Goal: Information Seeking & Learning: Learn about a topic

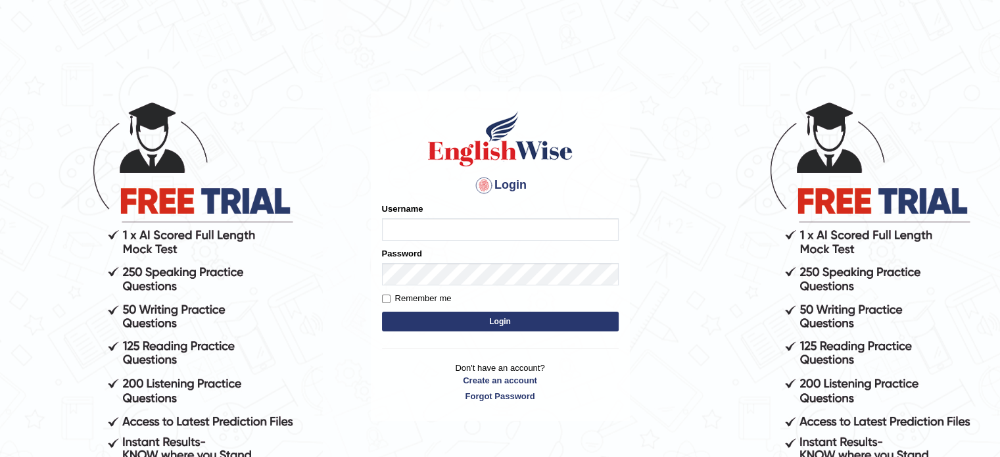
type input "Prisci"
click at [474, 323] on button "Login" at bounding box center [500, 322] width 237 height 20
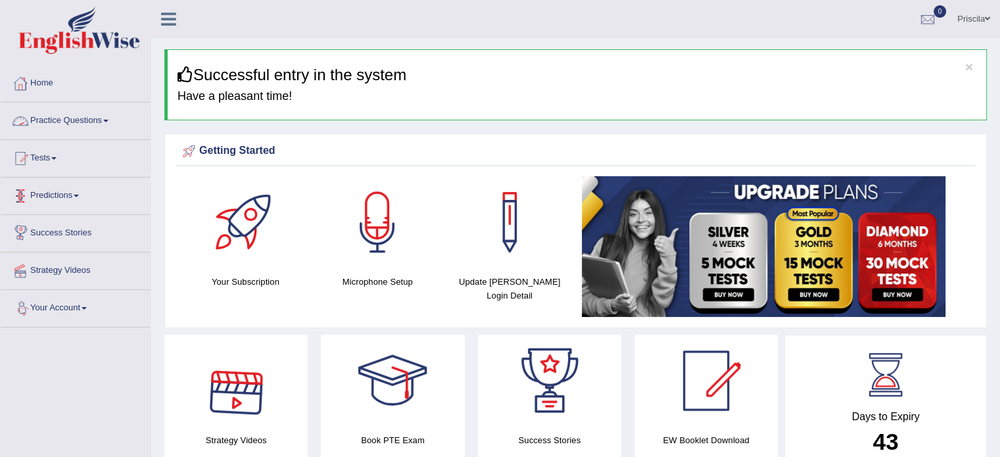
click at [89, 115] on link "Practice Questions" at bounding box center [76, 119] width 150 height 33
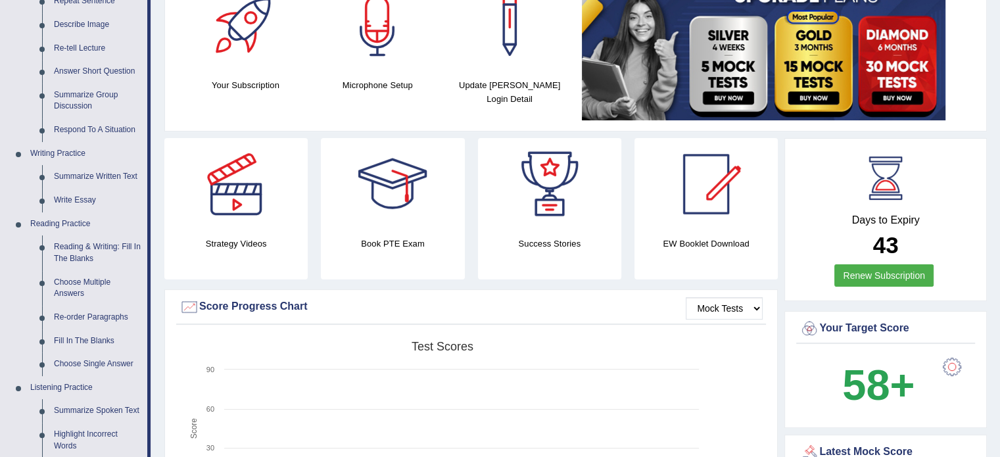
scroll to position [289, 0]
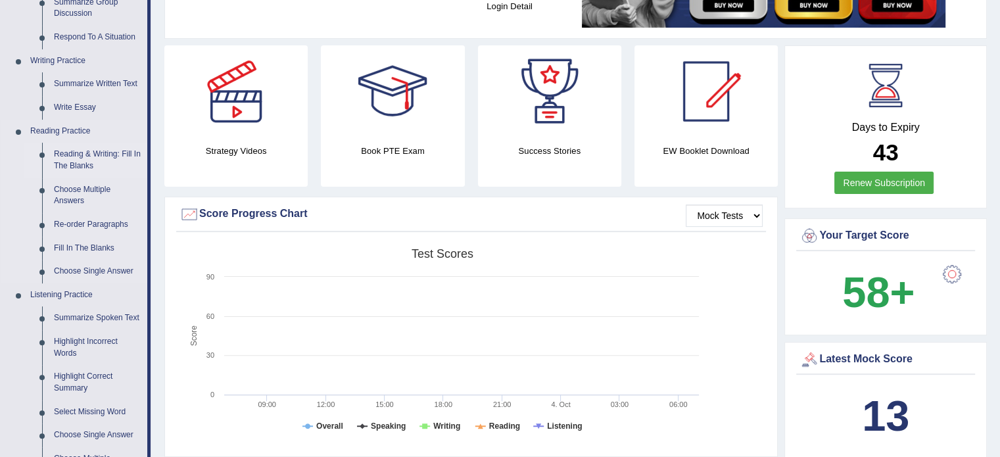
click at [82, 162] on link "Reading & Writing: Fill In The Blanks" at bounding box center [97, 160] width 99 height 35
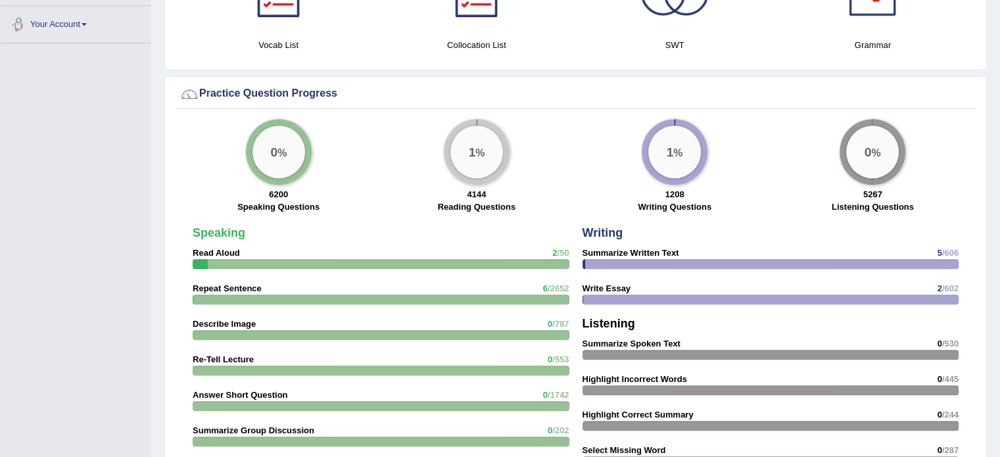
scroll to position [925, 0]
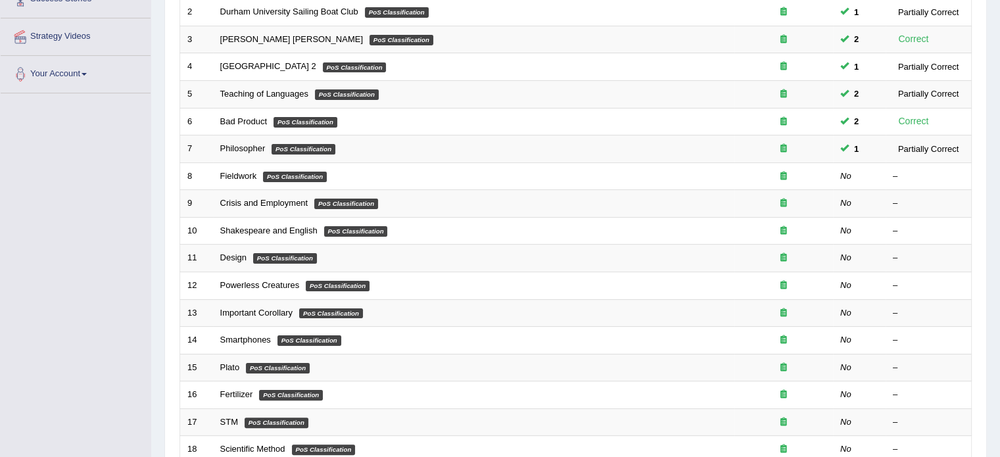
scroll to position [243, 0]
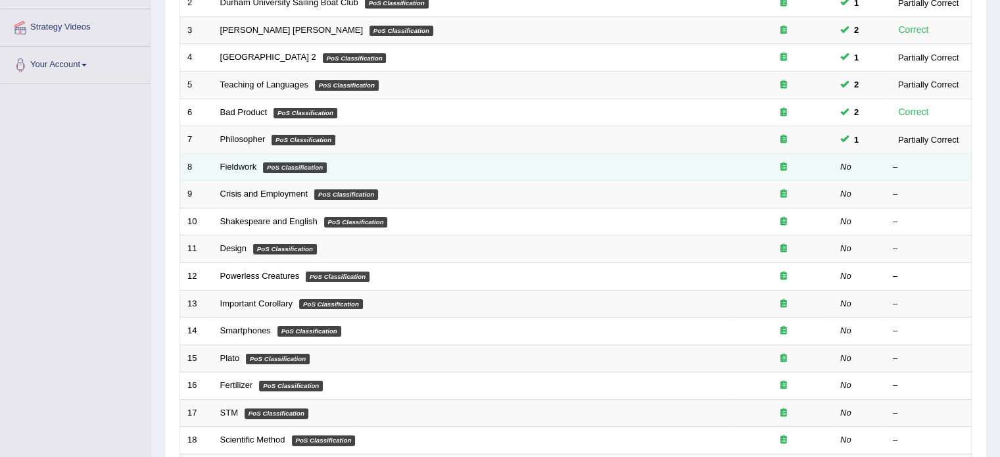
click at [297, 162] on em "PoS Classification" at bounding box center [295, 167] width 64 height 11
click at [373, 157] on td "Fieldwork PoS Classification" at bounding box center [473, 167] width 521 height 28
click at [231, 162] on link "Fieldwork" at bounding box center [238, 167] width 37 height 10
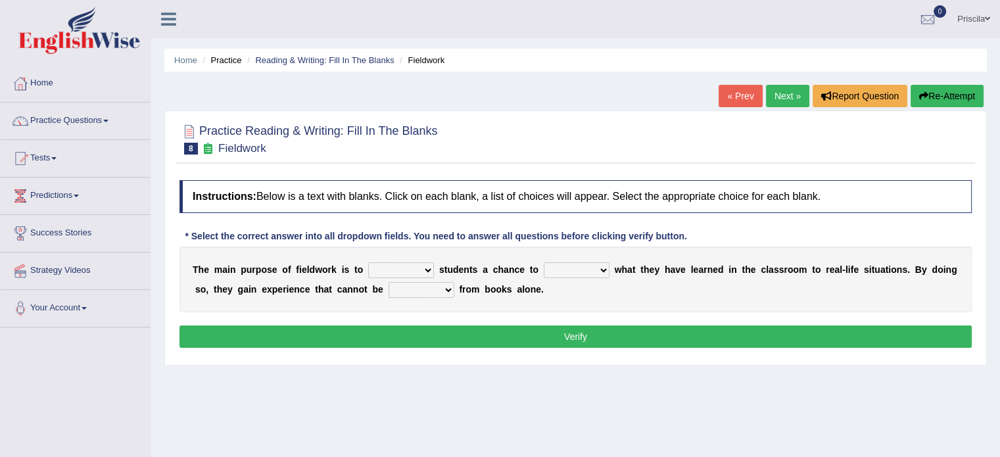
click at [389, 268] on select "resemble stow rave offer" at bounding box center [401, 270] width 66 height 16
select select "offer"
click at [368, 262] on select "resemble stow rave offer" at bounding box center [401, 270] width 66 height 16
click at [572, 268] on select "compare align apply dismount" at bounding box center [577, 270] width 66 height 16
select select "compare"
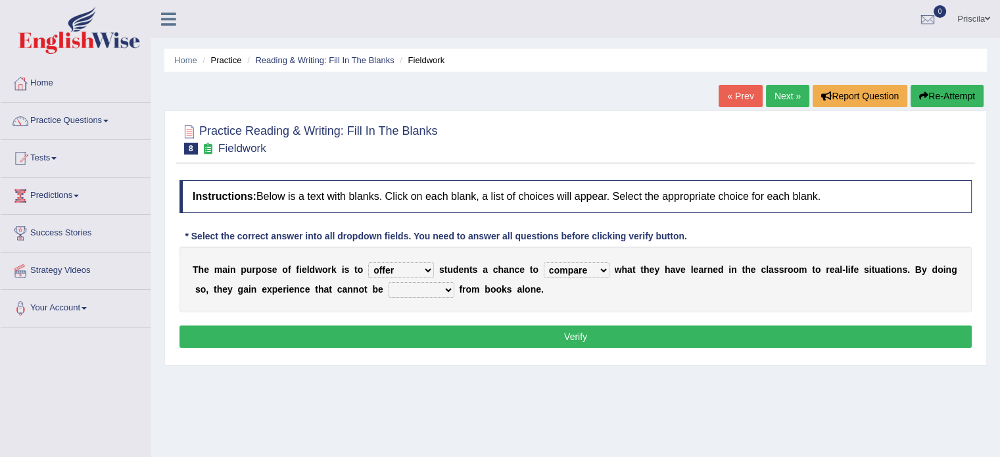
click at [544, 262] on select "compare align apply dismount" at bounding box center [577, 270] width 66 height 16
click at [447, 282] on select "originated prepared obtained touted" at bounding box center [422, 290] width 66 height 16
select select "prepared"
click at [389, 282] on select "originated prepared obtained touted" at bounding box center [422, 290] width 66 height 16
click at [442, 333] on button "Verify" at bounding box center [575, 336] width 792 height 22
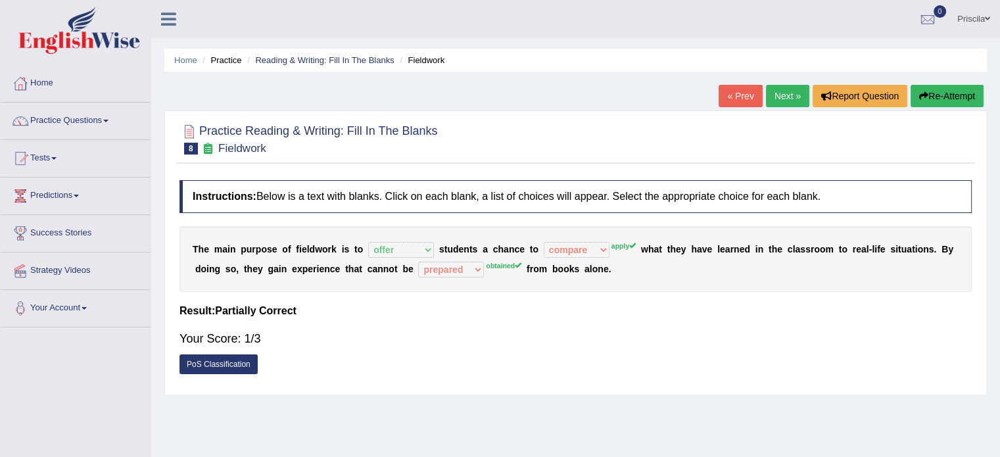
click at [786, 91] on link "Next »" at bounding box center [787, 96] width 43 height 22
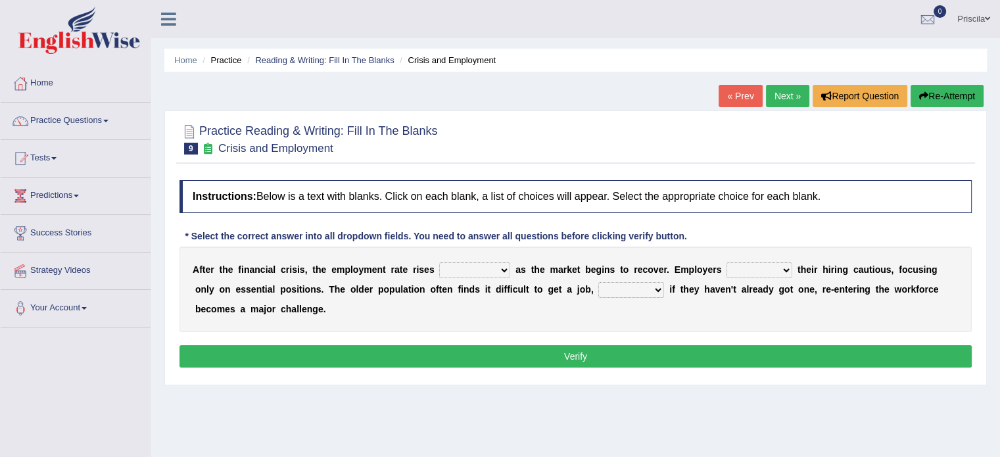
click at [492, 265] on select "normally conversely strenuously sharply" at bounding box center [474, 270] width 71 height 16
click at [400, 153] on h2 "Practice Reading & Writing: Fill In The Blanks 9 Crisis and Employment" at bounding box center [308, 138] width 258 height 33
click at [458, 269] on select "normally conversely strenuously sharply" at bounding box center [474, 270] width 71 height 16
select select "strenuously"
click at [439, 262] on select "normally conversely strenuously sharply" at bounding box center [474, 270] width 71 height 16
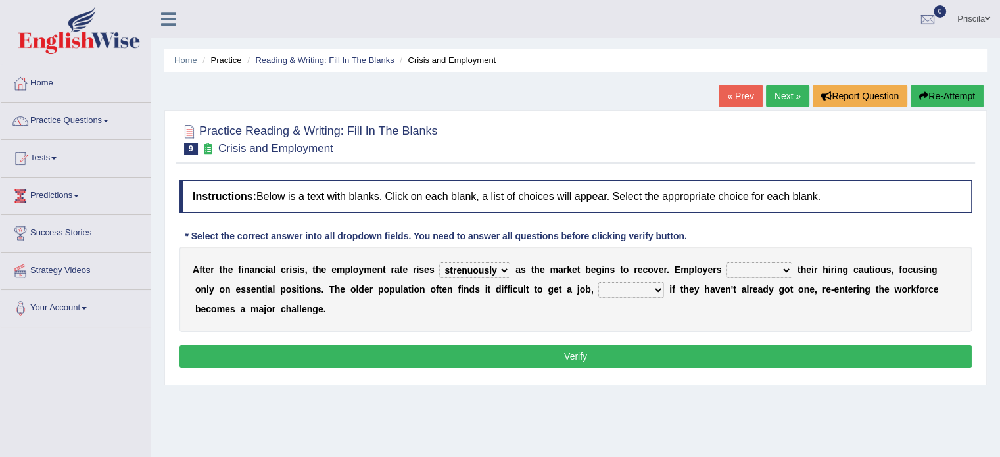
click at [757, 260] on div "A f t e r t h e f i n a n c i a l c r i s i s , t h e e m p l o y m e n t r a t…" at bounding box center [575, 289] width 792 height 85
click at [759, 273] on select "keeping kept keep are kept" at bounding box center [759, 270] width 66 height 16
select select "keep"
click at [726, 262] on select "keeping kept keep are kept" at bounding box center [759, 270] width 66 height 16
click at [633, 288] on select "although while then because" at bounding box center [631, 290] width 66 height 16
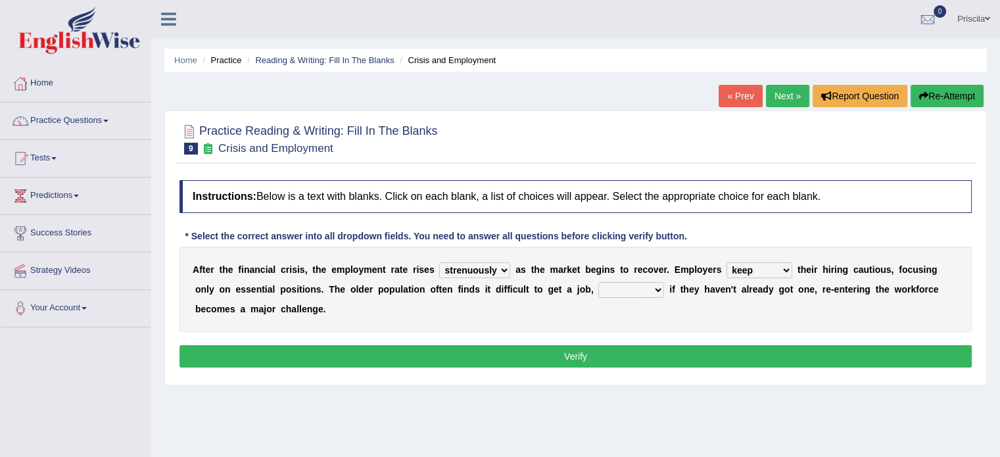
select select "while"
click at [598, 282] on select "although while then because" at bounding box center [631, 290] width 66 height 16
click at [607, 363] on button "Verify" at bounding box center [575, 356] width 792 height 22
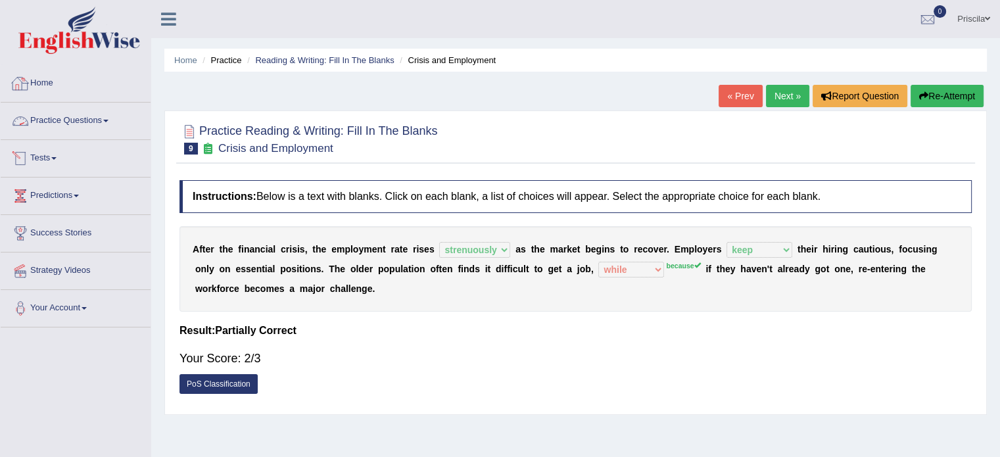
click at [95, 120] on link "Practice Questions" at bounding box center [76, 119] width 150 height 33
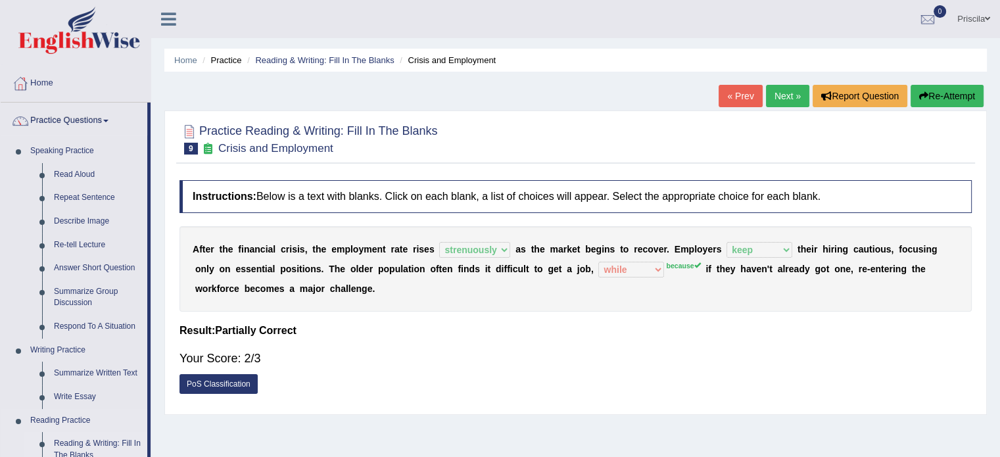
click at [124, 444] on link "Reading & Writing: Fill In The Blanks" at bounding box center [97, 449] width 99 height 35
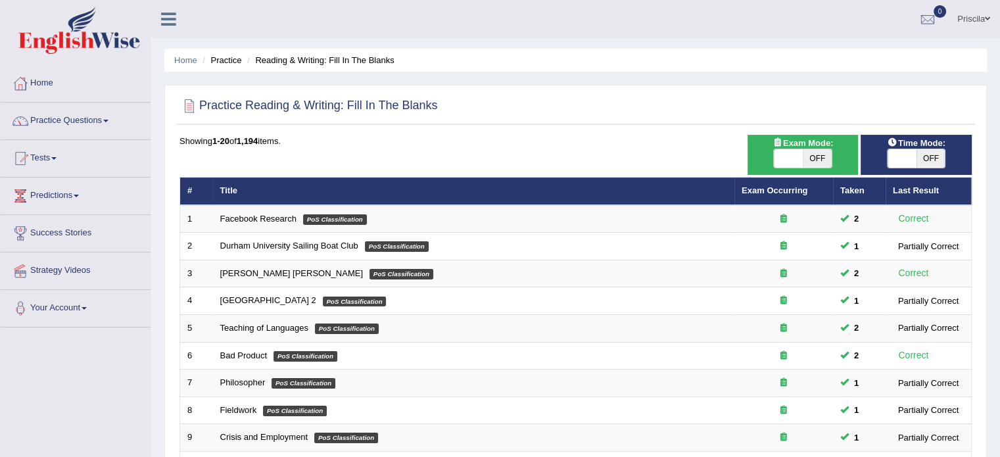
click at [818, 153] on span "OFF" at bounding box center [817, 158] width 29 height 18
checkbox input "true"
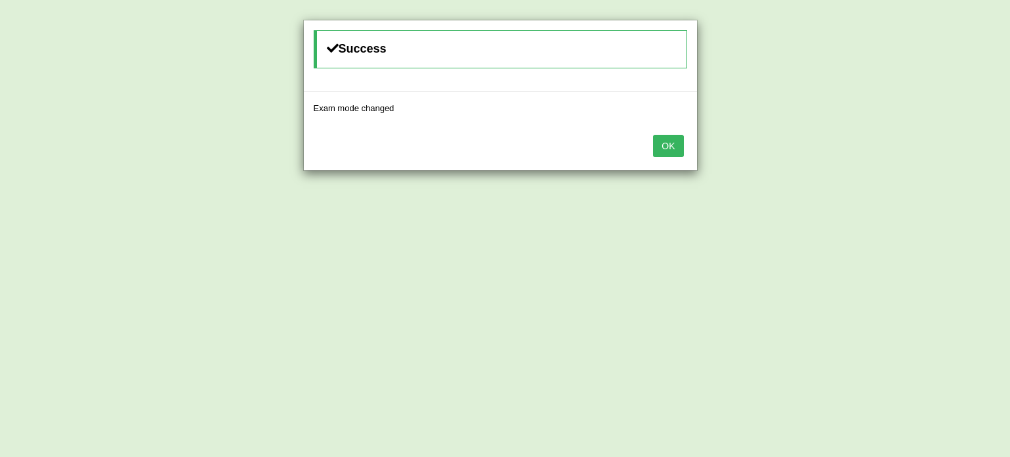
click at [919, 154] on div "Success Exam mode changed OK" at bounding box center [505, 228] width 1010 height 457
click at [670, 143] on button "OK" at bounding box center [668, 146] width 30 height 22
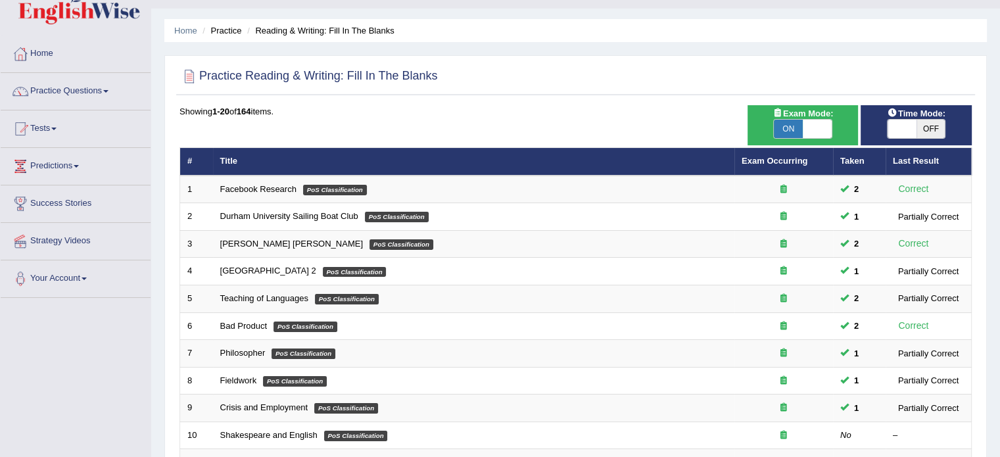
scroll to position [41, 0]
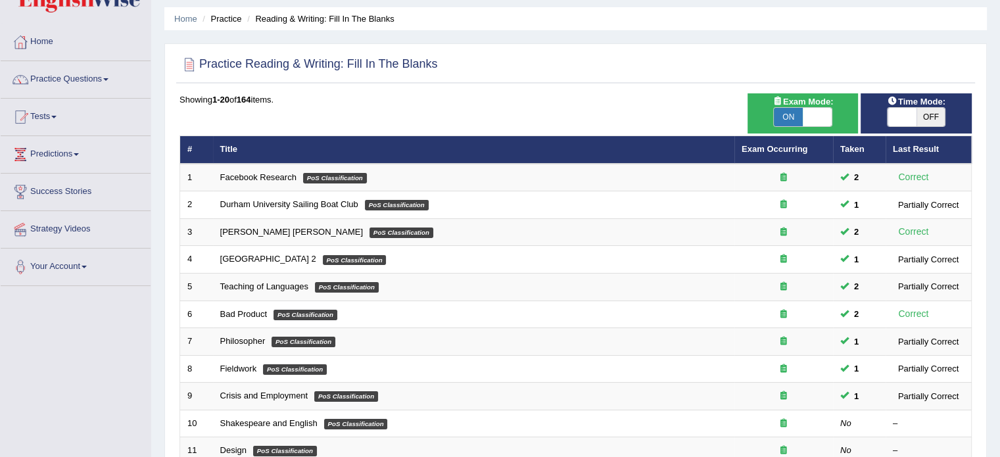
click at [934, 109] on span "OFF" at bounding box center [930, 117] width 29 height 18
checkbox input "true"
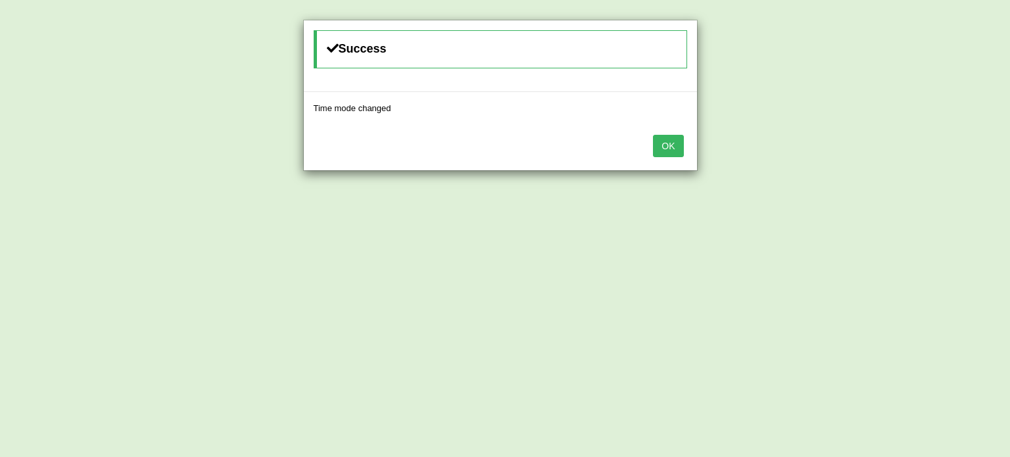
click at [670, 148] on button "OK" at bounding box center [668, 146] width 30 height 22
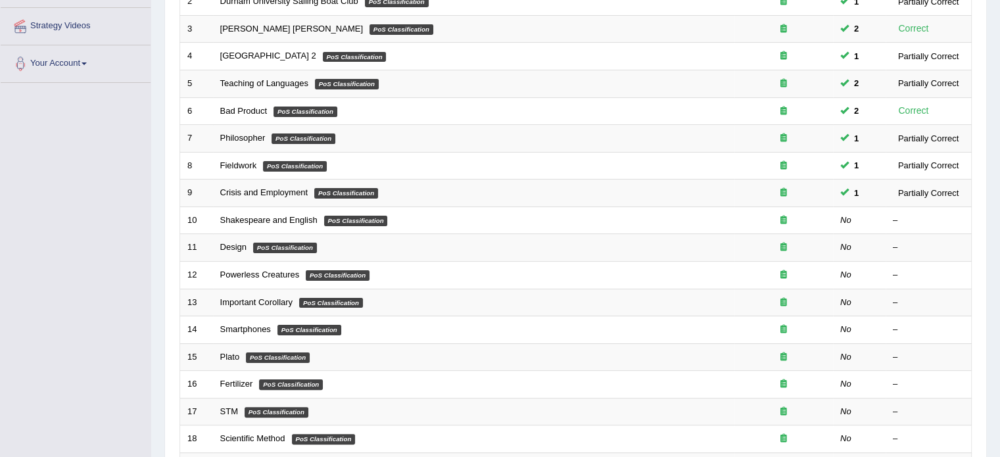
scroll to position [241, 0]
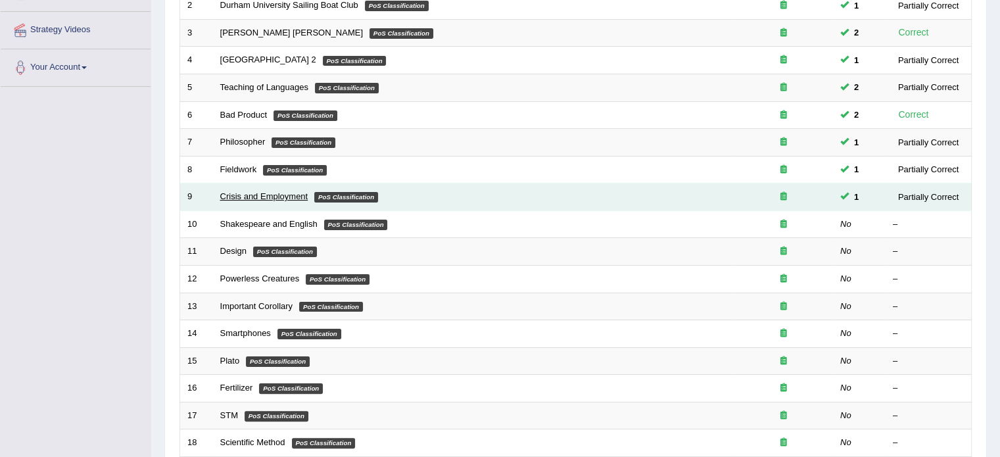
click at [288, 193] on link "Crisis and Employment" at bounding box center [264, 196] width 88 height 10
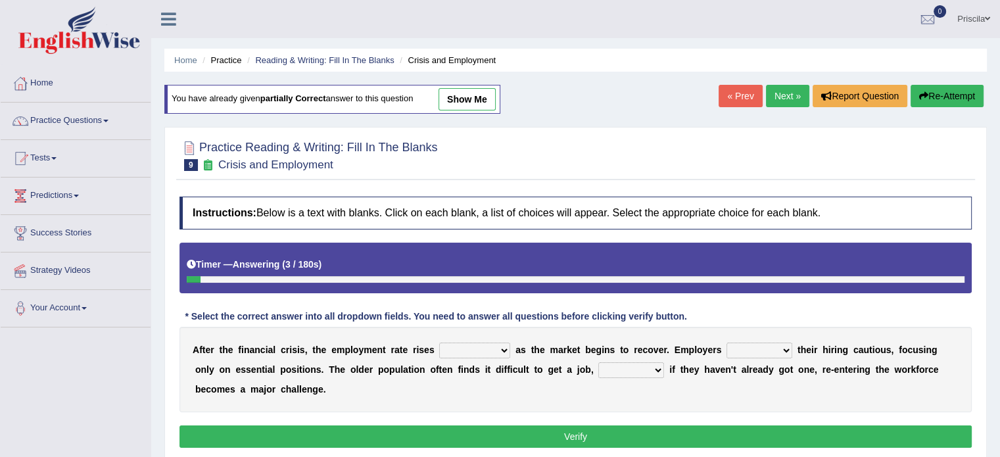
click at [481, 352] on select "normally conversely strenuously sharply" at bounding box center [474, 351] width 71 height 16
select select "strenuously"
click at [439, 343] on select "normally conversely strenuously sharply" at bounding box center [474, 351] width 71 height 16
click at [761, 346] on select "keeping kept keep are kept" at bounding box center [759, 351] width 66 height 16
select select "are kept"
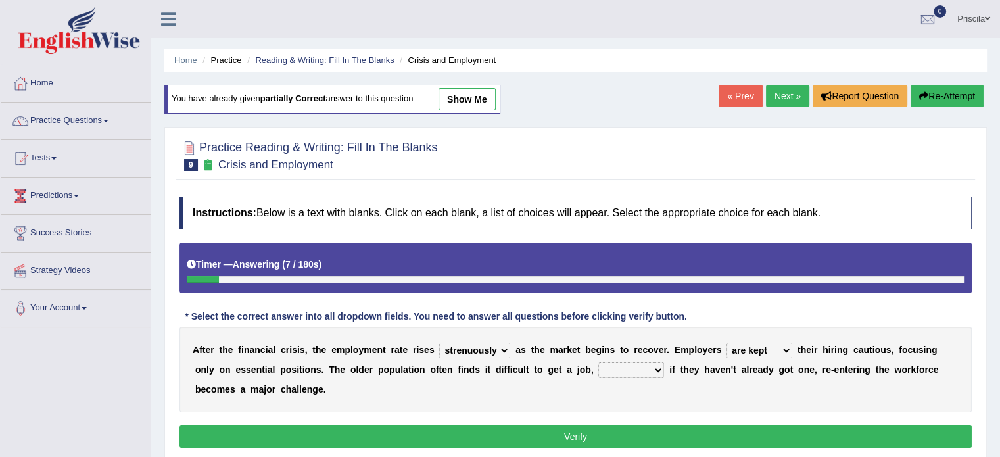
click at [726, 343] on select "keeping kept keep are kept" at bounding box center [759, 351] width 66 height 16
click at [640, 366] on select "although while then because" at bounding box center [631, 370] width 66 height 16
select select "although"
click at [598, 362] on select "although while then because" at bounding box center [631, 370] width 66 height 16
click at [566, 433] on button "Verify" at bounding box center [575, 436] width 792 height 22
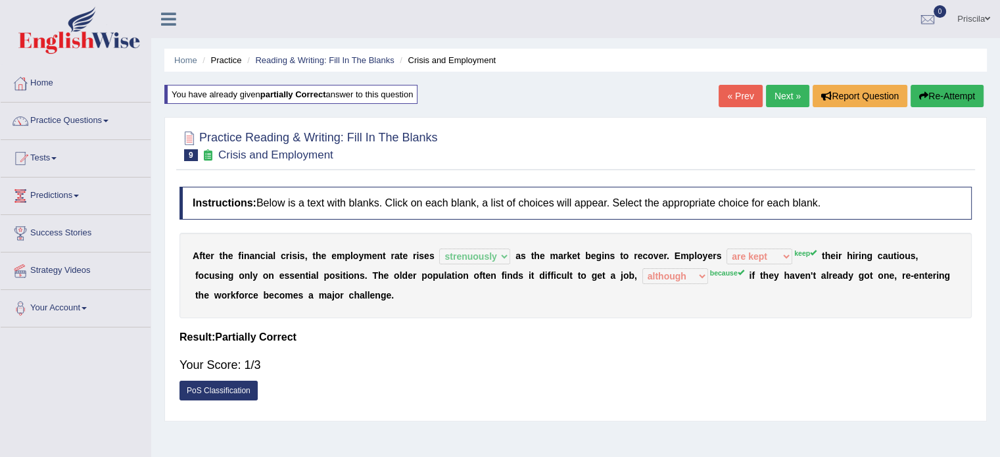
click at [782, 95] on link "Next »" at bounding box center [787, 96] width 43 height 22
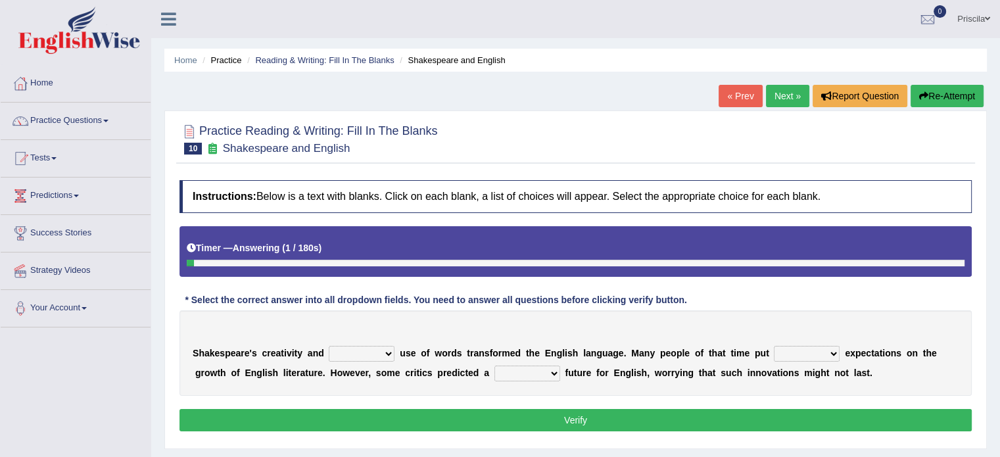
click at [389, 353] on select "idealized intensive fancied inventive" at bounding box center [362, 354] width 66 height 16
select select "fancied"
click at [329, 346] on select "idealized intensive fancied inventive" at bounding box center [362, 354] width 66 height 16
click at [793, 346] on select "wide much high more" at bounding box center [807, 354] width 66 height 16
select select "high"
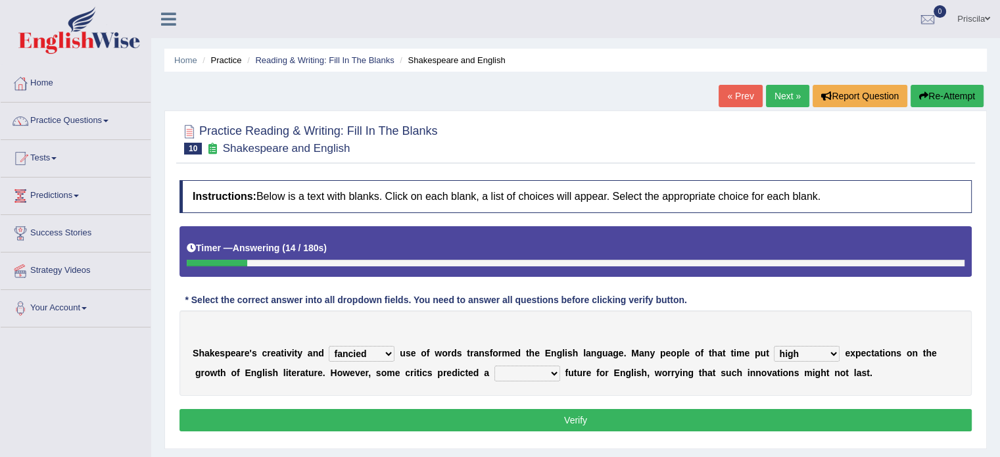
click at [774, 346] on select "wide much high more" at bounding box center [807, 354] width 66 height 16
click at [517, 375] on select "monetary promising irresistible daunting" at bounding box center [527, 374] width 66 height 16
select select "promising"
click at [494, 366] on select "monetary promising irresistible daunting" at bounding box center [527, 374] width 66 height 16
click at [526, 417] on button "Verify" at bounding box center [575, 420] width 792 height 22
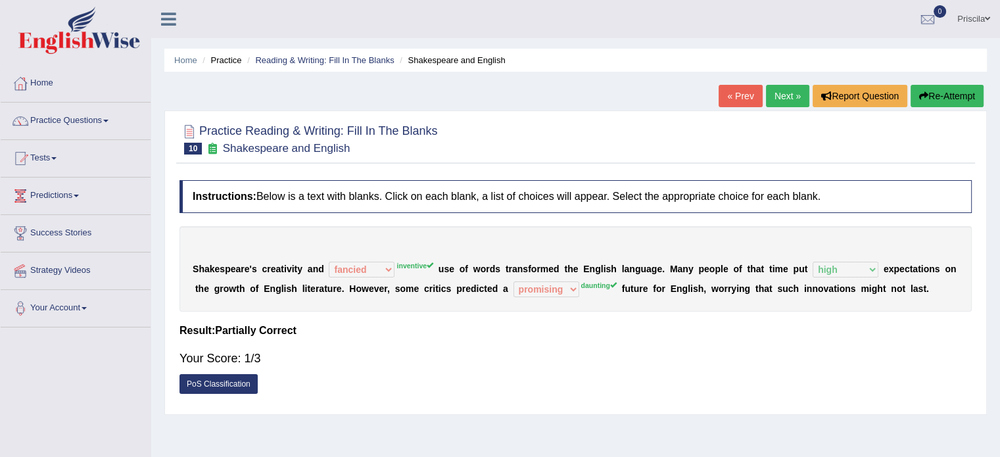
click at [778, 97] on link "Next »" at bounding box center [787, 96] width 43 height 22
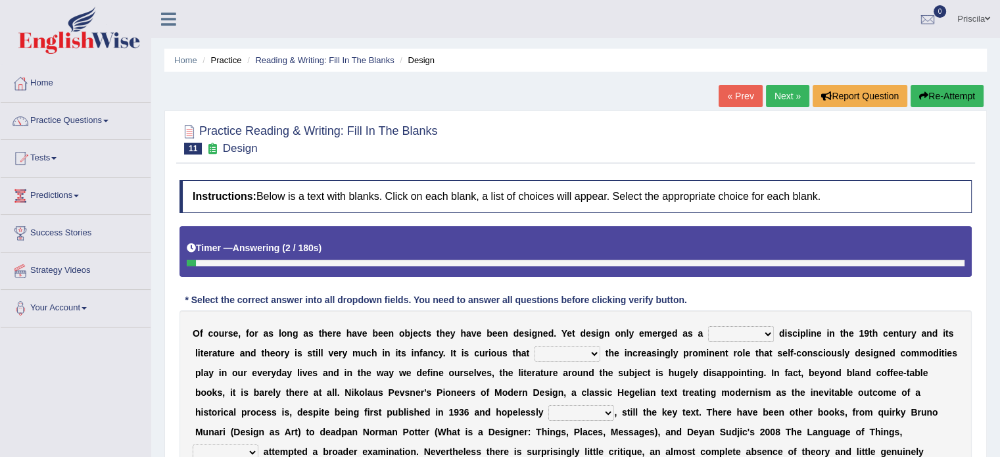
click at [742, 332] on select "bilateral ubiquitous foremost dedicated" at bounding box center [741, 334] width 66 height 16
select select "ubiquitous"
click at [708, 326] on select "bilateral ubiquitous foremost dedicated" at bounding box center [741, 334] width 66 height 16
click at [583, 346] on select "since despite within through" at bounding box center [567, 354] width 66 height 16
select select "despite"
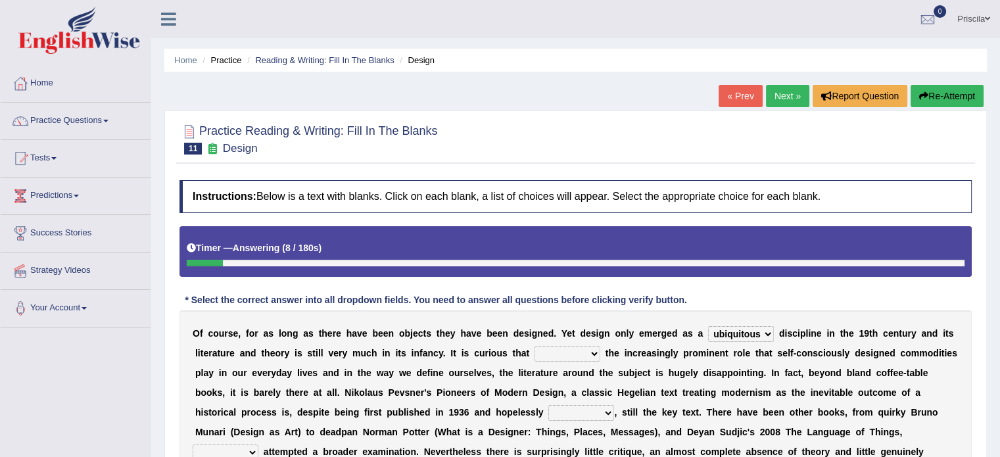
click at [534, 346] on select "since despite within through" at bounding box center [567, 354] width 66 height 16
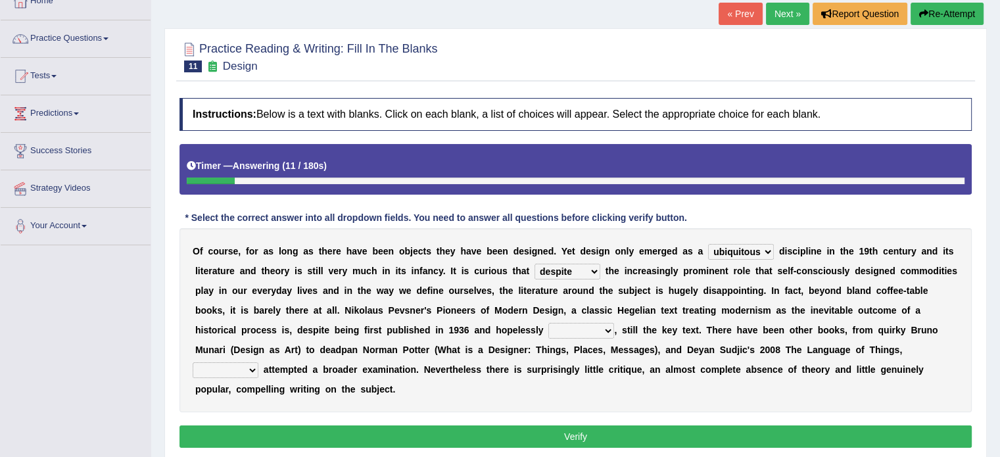
scroll to position [131, 0]
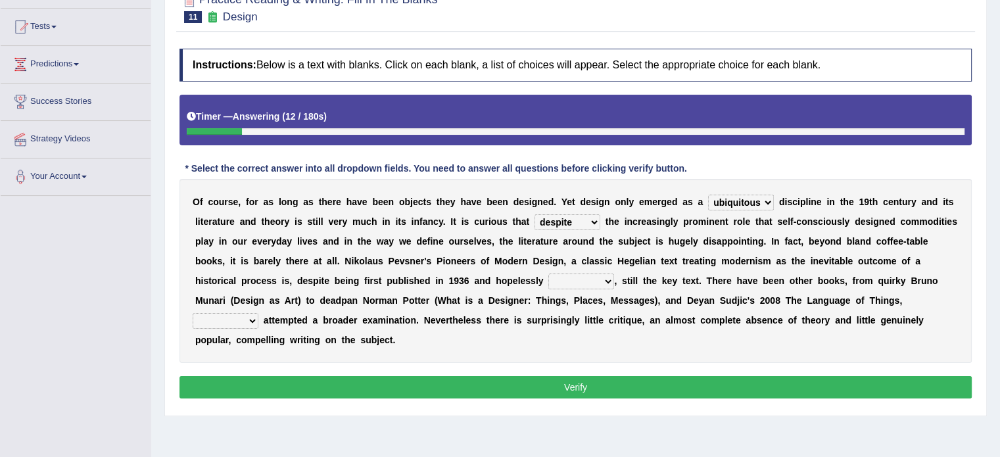
click at [589, 281] on select "dates dating date dated" at bounding box center [581, 281] width 66 height 16
click at [548, 273] on select "dates dating date dated" at bounding box center [581, 281] width 66 height 16
click at [593, 278] on select "dates dating date dated" at bounding box center [581, 281] width 66 height 16
select select "dates"
click at [548, 273] on select "dates dating date dated" at bounding box center [581, 281] width 66 height 16
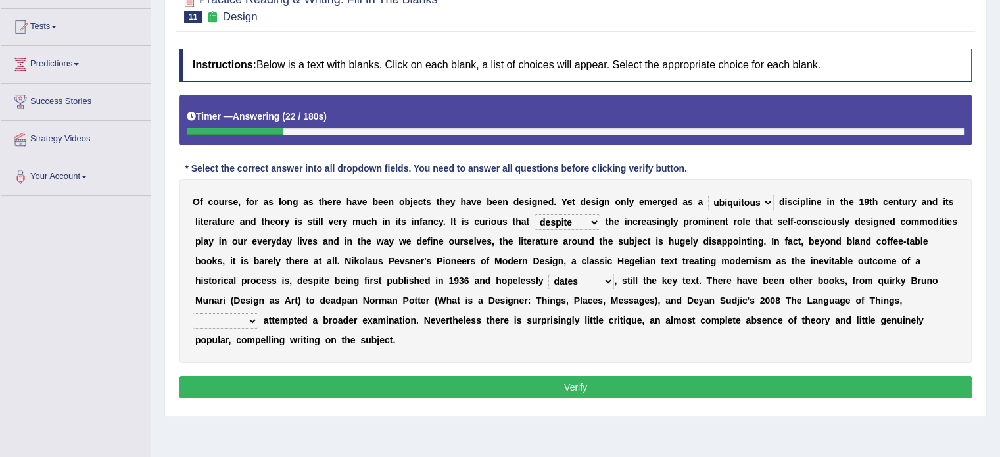
click at [249, 314] on select "which then however as" at bounding box center [226, 321] width 66 height 16
select select "however"
click at [193, 313] on select "which then however as" at bounding box center [226, 321] width 66 height 16
click at [264, 373] on div "Instructions: Below is a text with blanks. Click on each blank, a list of choic…" at bounding box center [575, 225] width 799 height 367
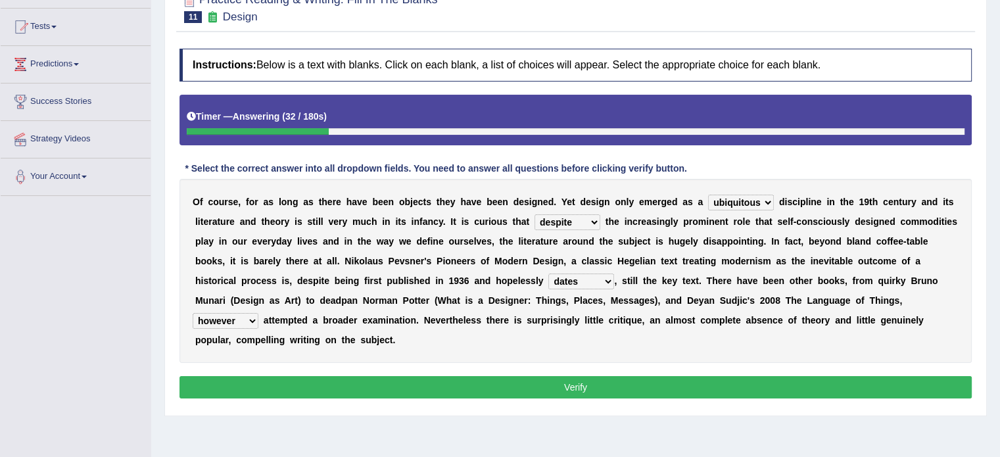
click at [339, 381] on button "Verify" at bounding box center [575, 387] width 792 height 22
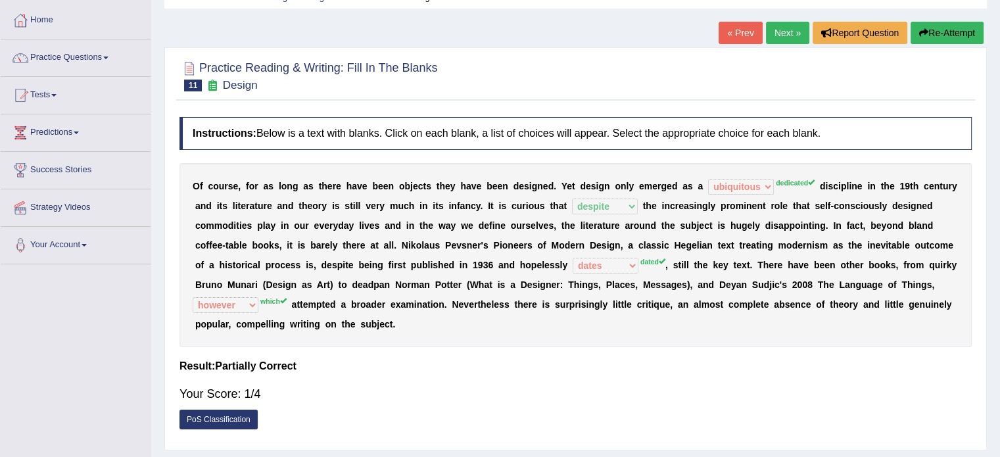
scroll to position [60, 0]
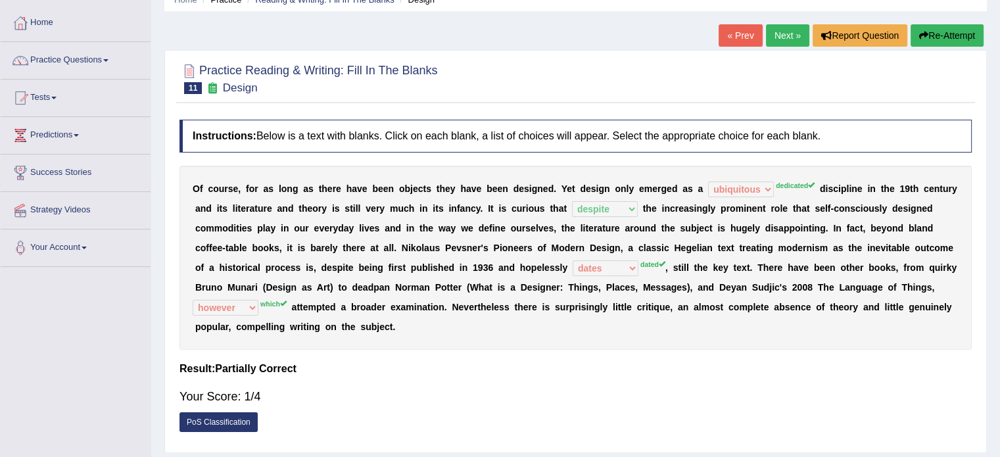
click at [732, 31] on link "« Prev" at bounding box center [740, 35] width 43 height 22
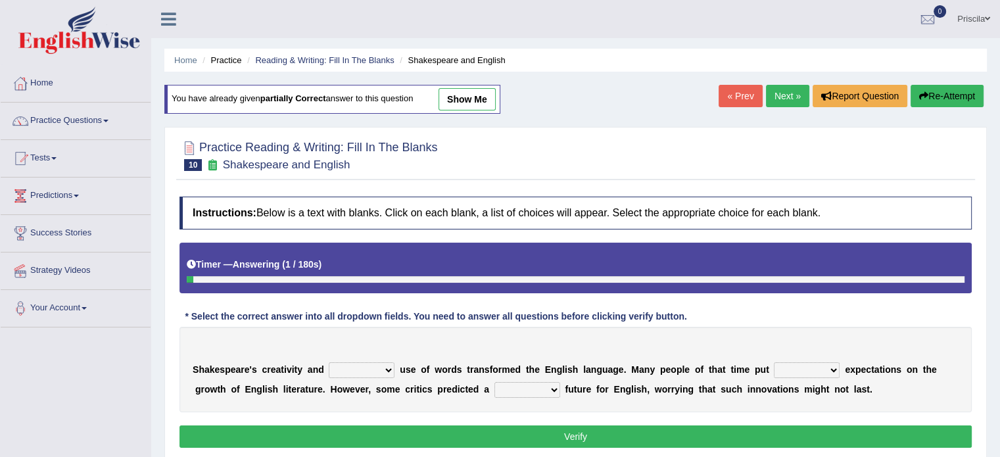
click at [377, 368] on select "idealized intensive fancied inventive" at bounding box center [362, 370] width 66 height 16
select select "fancied"
click at [329, 362] on select "idealized intensive fancied inventive" at bounding box center [362, 370] width 66 height 16
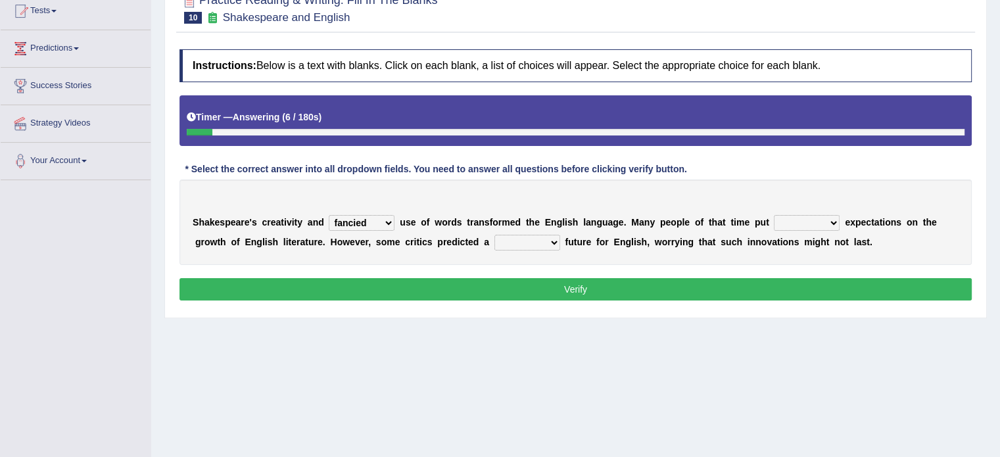
scroll to position [148, 0]
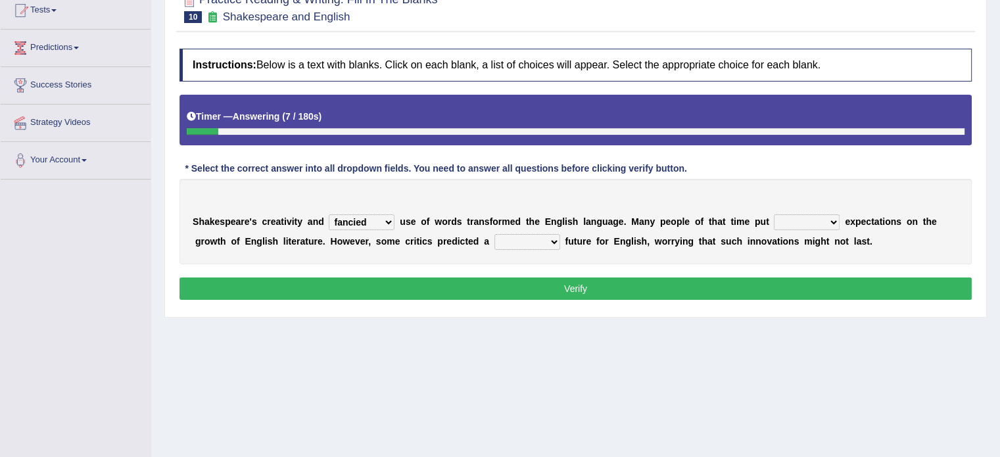
click at [819, 214] on select "wide much high more" at bounding box center [807, 222] width 66 height 16
select select "high"
click at [774, 214] on select "wide much high more" at bounding box center [807, 222] width 66 height 16
click at [381, 218] on select "idealized intensive fancied inventive" at bounding box center [362, 222] width 66 height 16
select select "idealized"
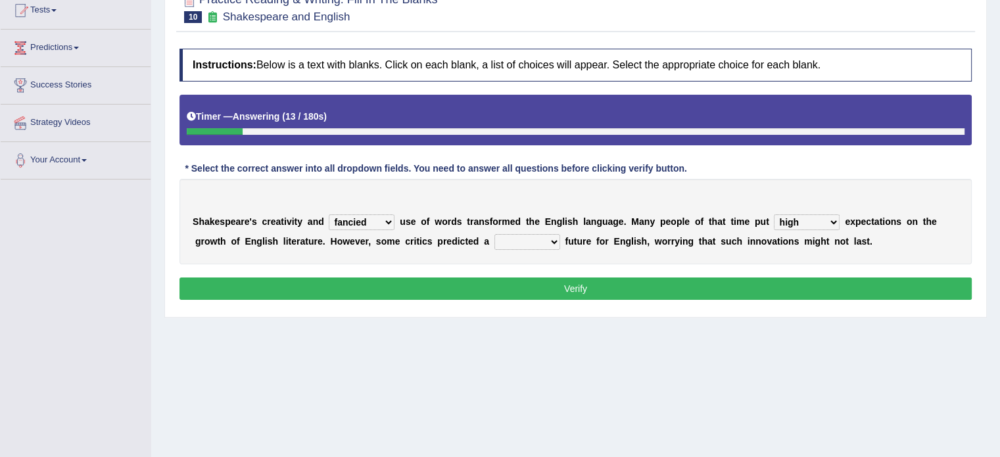
click at [329, 214] on select "idealized intensive fancied inventive" at bounding box center [362, 222] width 66 height 16
click at [558, 234] on select "monetary promising irresistible daunting" at bounding box center [527, 242] width 66 height 16
select select "promising"
click at [494, 234] on select "monetary promising irresistible daunting" at bounding box center [527, 242] width 66 height 16
click at [537, 287] on button "Verify" at bounding box center [575, 288] width 792 height 22
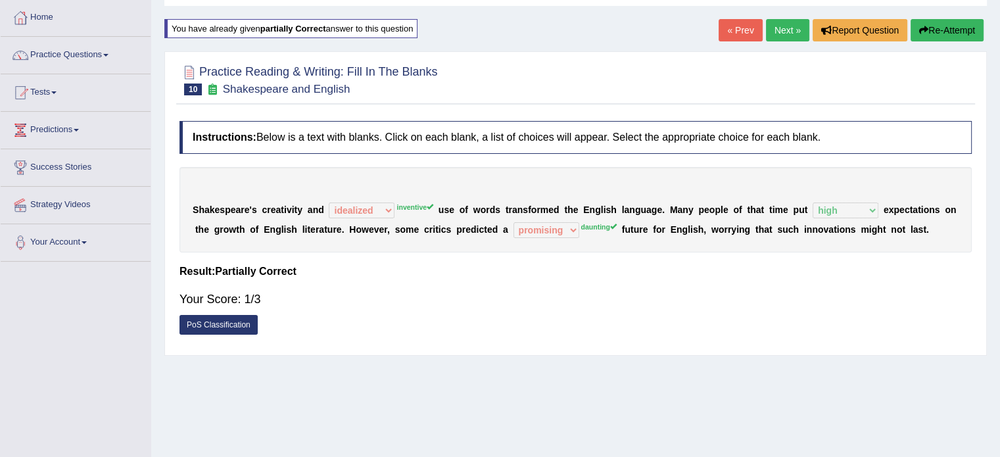
scroll to position [62, 0]
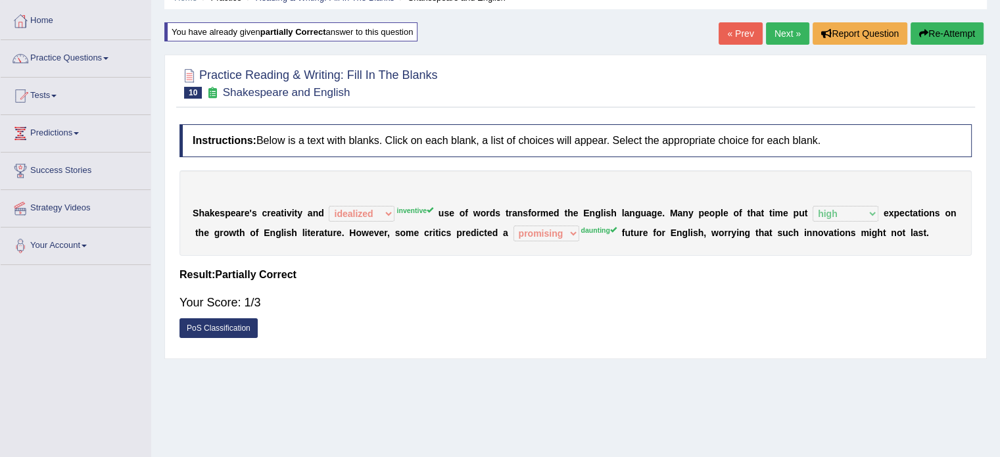
click at [772, 28] on link "Next »" at bounding box center [787, 33] width 43 height 22
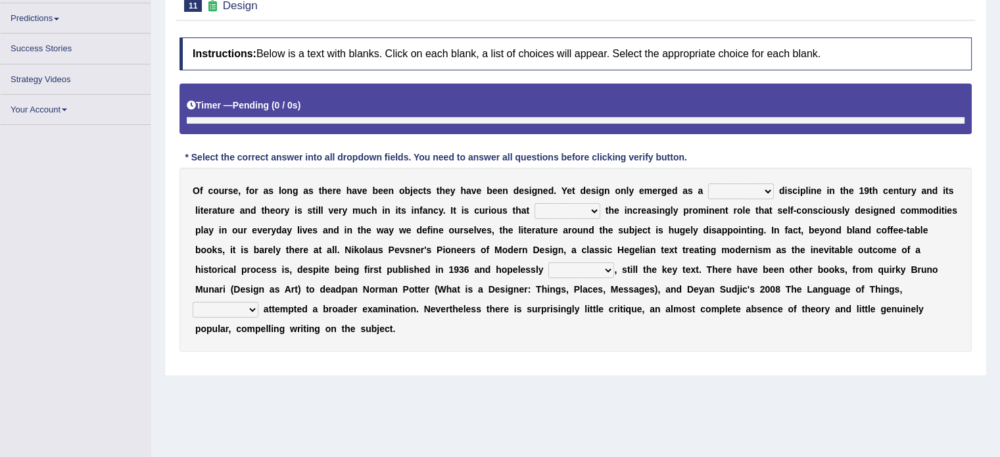
scroll to position [153, 0]
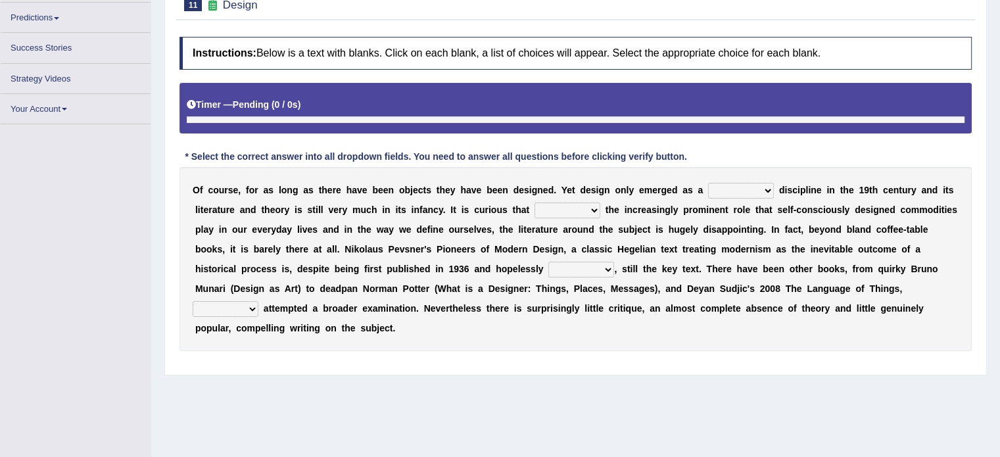
click at [730, 183] on select "bilateral ubiquitous foremost dedicated" at bounding box center [741, 191] width 66 height 16
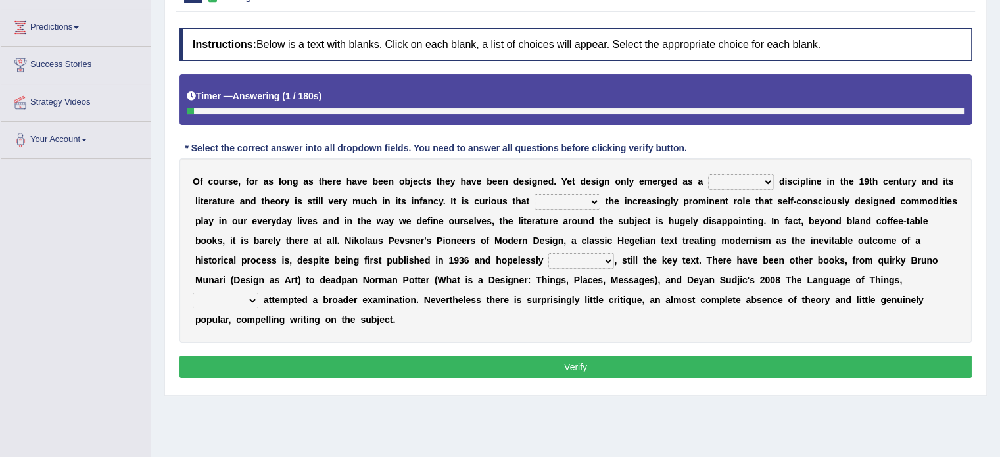
select select "dedicated"
click at [708, 174] on select "bilateral ubiquitous foremost dedicated" at bounding box center [741, 182] width 66 height 16
click at [591, 197] on select "since despite within through" at bounding box center [567, 202] width 66 height 16
select select "since"
click at [534, 194] on select "since despite within through" at bounding box center [567, 202] width 66 height 16
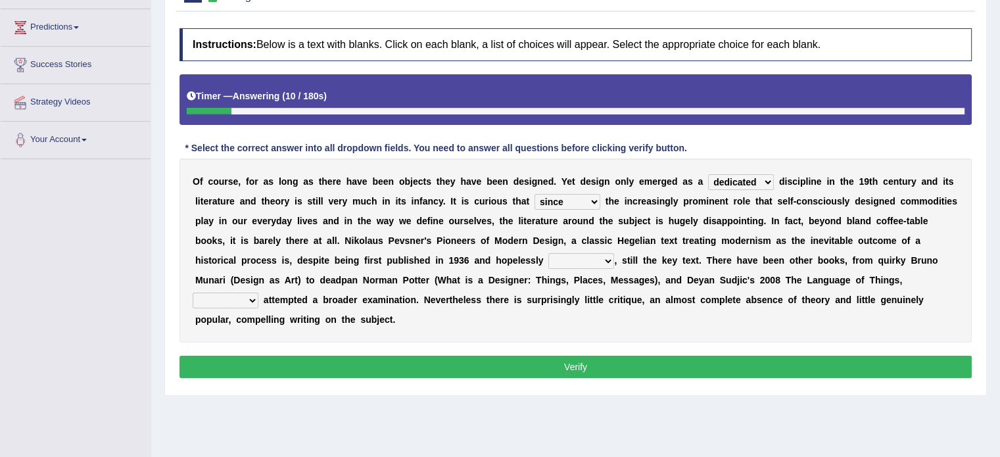
click at [598, 257] on select "dates dating date dated" at bounding box center [581, 261] width 66 height 16
select select "dated"
click at [548, 253] on select "dates dating date dated" at bounding box center [581, 261] width 66 height 16
click at [249, 296] on select "which then however as" at bounding box center [226, 301] width 66 height 16
select select "which"
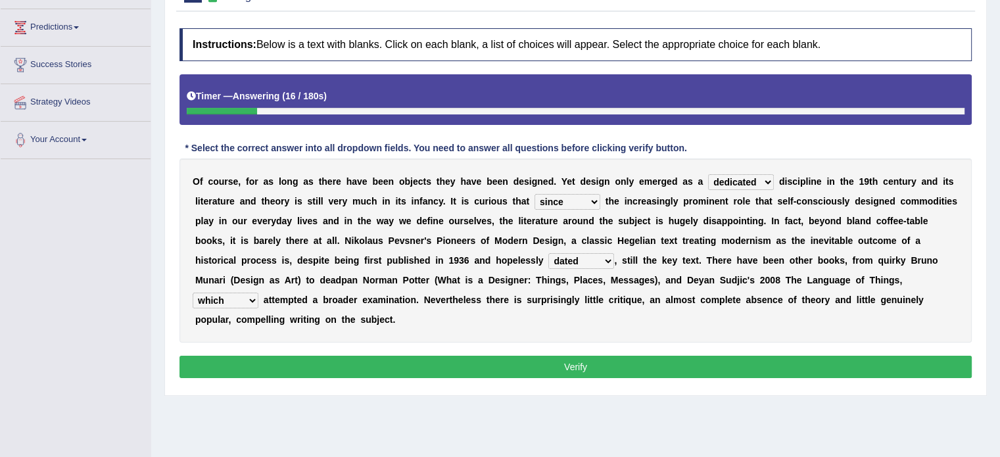
click at [193, 293] on select "which then however as" at bounding box center [226, 301] width 66 height 16
click at [260, 370] on button "Verify" at bounding box center [575, 367] width 792 height 22
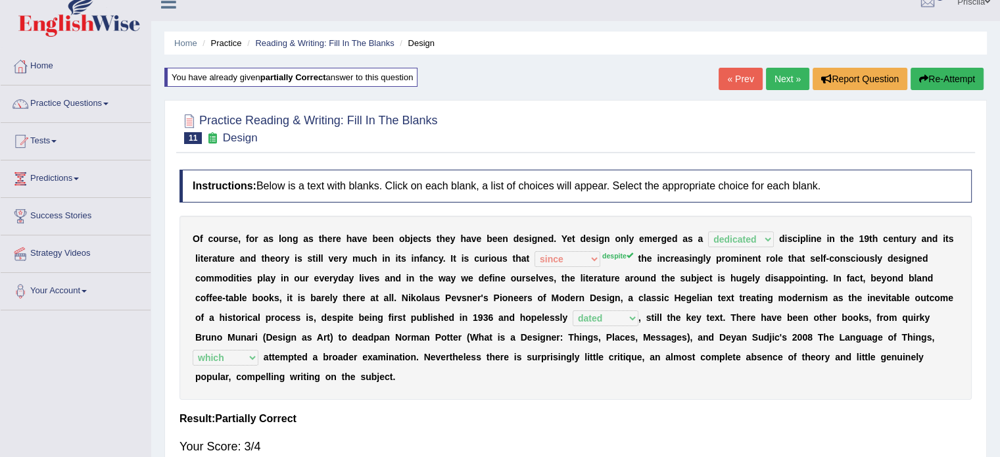
scroll to position [0, 0]
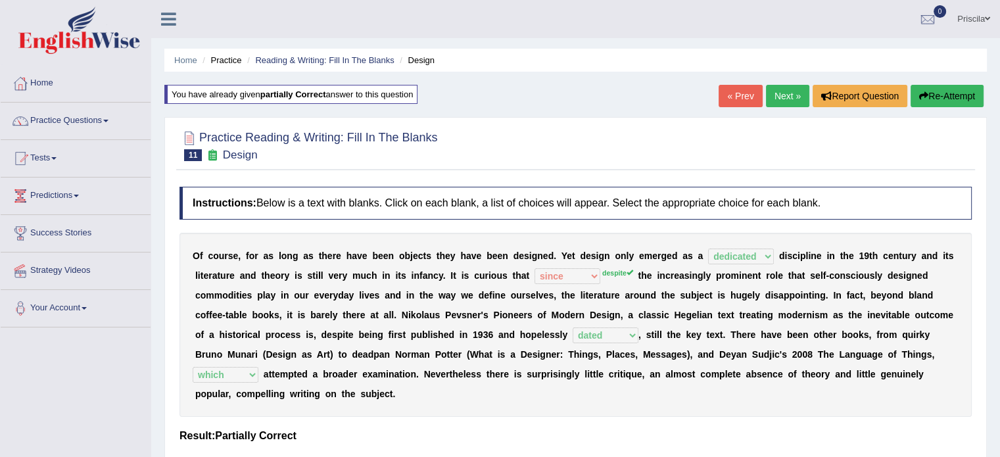
click at [780, 99] on link "Next »" at bounding box center [787, 96] width 43 height 22
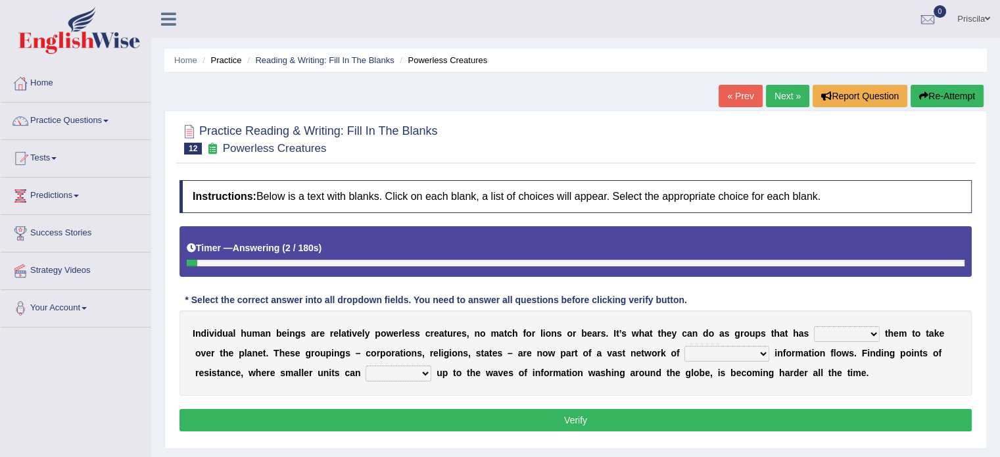
click at [830, 334] on select "enabled contended embodied conjured" at bounding box center [847, 334] width 66 height 16
select select "contended"
click at [814, 326] on select "enabled contended embodied conjured" at bounding box center [847, 334] width 66 height 16
click at [715, 352] on select "interconnected overlapping fastened exploited" at bounding box center [726, 354] width 85 height 16
select select "overlapping"
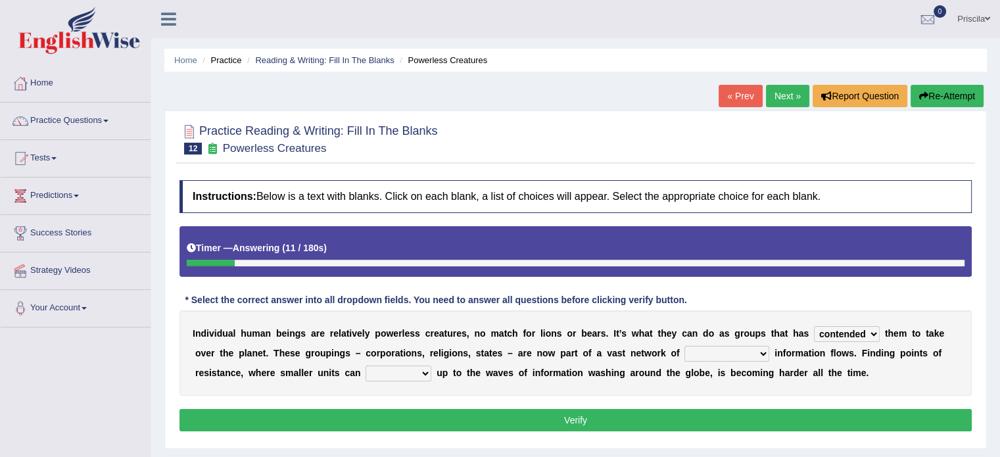
click at [684, 346] on select "interconnected overlapping fastened exploited" at bounding box center [726, 354] width 85 height 16
click at [408, 366] on select "stand raise hail pump" at bounding box center [399, 374] width 66 height 16
select select "pump"
click at [366, 366] on select "stand raise hail pump" at bounding box center [399, 374] width 66 height 16
click at [403, 412] on button "Verify" at bounding box center [575, 420] width 792 height 22
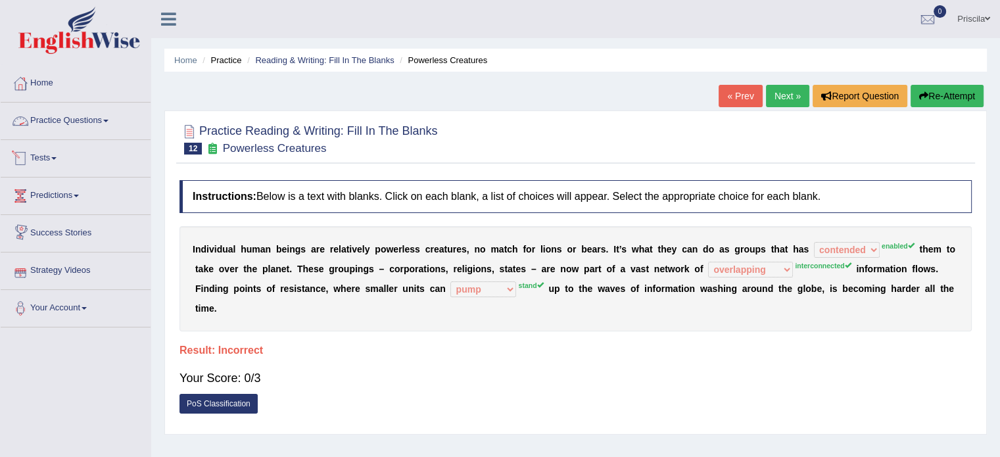
click at [75, 117] on link "Practice Questions" at bounding box center [76, 119] width 150 height 33
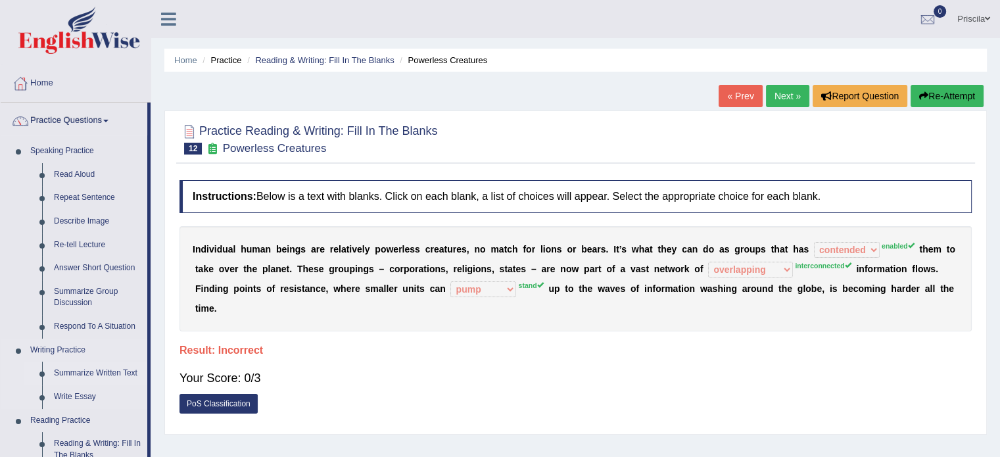
drag, startPoint x: 150, startPoint y: 341, endPoint x: 149, endPoint y: 380, distance: 38.8
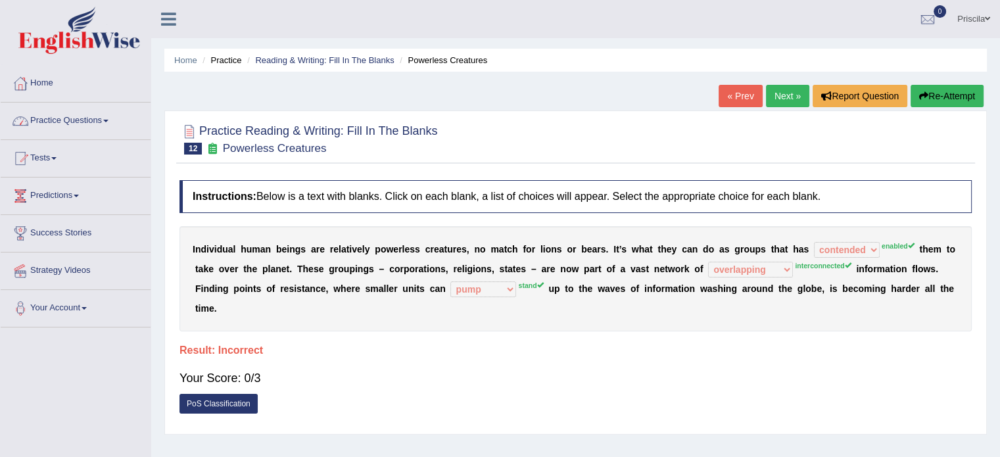
click at [108, 120] on span at bounding box center [105, 121] width 5 height 3
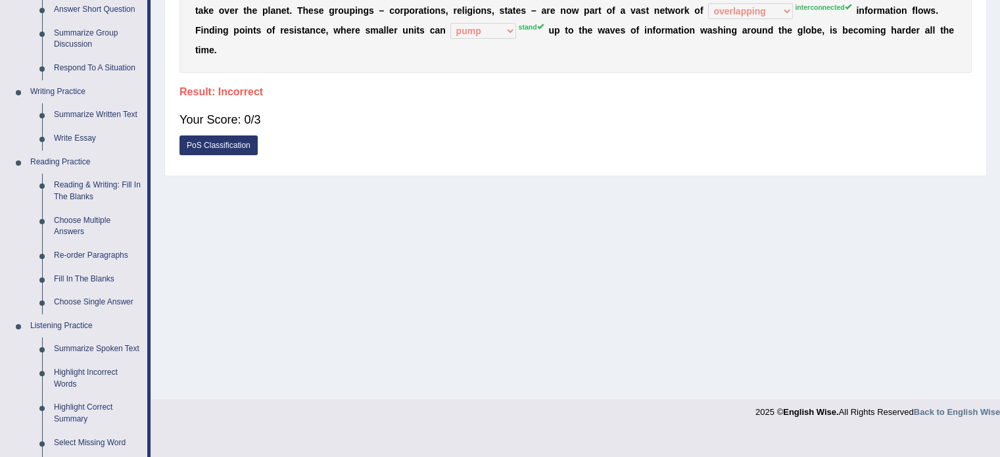
scroll to position [262, 0]
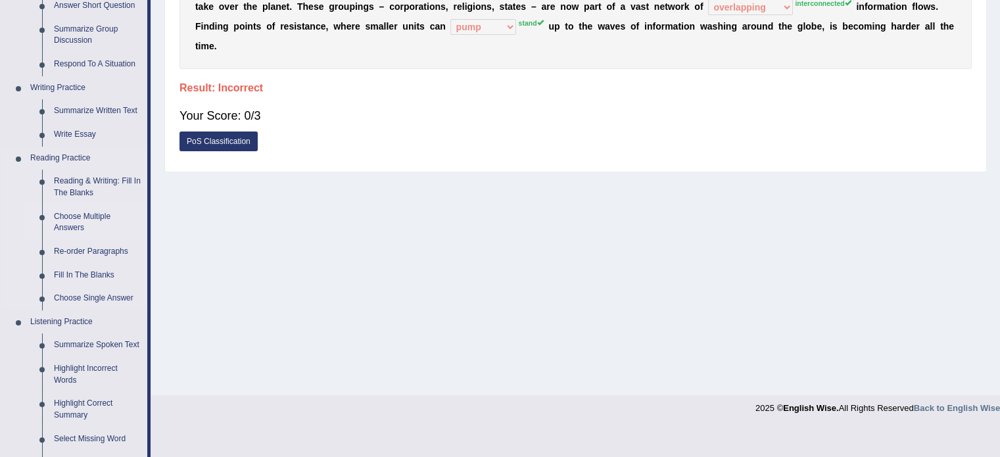
click at [74, 217] on link "Choose Multiple Answers" at bounding box center [97, 222] width 99 height 35
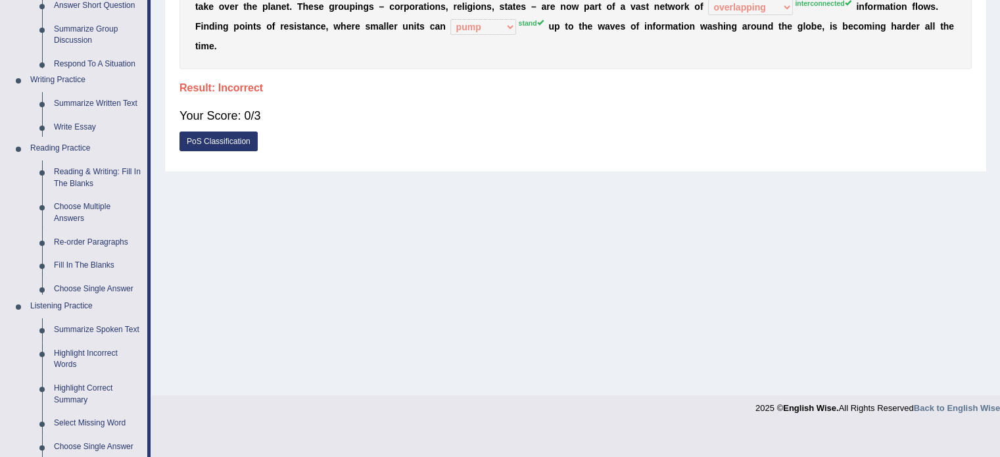
scroll to position [233, 0]
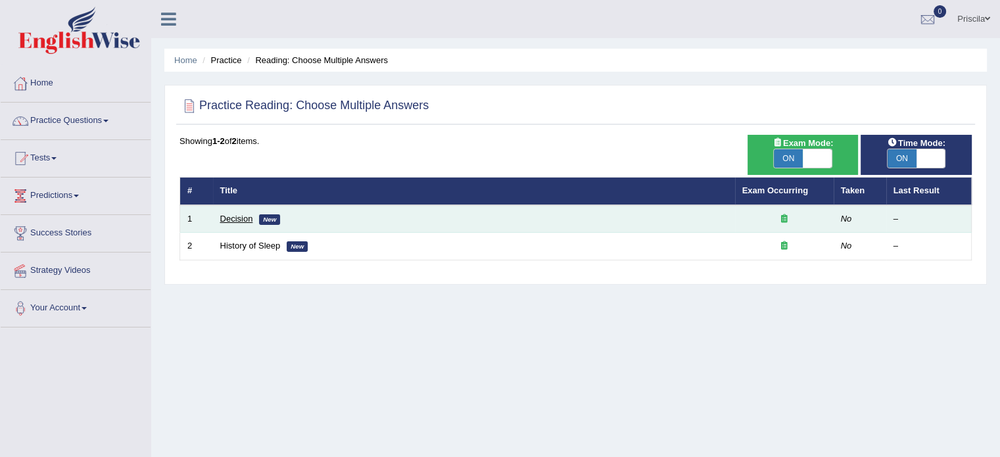
click at [243, 218] on link "Decision" at bounding box center [236, 219] width 33 height 10
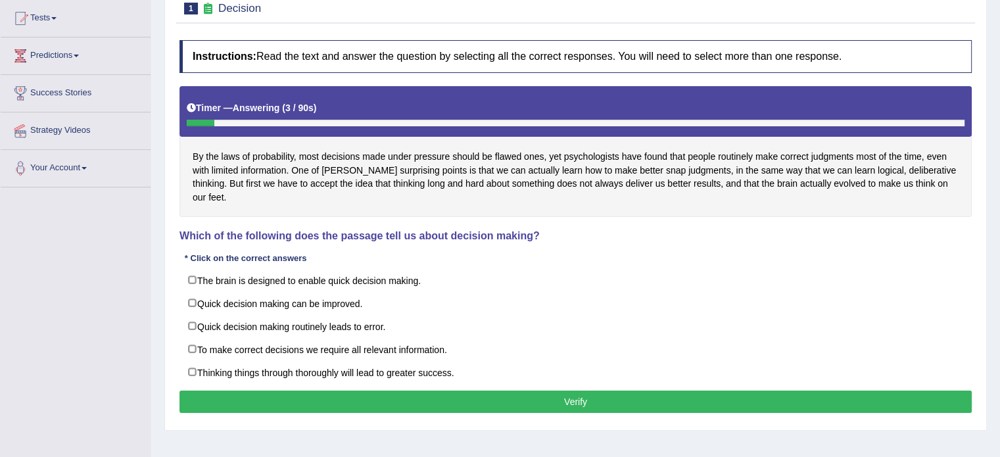
scroll to position [158, 0]
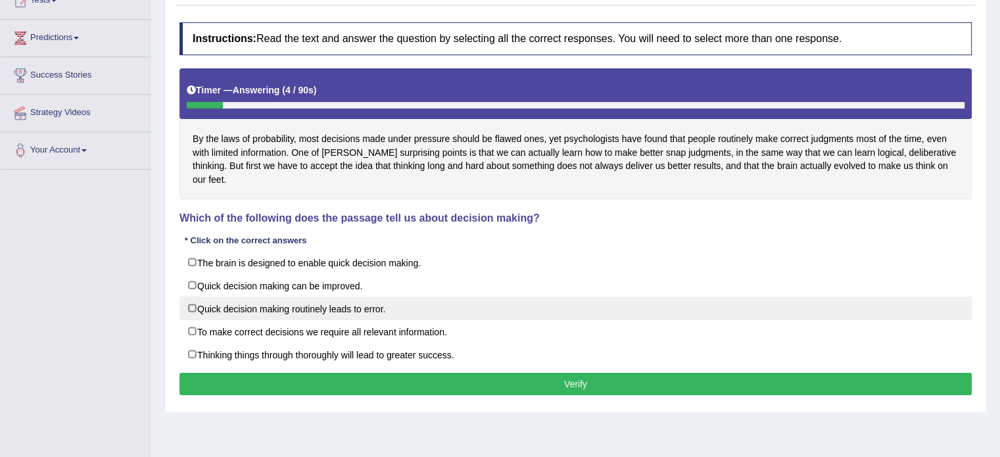
click at [189, 297] on label "Quick decision making routinely leads to error." at bounding box center [575, 309] width 792 height 24
checkbox input "true"
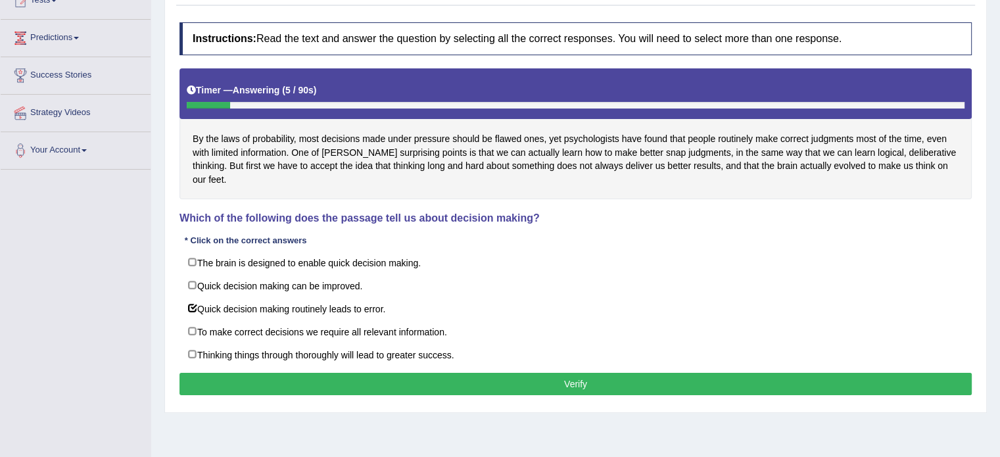
click at [337, 373] on button "Verify" at bounding box center [575, 384] width 792 height 22
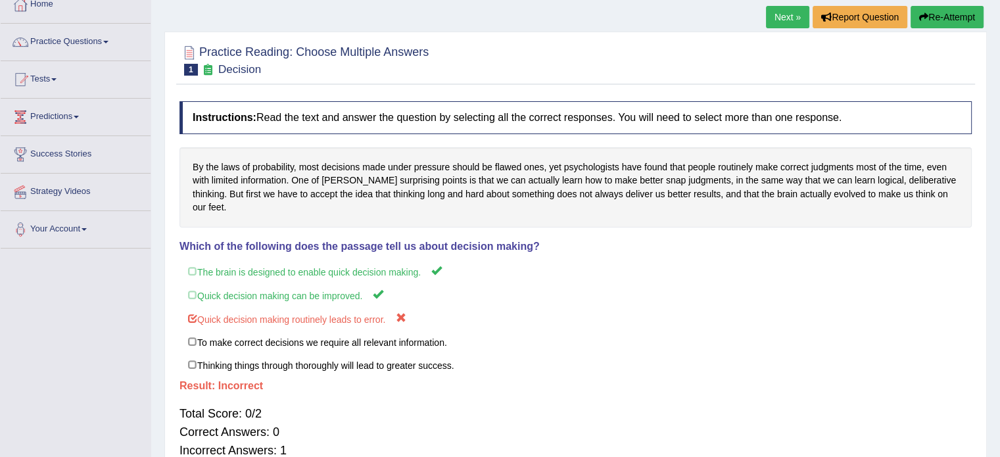
scroll to position [70, 0]
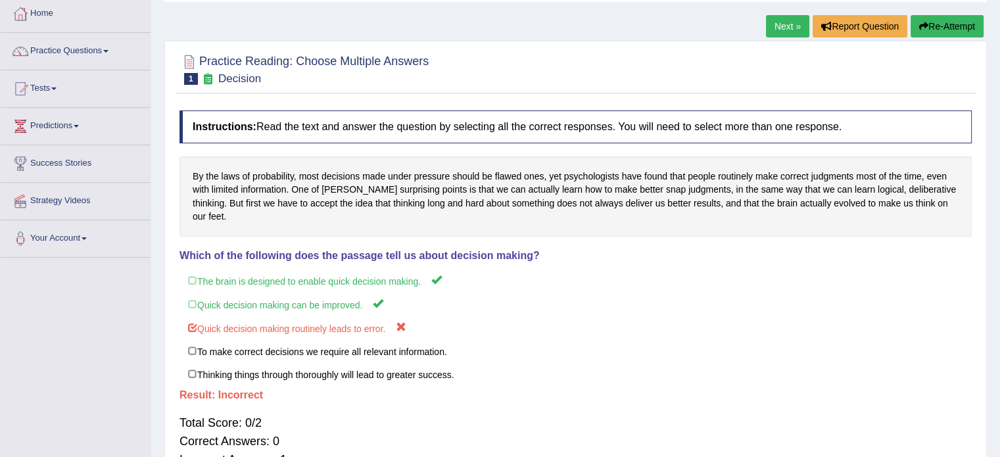
click at [784, 24] on link "Next »" at bounding box center [787, 26] width 43 height 22
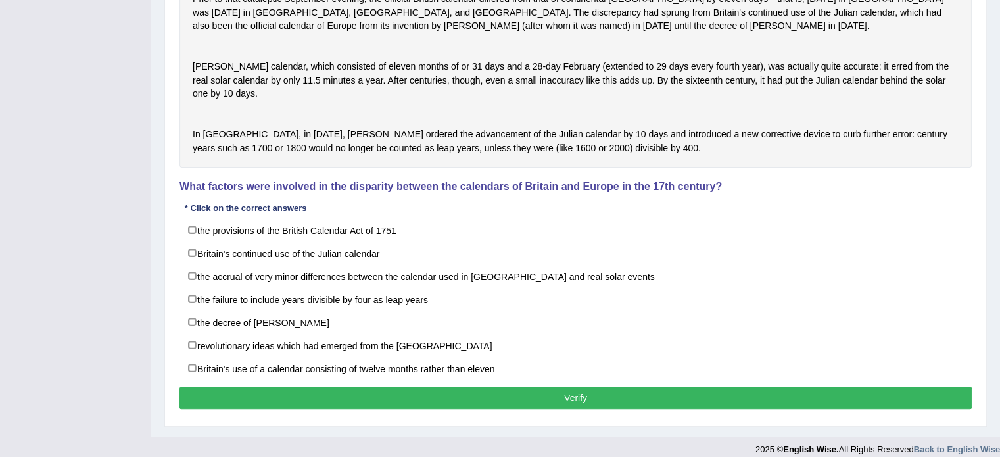
scroll to position [417, 0]
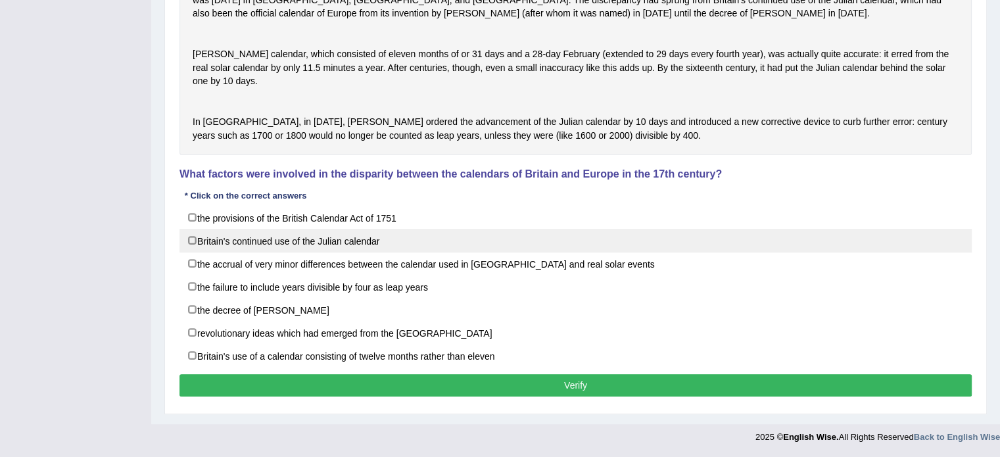
click at [189, 243] on label "Britain's continued use of the Julian calendar" at bounding box center [575, 241] width 792 height 24
checkbox input "true"
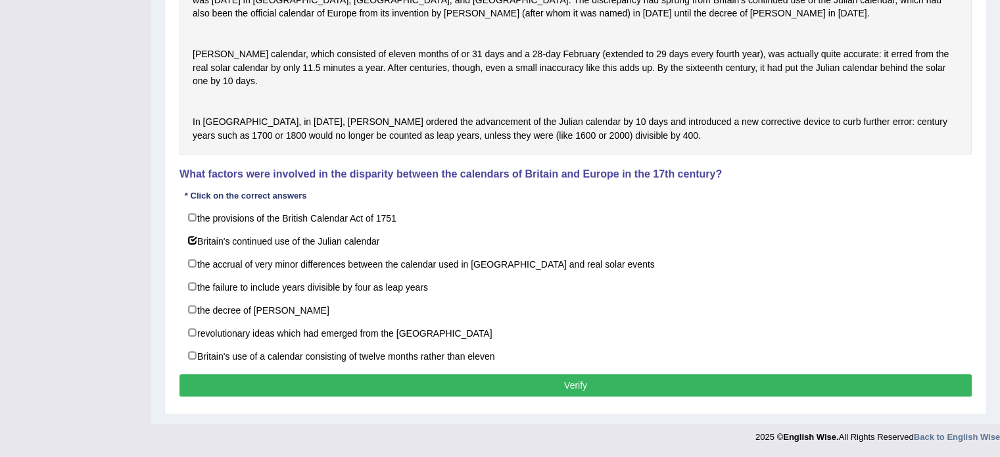
click at [283, 386] on button "Verify" at bounding box center [575, 385] width 792 height 22
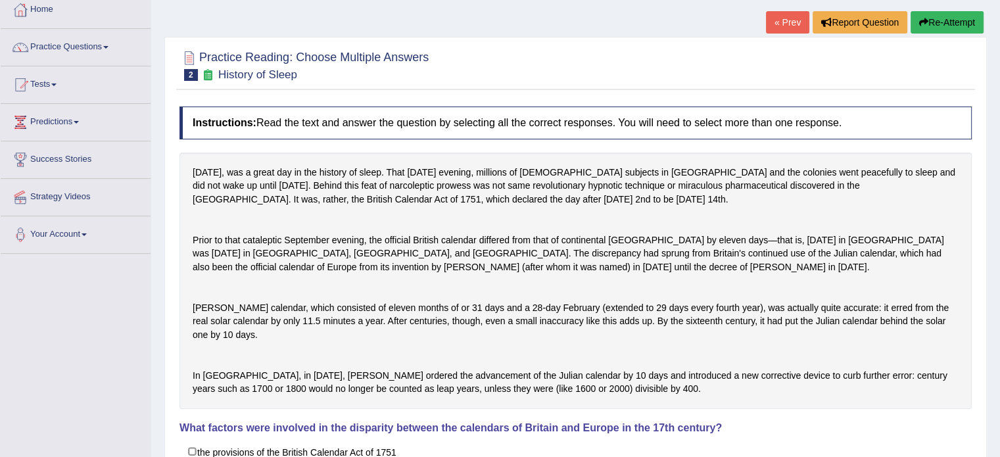
scroll to position [69, 0]
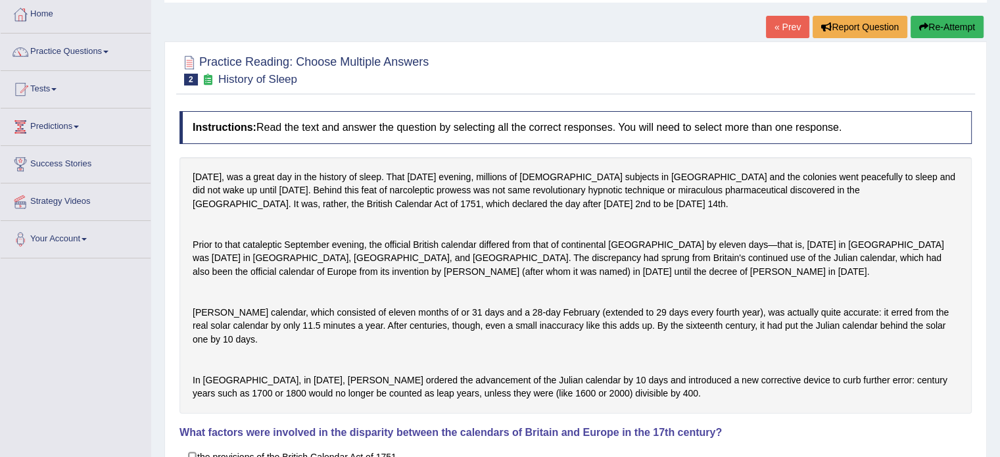
click at [794, 26] on link "« Prev" at bounding box center [787, 27] width 43 height 22
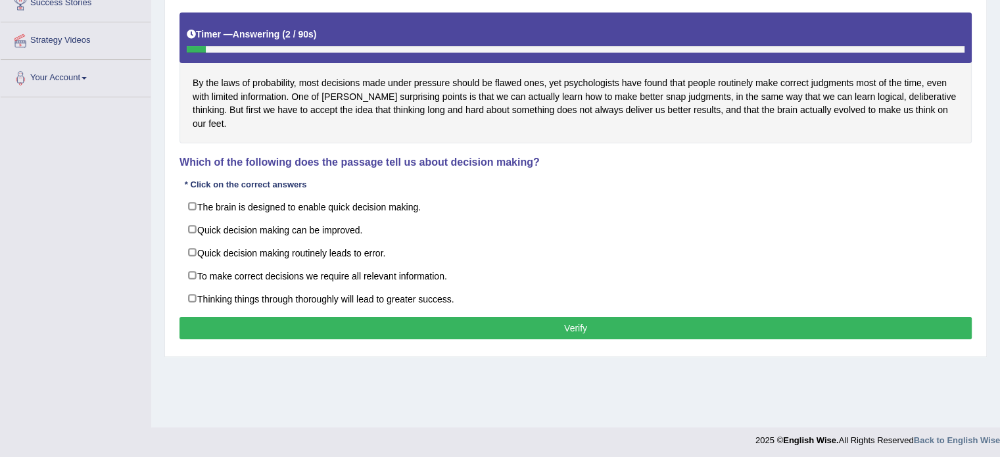
scroll to position [233, 0]
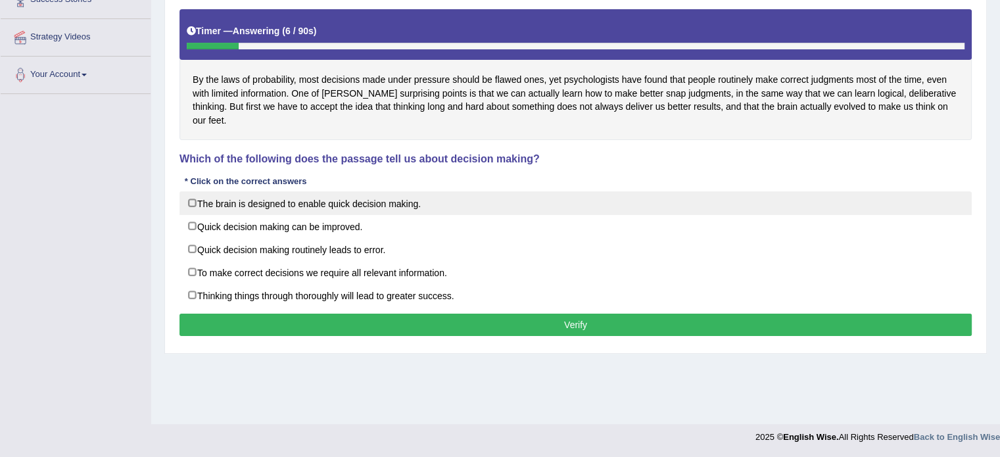
click at [194, 191] on label "The brain is designed to enable quick decision making." at bounding box center [575, 203] width 792 height 24
checkbox input "true"
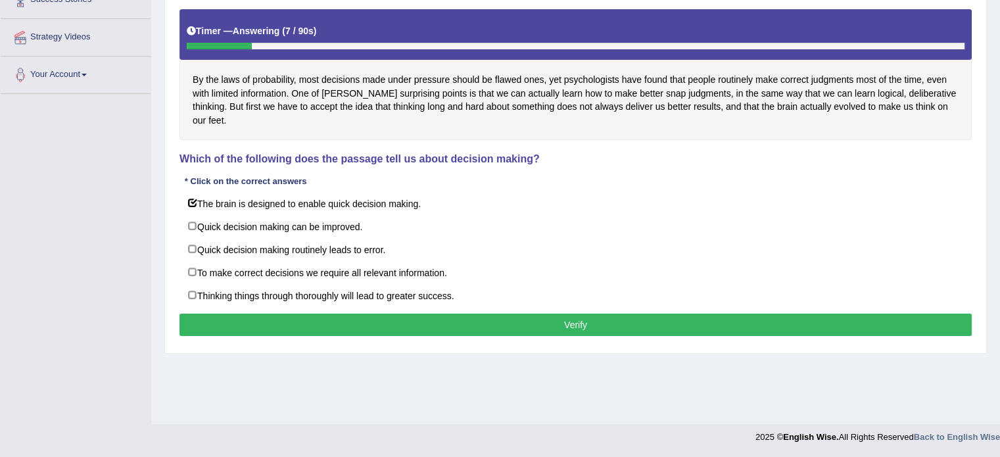
click at [327, 297] on div "Instructions: Read the text and answer the question by selecting all the correc…" at bounding box center [575, 151] width 799 height 389
click at [337, 314] on button "Verify" at bounding box center [575, 325] width 792 height 22
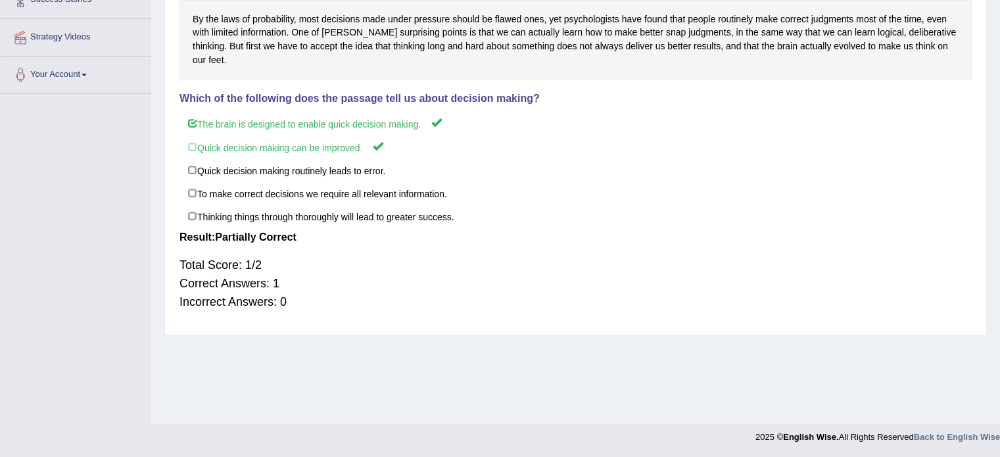
scroll to position [0, 0]
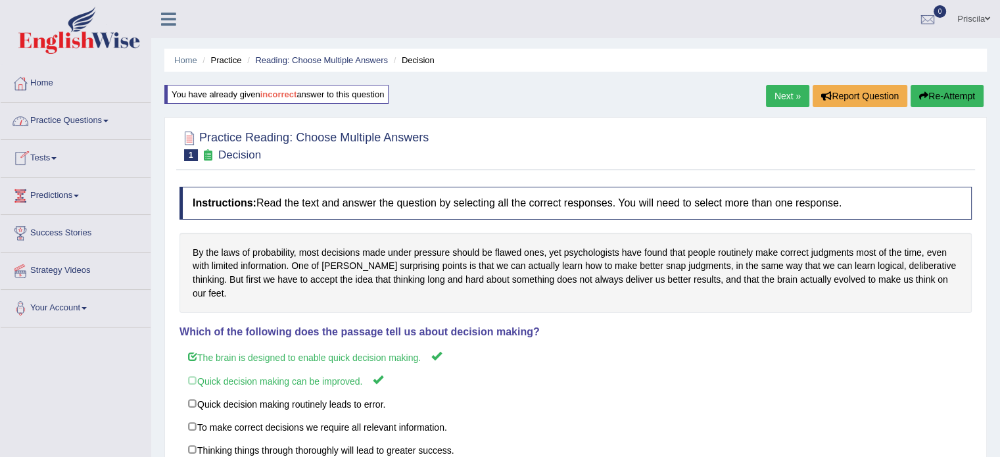
click at [71, 126] on link "Practice Questions" at bounding box center [76, 119] width 150 height 33
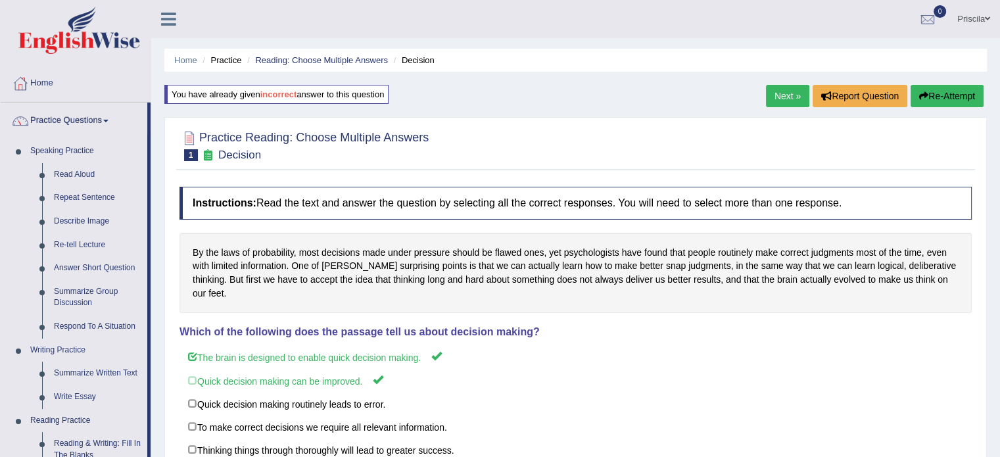
drag, startPoint x: 150, startPoint y: 240, endPoint x: 160, endPoint y: 365, distance: 125.4
click at [160, 365] on div "Toggle navigation Home Practice Questions Speaking Practice Read Aloud Repeat S…" at bounding box center [500, 342] width 1000 height 684
drag, startPoint x: 150, startPoint y: 370, endPoint x: 155, endPoint y: 438, distance: 67.9
click at [155, 438] on div "Toggle navigation Home Practice Questions Speaking Practice Read Aloud Repeat S…" at bounding box center [500, 342] width 1000 height 684
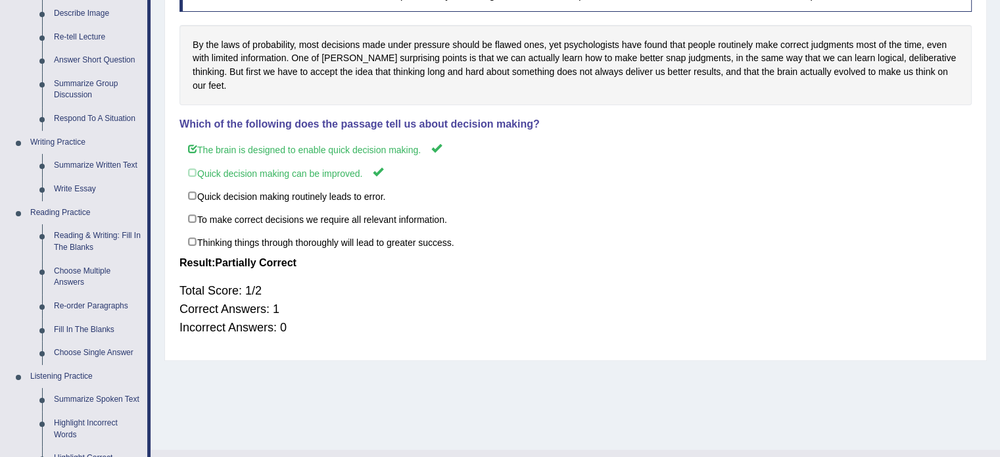
scroll to position [210, 0]
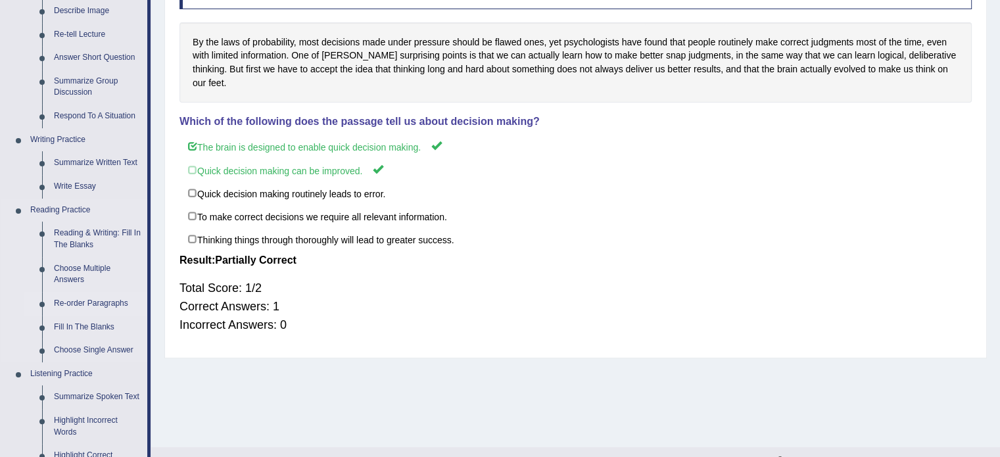
click at [87, 304] on link "Re-order Paragraphs" at bounding box center [97, 304] width 99 height 24
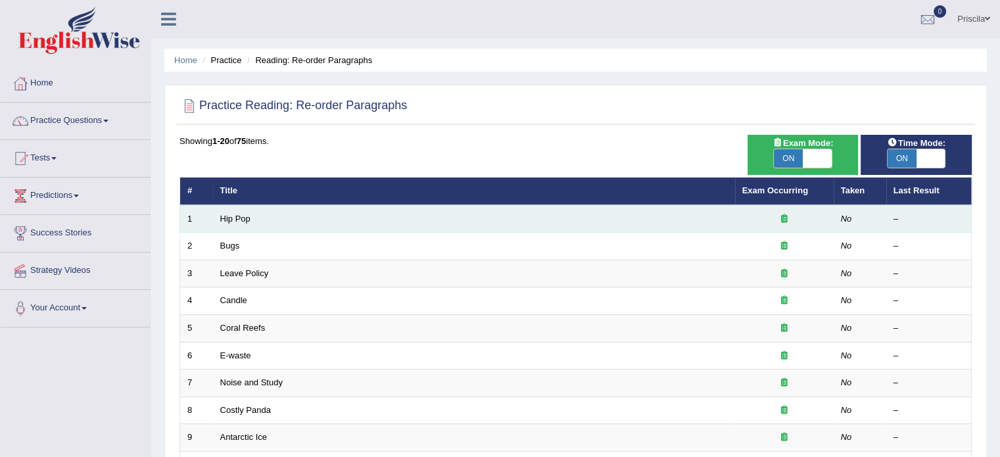
click at [319, 220] on td "Hip Pop" at bounding box center [474, 219] width 522 height 28
click at [245, 214] on link "Hip Pop" at bounding box center [235, 219] width 30 height 10
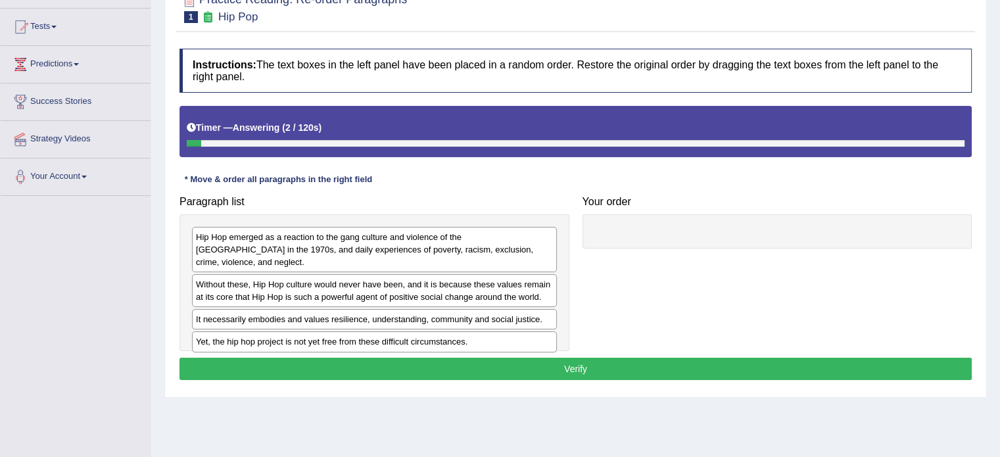
scroll to position [133, 0]
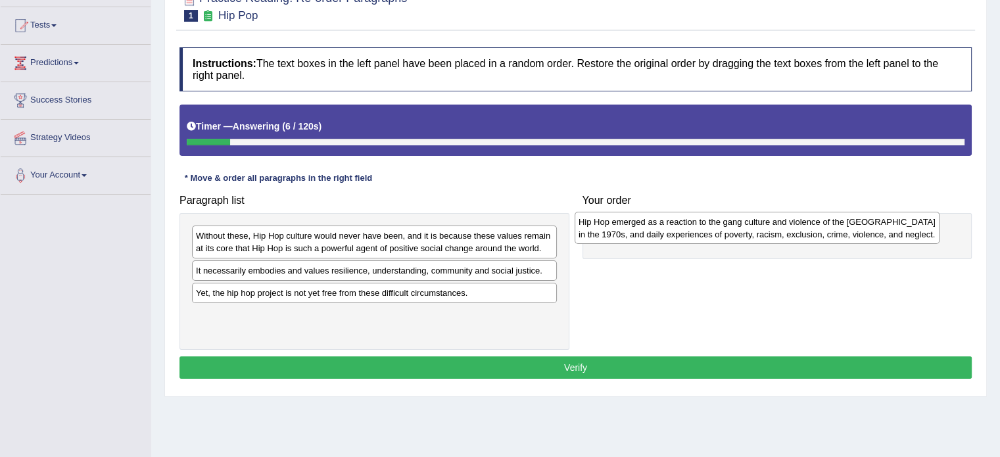
drag, startPoint x: 314, startPoint y: 247, endPoint x: 699, endPoint y: 231, distance: 384.9
click at [699, 231] on div "Hip Hop emerged as a reaction to the gang culture and violence of the South Bro…" at bounding box center [757, 228] width 365 height 33
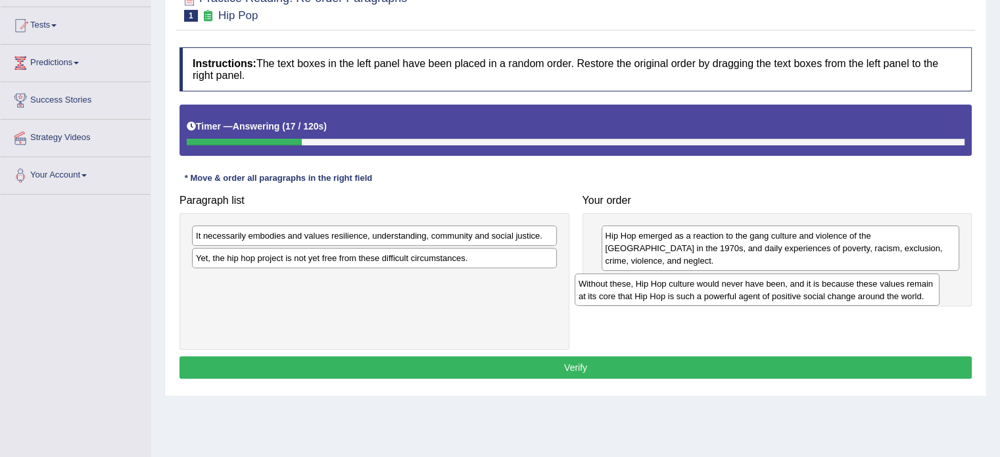
drag, startPoint x: 350, startPoint y: 249, endPoint x: 731, endPoint y: 295, distance: 384.2
click at [731, 295] on div "Without these, Hip Hop culture would never have been, and it is because these v…" at bounding box center [757, 289] width 365 height 33
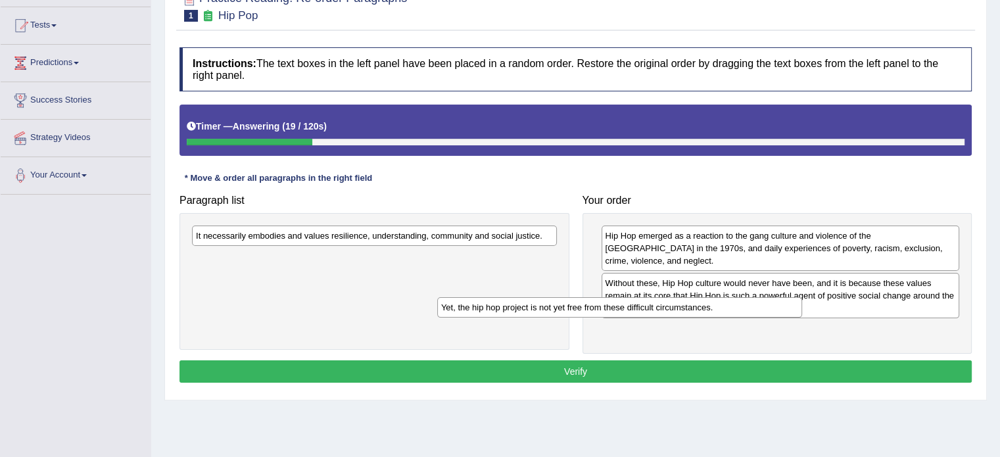
drag, startPoint x: 491, startPoint y: 258, endPoint x: 737, endPoint y: 307, distance: 250.6
click at [737, 307] on div "Yet, the hip hop project is not yet free from these difficult circumstances." at bounding box center [619, 307] width 365 height 20
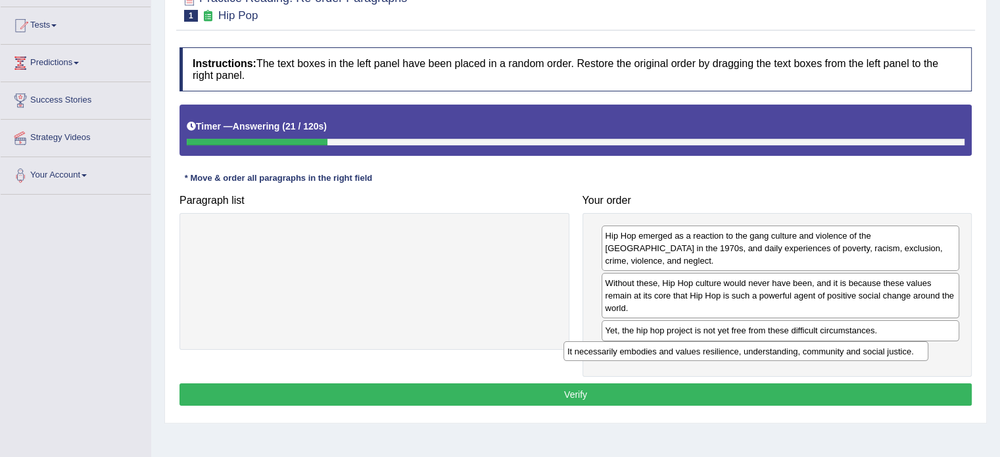
drag, startPoint x: 437, startPoint y: 229, endPoint x: 832, endPoint y: 346, distance: 412.1
click at [832, 346] on div "It necessarily embodies and values resilience, understanding, community and soc…" at bounding box center [745, 351] width 365 height 20
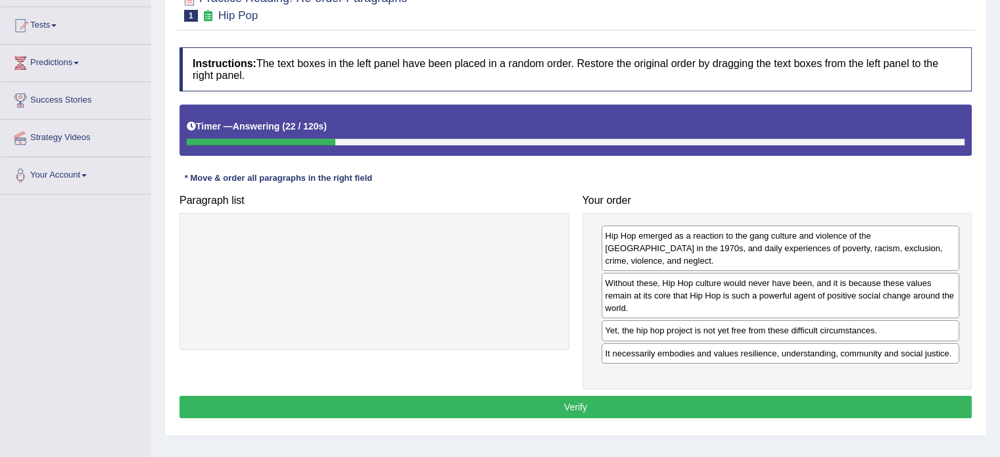
click at [710, 396] on button "Verify" at bounding box center [575, 407] width 792 height 22
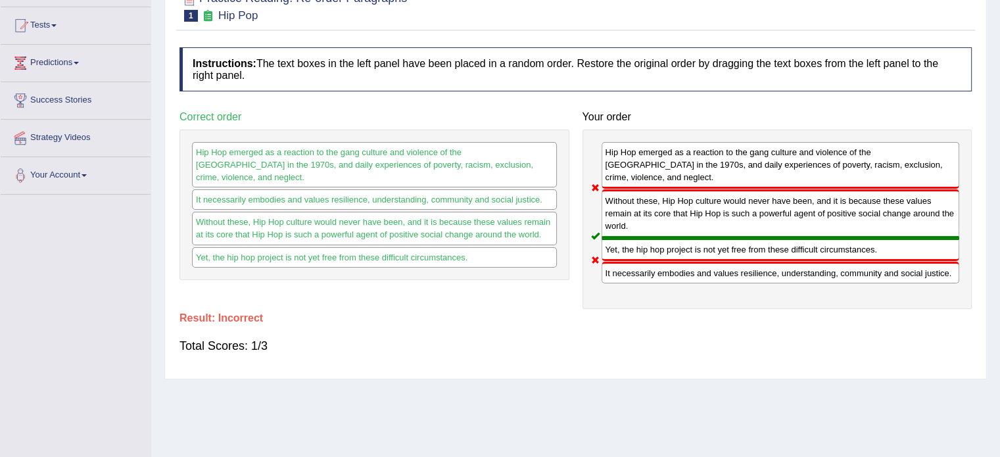
scroll to position [0, 0]
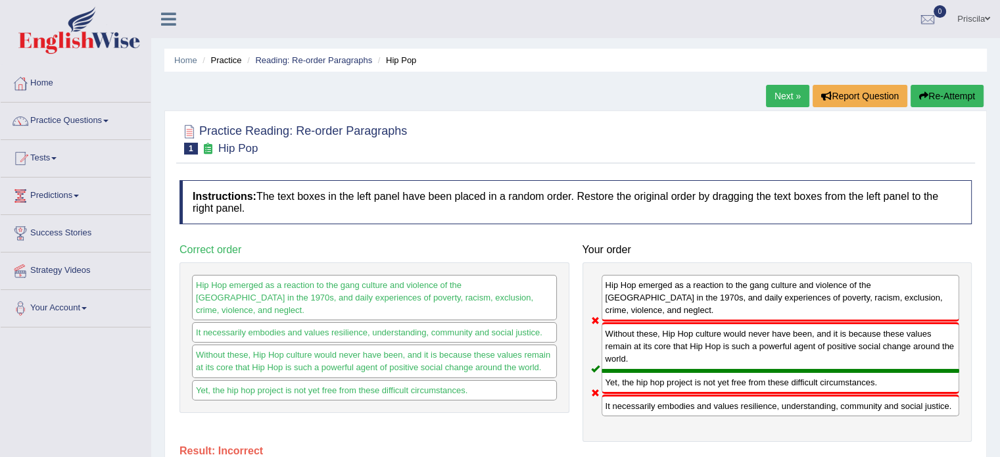
click at [794, 91] on link "Next »" at bounding box center [787, 96] width 43 height 22
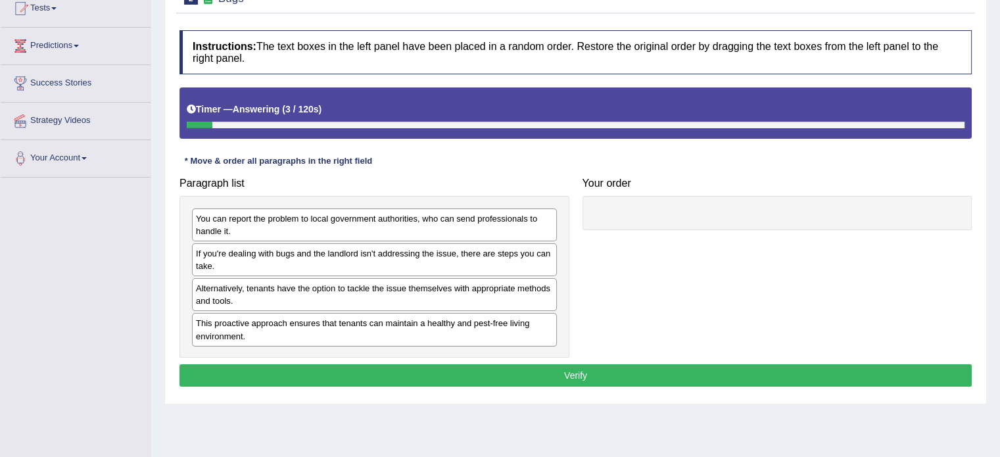
scroll to position [151, 0]
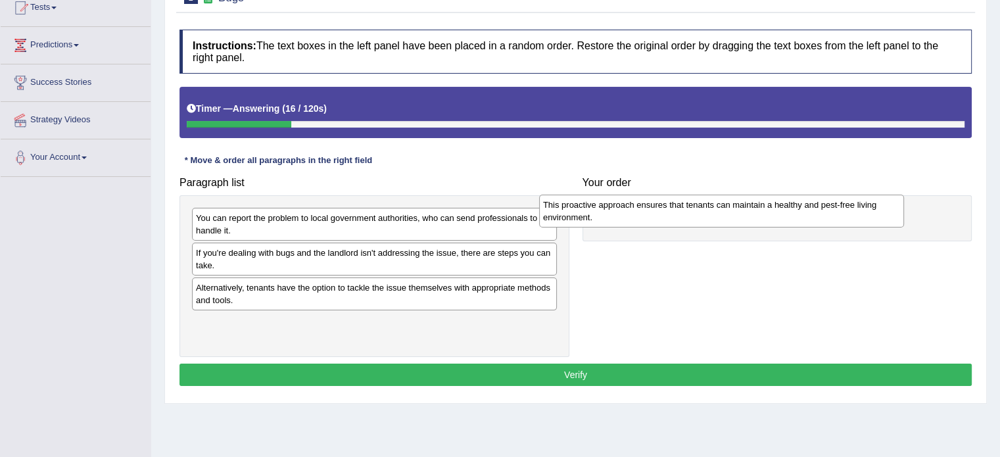
drag, startPoint x: 384, startPoint y: 318, endPoint x: 731, endPoint y: 202, distance: 366.1
click at [731, 202] on div "This proactive approach ensures that tenants can maintain a healthy and pest-fr…" at bounding box center [721, 211] width 365 height 33
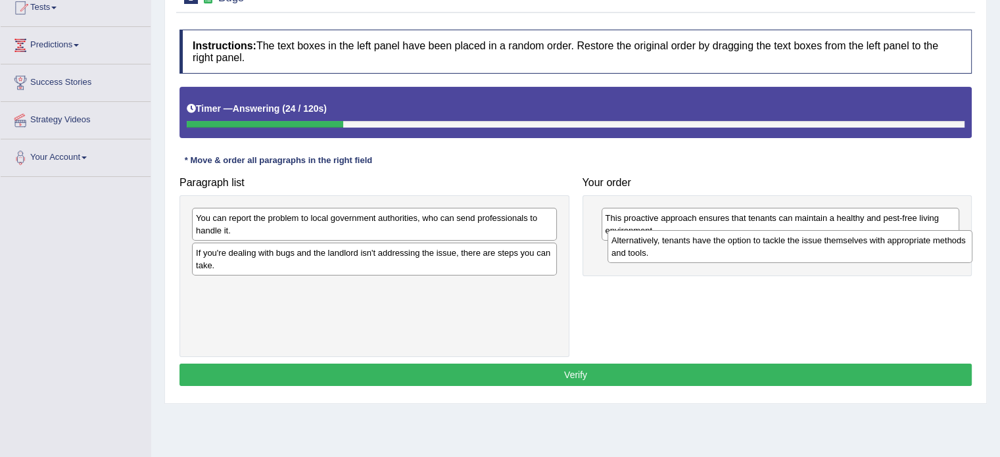
drag, startPoint x: 282, startPoint y: 294, endPoint x: 693, endPoint y: 250, distance: 413.3
click at [693, 250] on div "Alternatively, tenants have the option to tackle the issue themselves with appr…" at bounding box center [789, 246] width 365 height 33
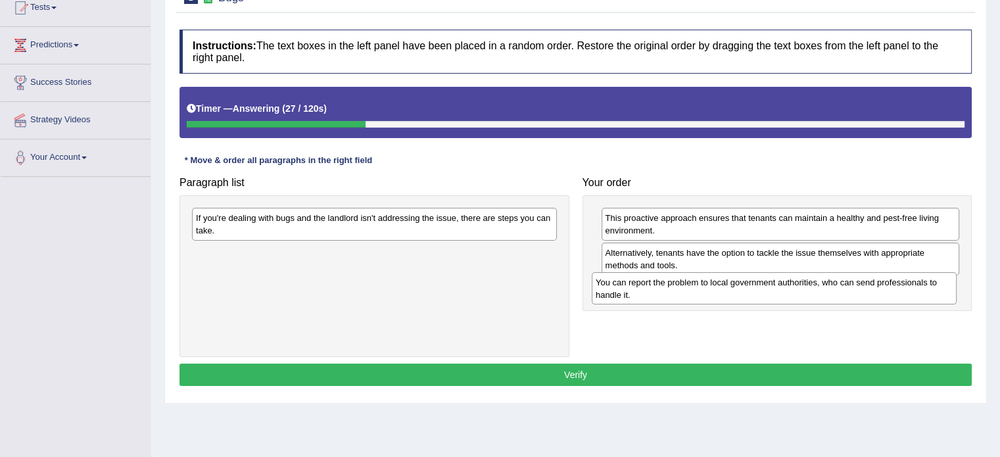
drag, startPoint x: 430, startPoint y: 229, endPoint x: 832, endPoint y: 294, distance: 407.5
click at [832, 294] on div "You can report the problem to local government authorities, who can send profes…" at bounding box center [774, 288] width 365 height 33
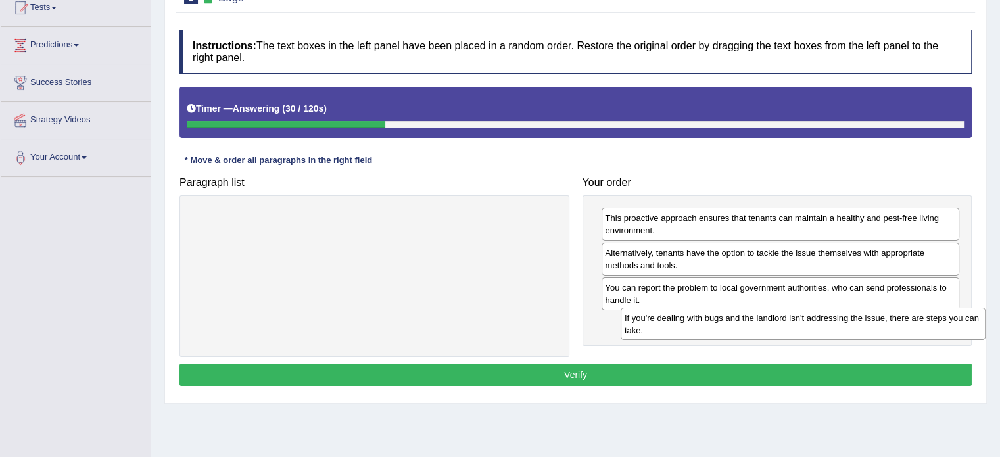
drag, startPoint x: 342, startPoint y: 222, endPoint x: 765, endPoint y: 321, distance: 434.9
click at [765, 321] on div "If you're dealing with bugs and the landlord isn't addressing the issue, there …" at bounding box center [803, 324] width 365 height 33
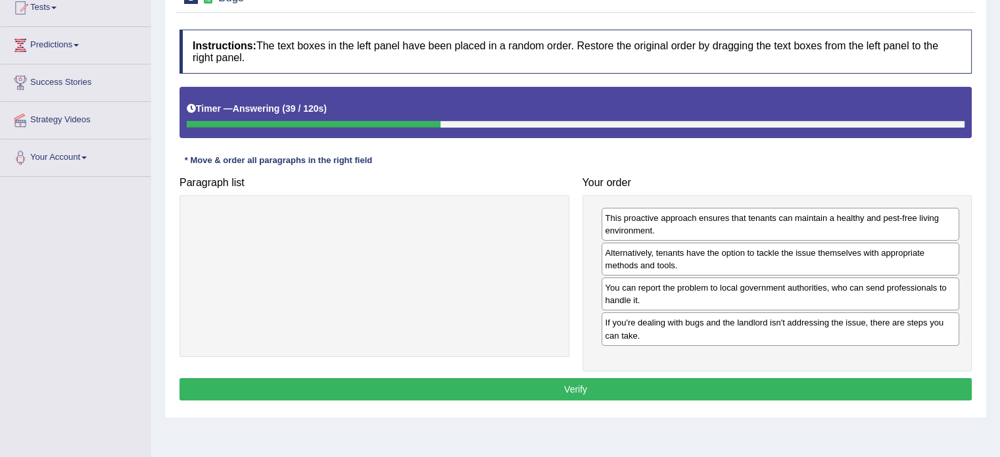
click at [677, 387] on button "Verify" at bounding box center [575, 389] width 792 height 22
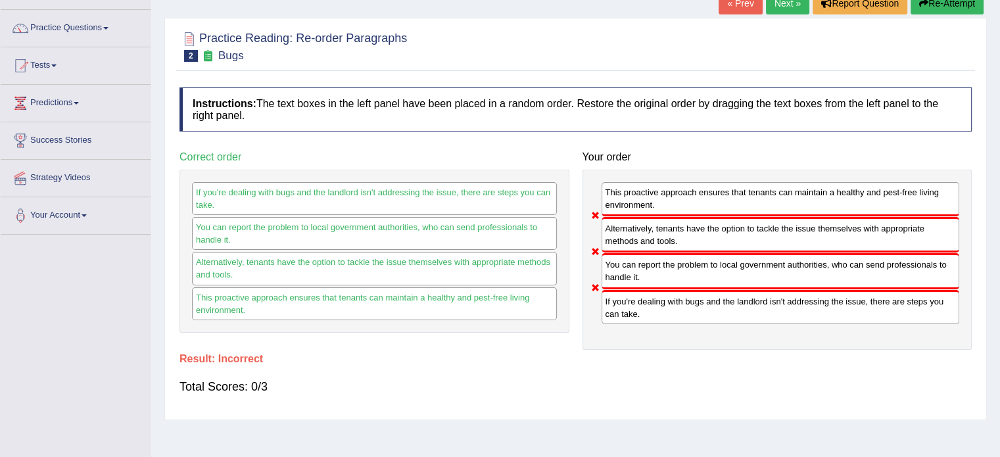
scroll to position [79, 0]
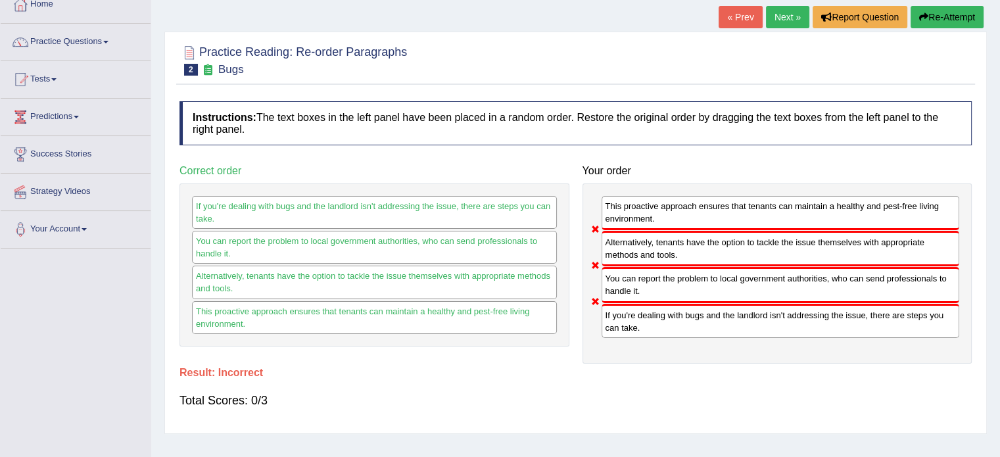
click at [732, 17] on link "« Prev" at bounding box center [740, 17] width 43 height 22
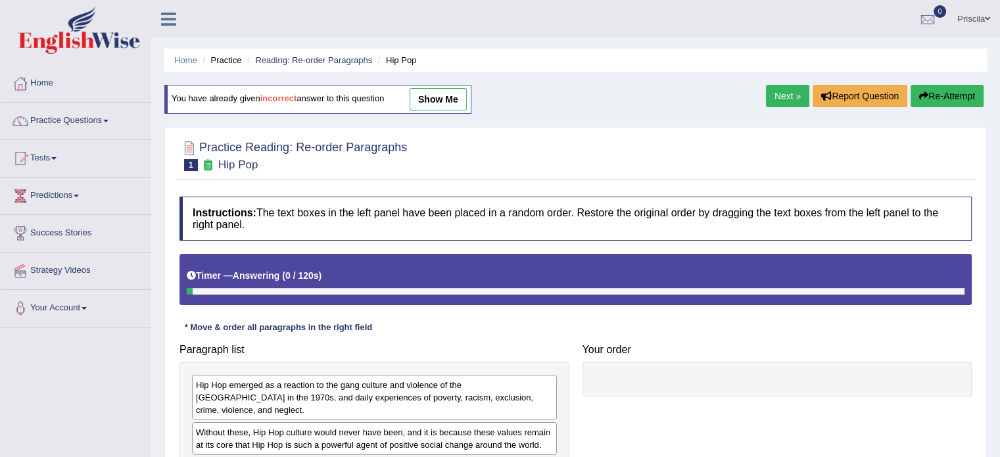
click at [776, 91] on link "Next »" at bounding box center [787, 96] width 43 height 22
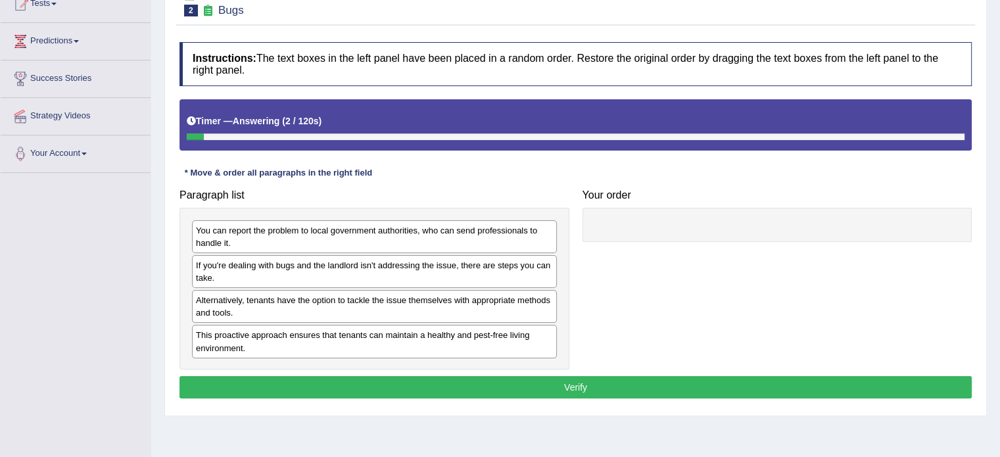
scroll to position [163, 0]
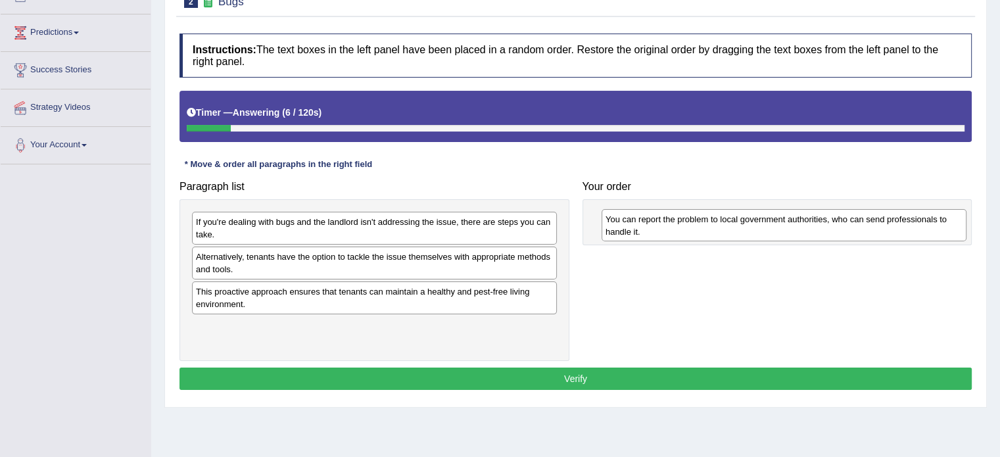
drag, startPoint x: 301, startPoint y: 242, endPoint x: 705, endPoint y: 237, distance: 403.7
click at [705, 237] on div "You can report the problem to local government authorities, who can send profes…" at bounding box center [784, 225] width 365 height 33
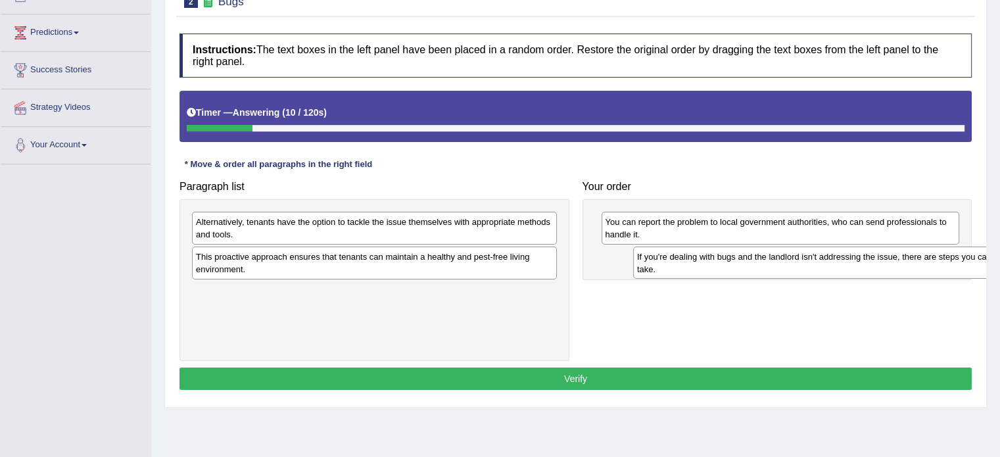
drag, startPoint x: 268, startPoint y: 236, endPoint x: 724, endPoint y: 270, distance: 457.5
click at [724, 270] on div "If you're dealing with bugs and the landlord isn't addressing the issue, there …" at bounding box center [815, 263] width 365 height 33
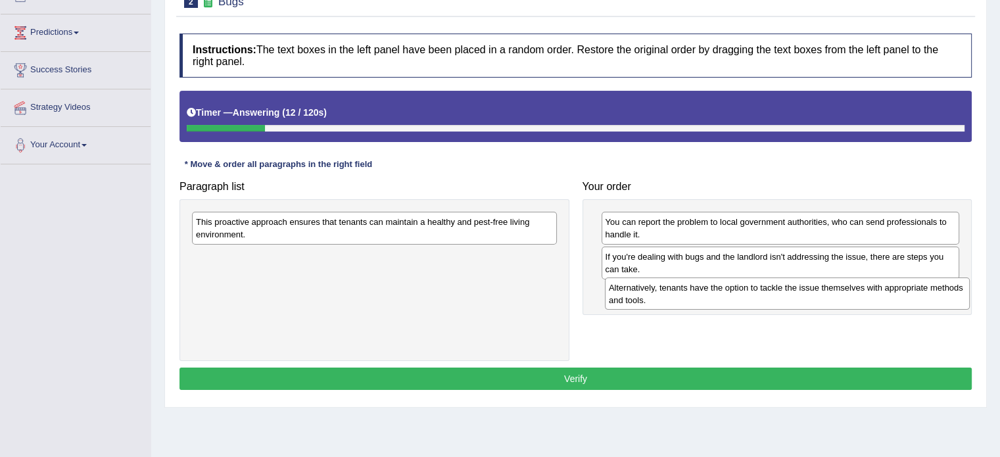
drag, startPoint x: 394, startPoint y: 231, endPoint x: 807, endPoint y: 297, distance: 418.1
click at [807, 297] on div "Alternatively, tenants have the option to tackle the issue themselves with appr…" at bounding box center [787, 293] width 365 height 33
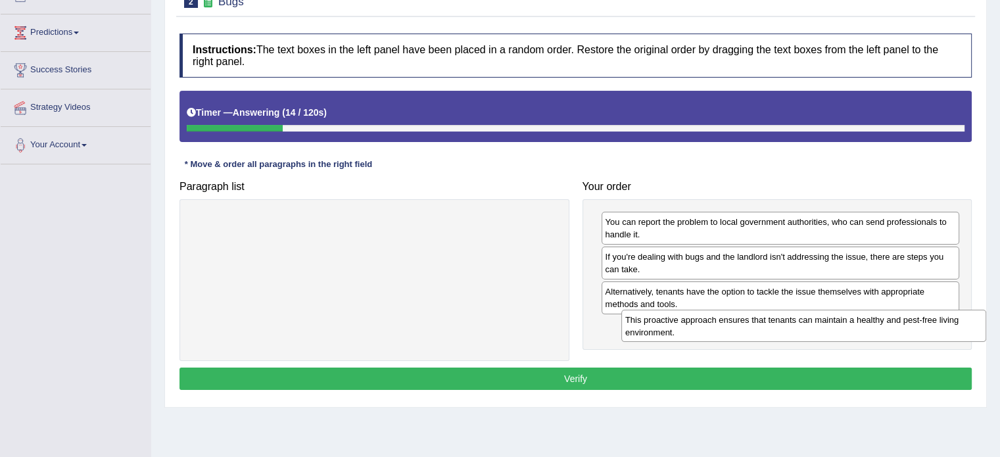
drag, startPoint x: 455, startPoint y: 217, endPoint x: 868, endPoint y: 318, distance: 425.6
click at [868, 318] on div "This proactive approach ensures that tenants can maintain a healthy and pest-fr…" at bounding box center [803, 326] width 365 height 33
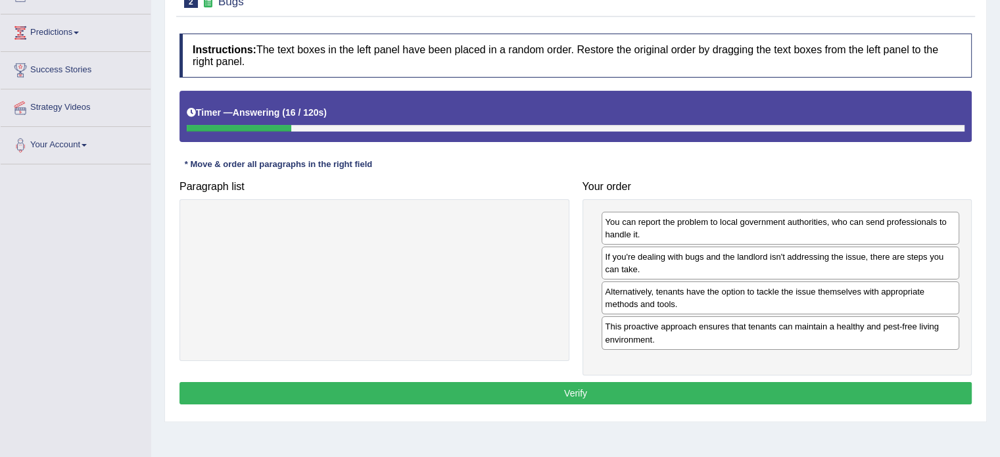
click at [738, 384] on button "Verify" at bounding box center [575, 393] width 792 height 22
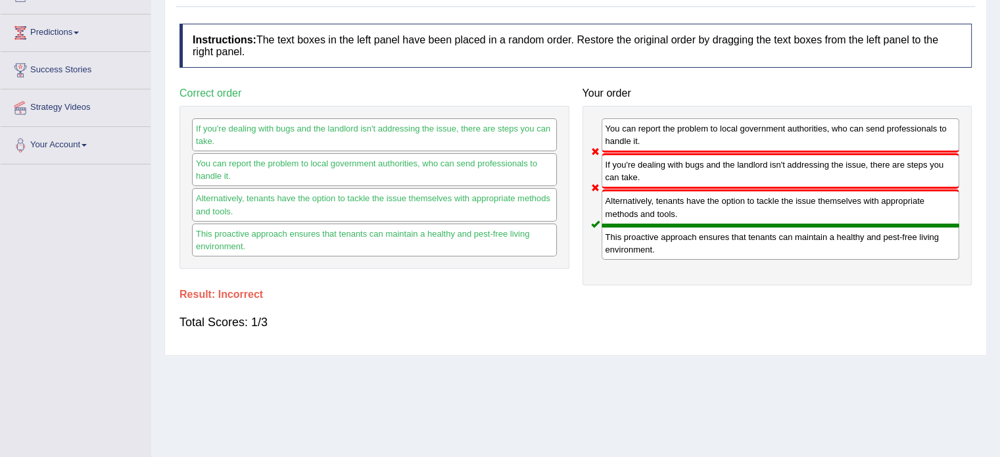
click at [738, 384] on div "Home Practice Reading: Re-order Paragraphs Bugs You have already given incorrec…" at bounding box center [575, 165] width 849 height 657
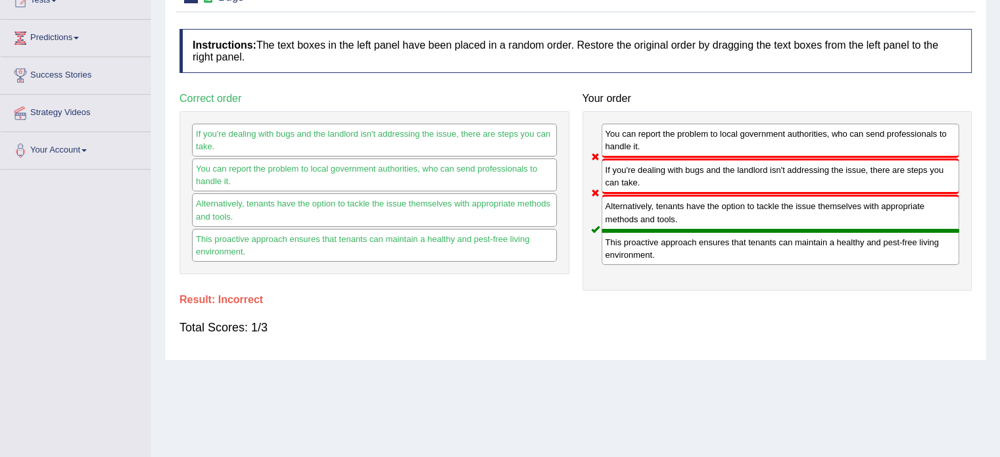
drag, startPoint x: 999, startPoint y: 144, endPoint x: 999, endPoint y: 131, distance: 12.5
click at [999, 133] on div "Home Practice Reading: Re-order Paragraphs Bugs You have already given incorrec…" at bounding box center [575, 170] width 849 height 657
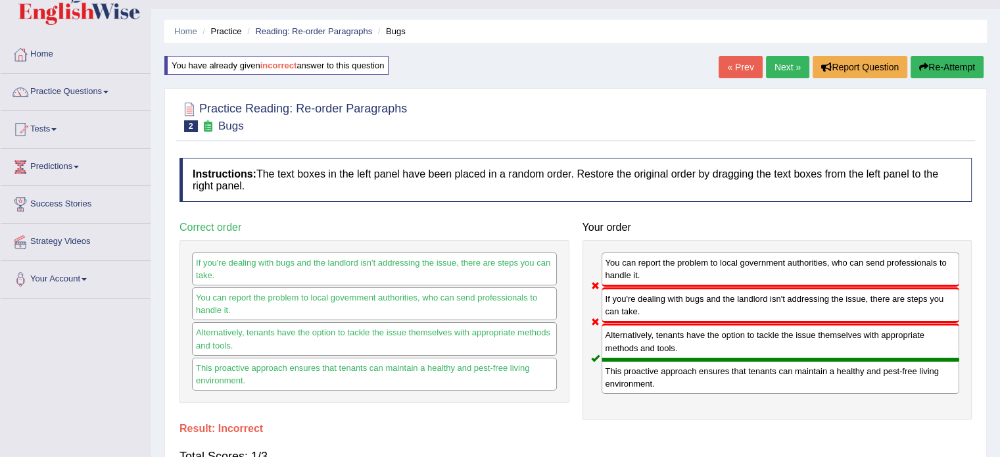
scroll to position [28, 0]
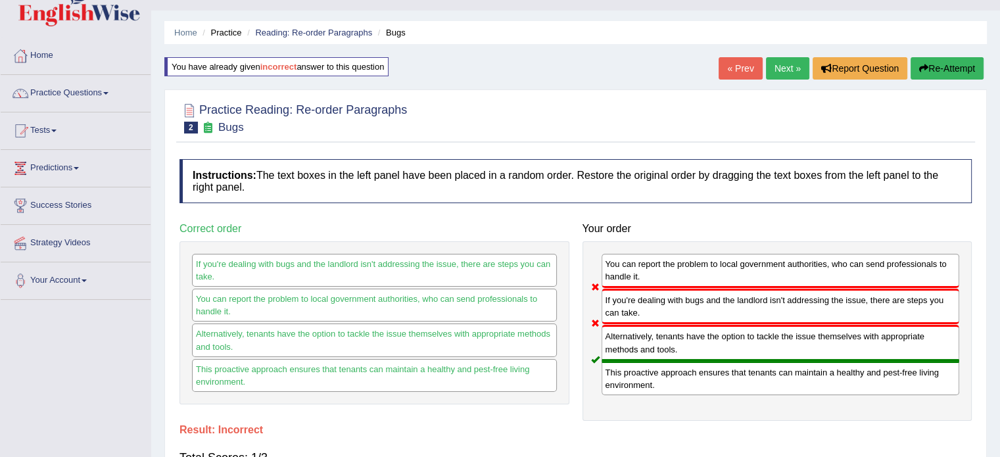
click at [795, 62] on link "Next »" at bounding box center [787, 68] width 43 height 22
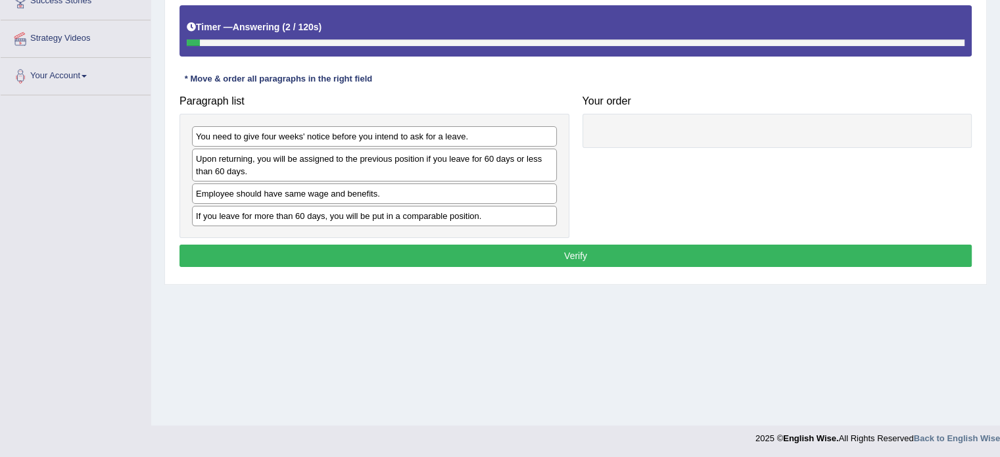
scroll to position [233, 0]
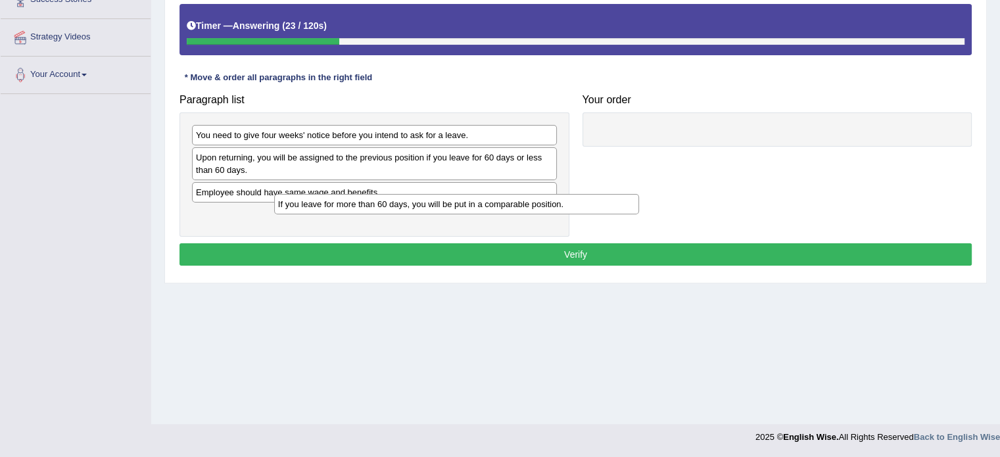
drag, startPoint x: 363, startPoint y: 220, endPoint x: 479, endPoint y: 208, distance: 116.4
click at [479, 208] on div "If you leave for more than 60 days, you will be put in a comparable position." at bounding box center [456, 204] width 365 height 20
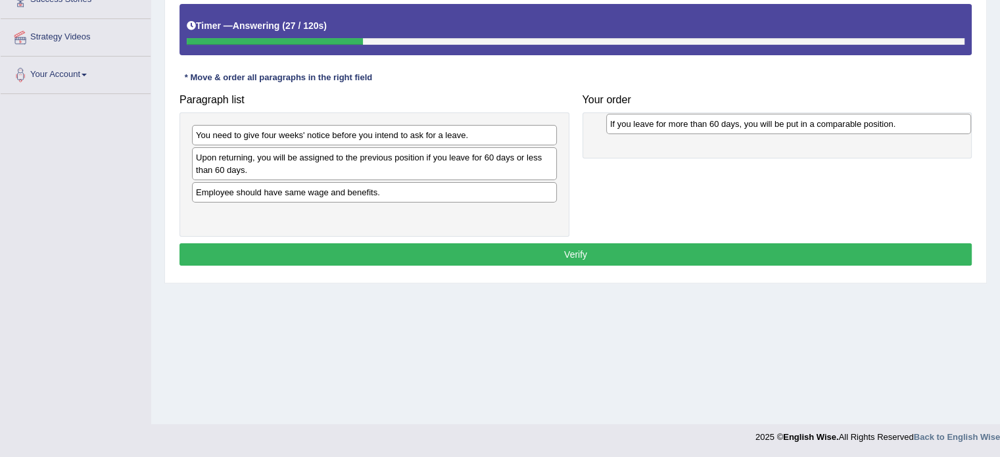
drag, startPoint x: 433, startPoint y: 216, endPoint x: 847, endPoint y: 126, distance: 424.0
click at [847, 126] on div "If you leave for more than 60 days, you will be put in a comparable position." at bounding box center [788, 124] width 365 height 20
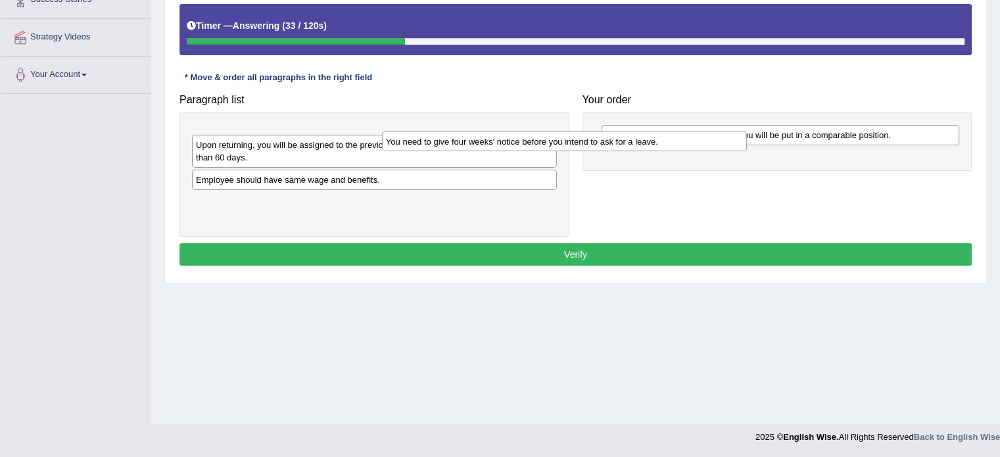
drag, startPoint x: 443, startPoint y: 132, endPoint x: 794, endPoint y: 133, distance: 351.1
click at [747, 133] on div "You need to give four weeks' notice before you intend to ask for a leave." at bounding box center [564, 141] width 365 height 20
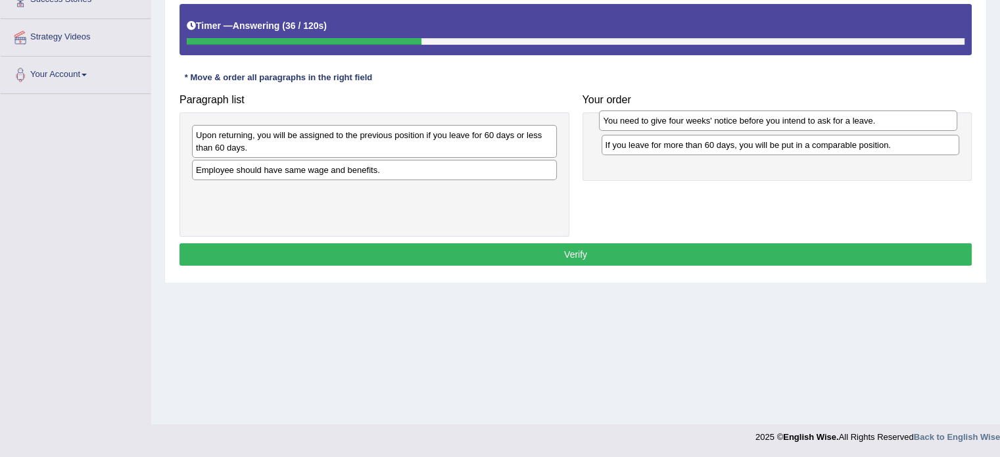
drag, startPoint x: 725, startPoint y: 156, endPoint x: 723, endPoint y: 120, distance: 36.9
click at [723, 120] on div "You need to give four weeks' notice before you intend to ask for a leave." at bounding box center [778, 120] width 358 height 20
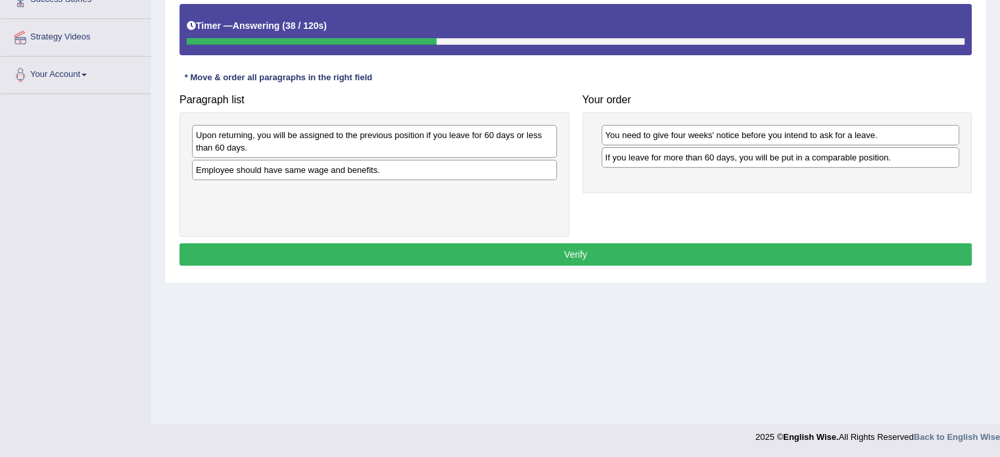
drag, startPoint x: 308, startPoint y: 144, endPoint x: 402, endPoint y: 139, distance: 94.2
click at [358, 136] on div "Upon returning, you will be assigned to the previous position if you leave for …" at bounding box center [374, 141] width 365 height 33
drag, startPoint x: 491, startPoint y: 171, endPoint x: 511, endPoint y: 172, distance: 19.8
click at [511, 172] on div "Employee should have same wage and benefits." at bounding box center [381, 171] width 365 height 20
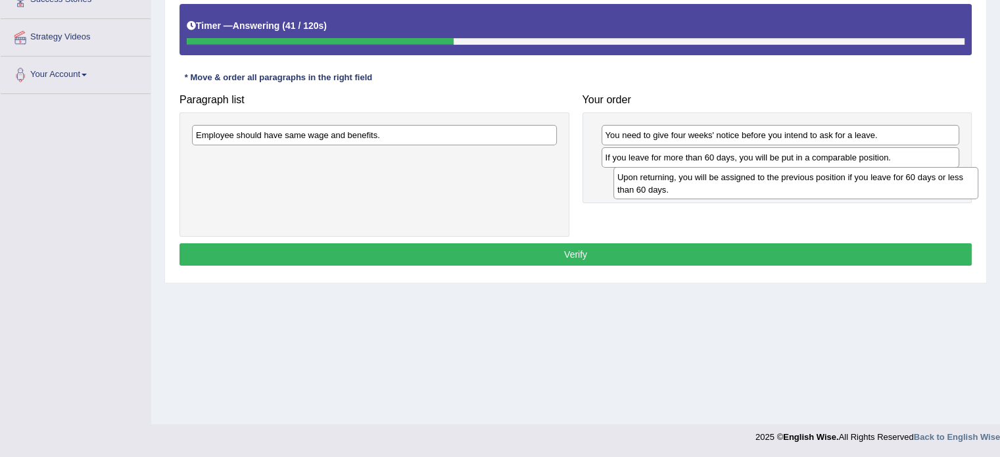
drag, startPoint x: 370, startPoint y: 140, endPoint x: 792, endPoint y: 182, distance: 423.5
click at [792, 182] on div "Upon returning, you will be assigned to the previous position if you leave for …" at bounding box center [795, 183] width 365 height 33
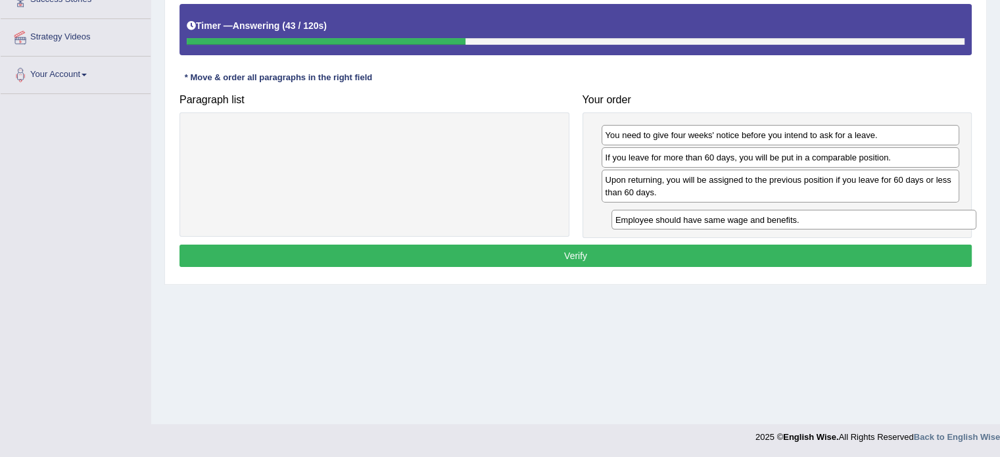
drag, startPoint x: 389, startPoint y: 138, endPoint x: 809, endPoint y: 222, distance: 428.4
click at [809, 222] on div "Employee should have same wage and benefits." at bounding box center [793, 220] width 365 height 20
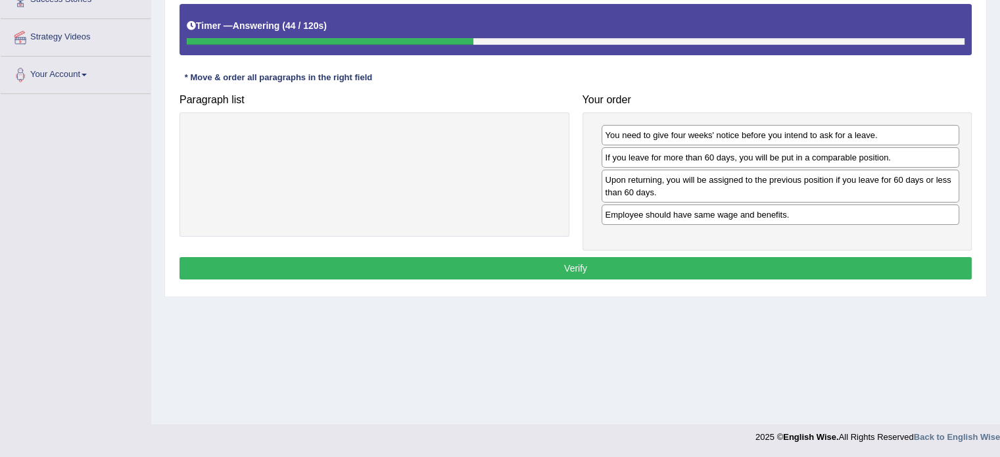
click at [644, 265] on button "Verify" at bounding box center [575, 268] width 792 height 22
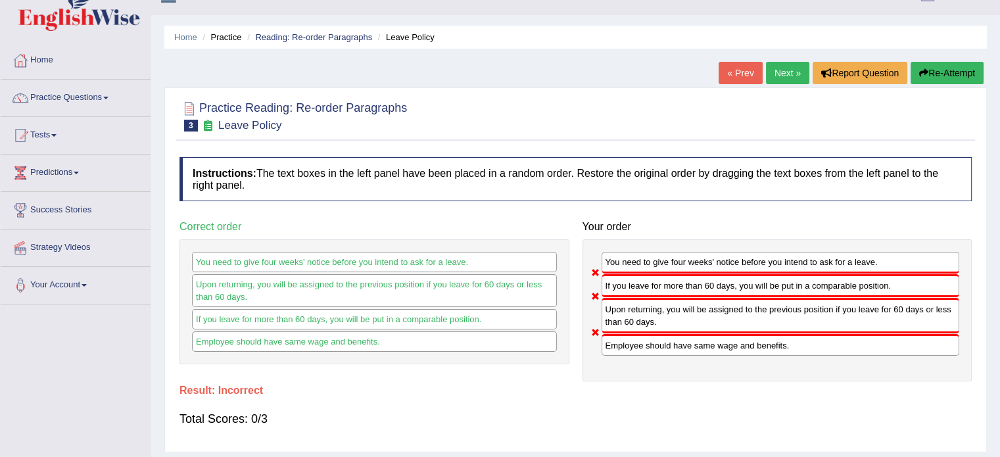
scroll to position [22, 0]
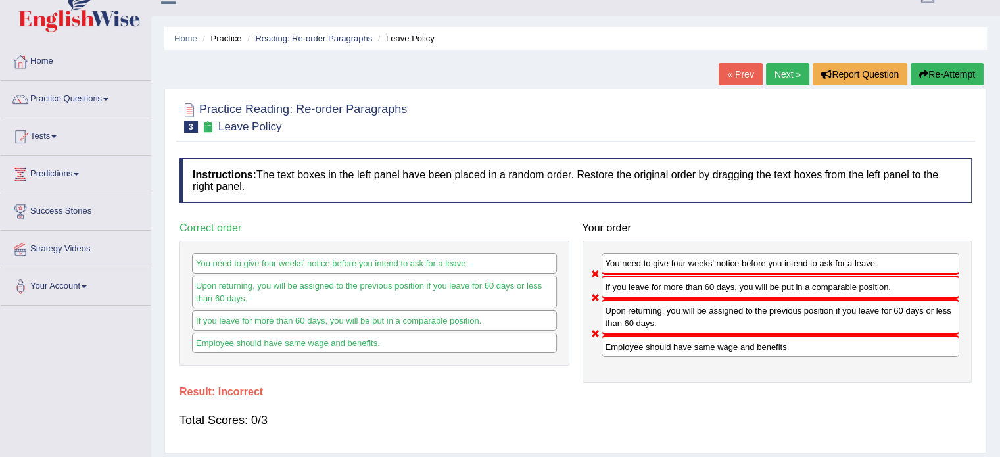
click at [938, 72] on button "Re-Attempt" at bounding box center [947, 74] width 73 height 22
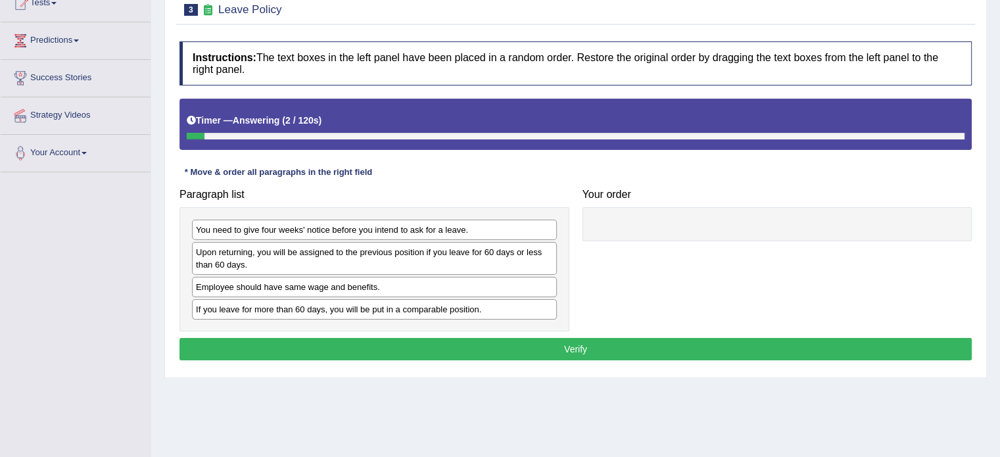
scroll to position [158, 0]
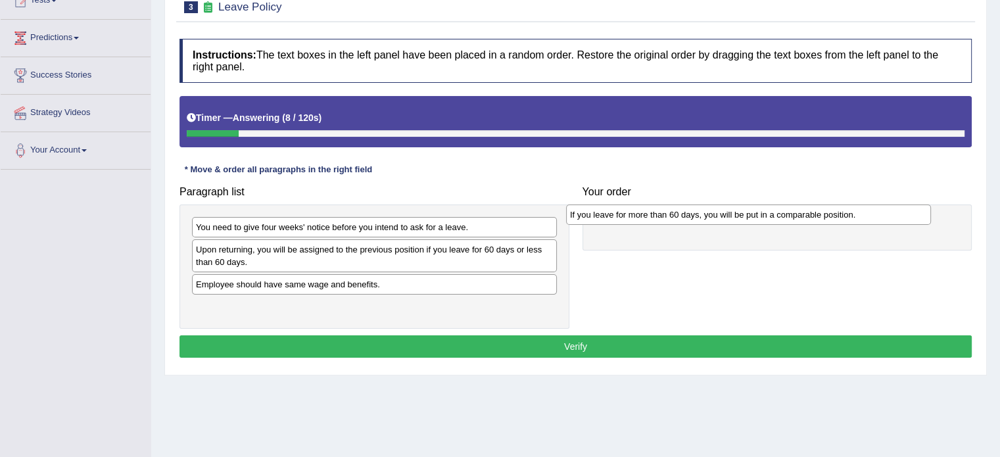
drag, startPoint x: 358, startPoint y: 304, endPoint x: 740, endPoint y: 209, distance: 394.3
click at [740, 209] on div "If you leave for more than 60 days, you will be put in a comparable position." at bounding box center [748, 214] width 365 height 20
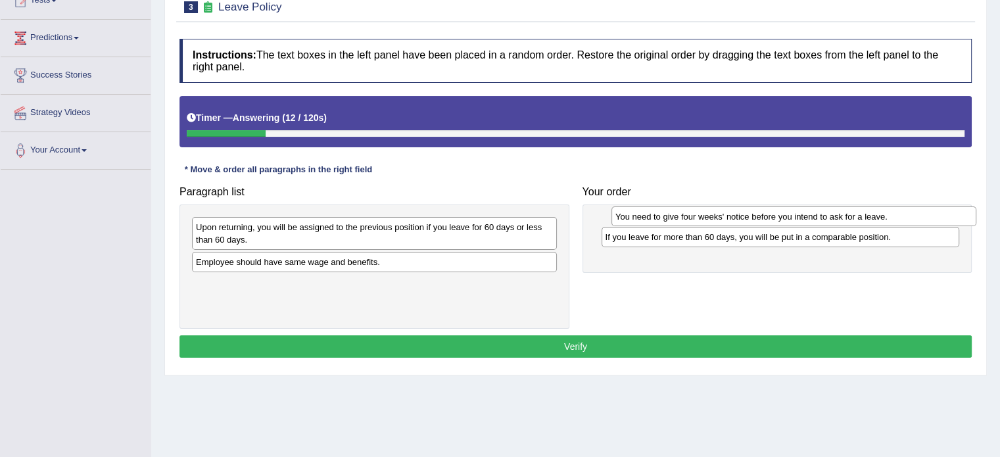
drag, startPoint x: 391, startPoint y: 231, endPoint x: 808, endPoint y: 220, distance: 417.6
click at [808, 220] on div "You need to give four weeks' notice before you intend to ask for a leave." at bounding box center [793, 216] width 365 height 20
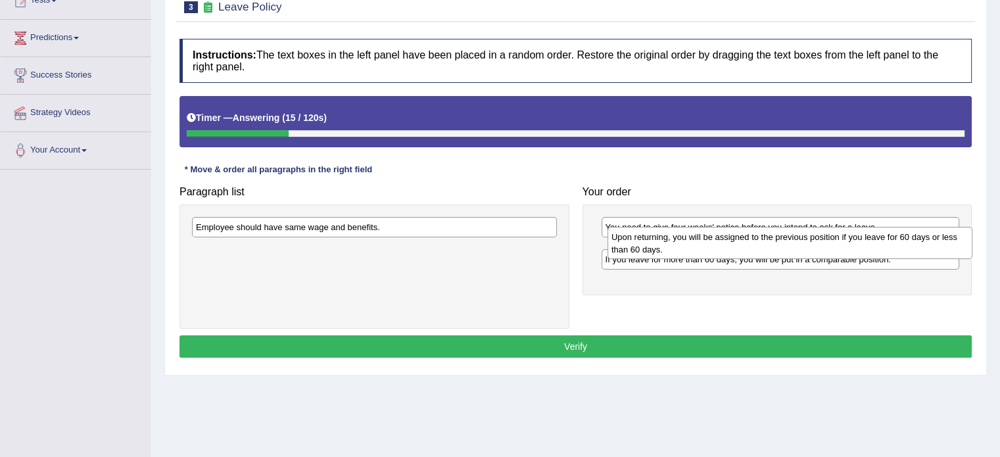
drag, startPoint x: 328, startPoint y: 241, endPoint x: 739, endPoint y: 250, distance: 411.0
click at [739, 250] on div "Upon returning, you will be assigned to the previous position if you leave for …" at bounding box center [789, 243] width 365 height 33
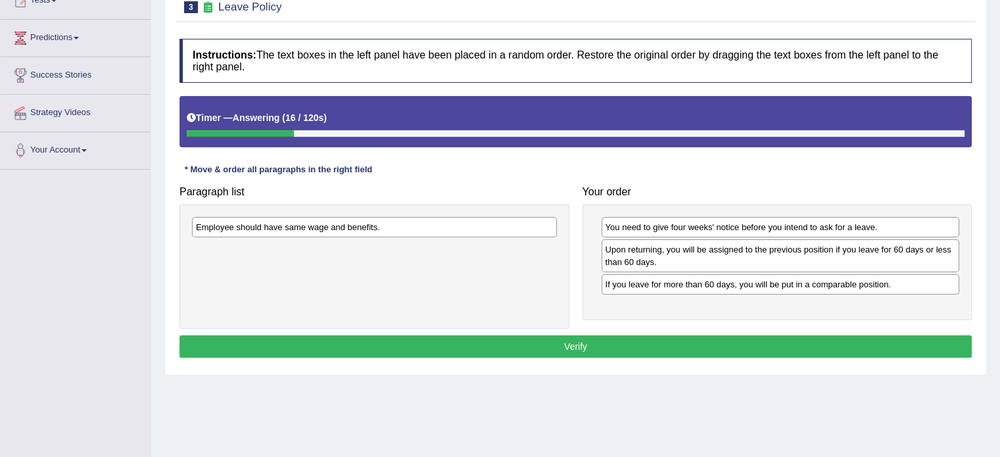
click at [739, 250] on div "Upon returning, you will be assigned to the previous position if you leave for …" at bounding box center [781, 255] width 358 height 33
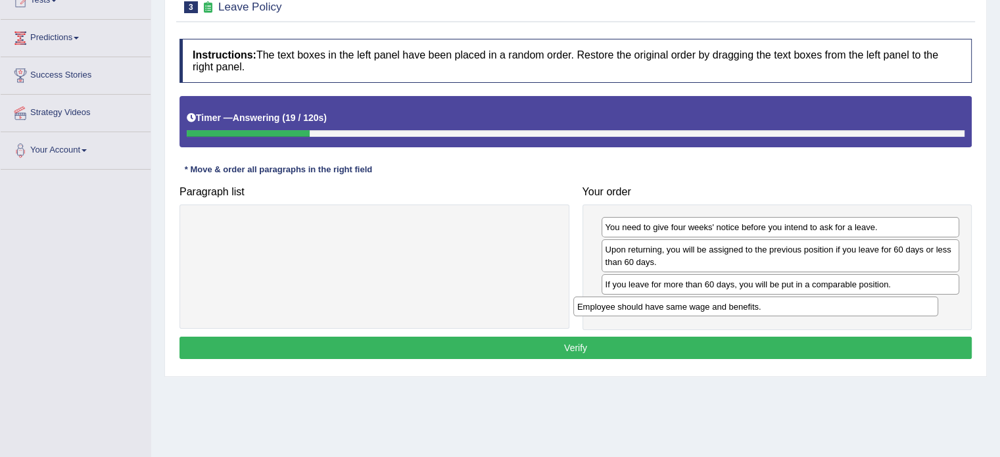
drag, startPoint x: 423, startPoint y: 220, endPoint x: 826, endPoint y: 297, distance: 410.4
click at [826, 297] on div "Employee should have same wage and benefits." at bounding box center [755, 307] width 365 height 20
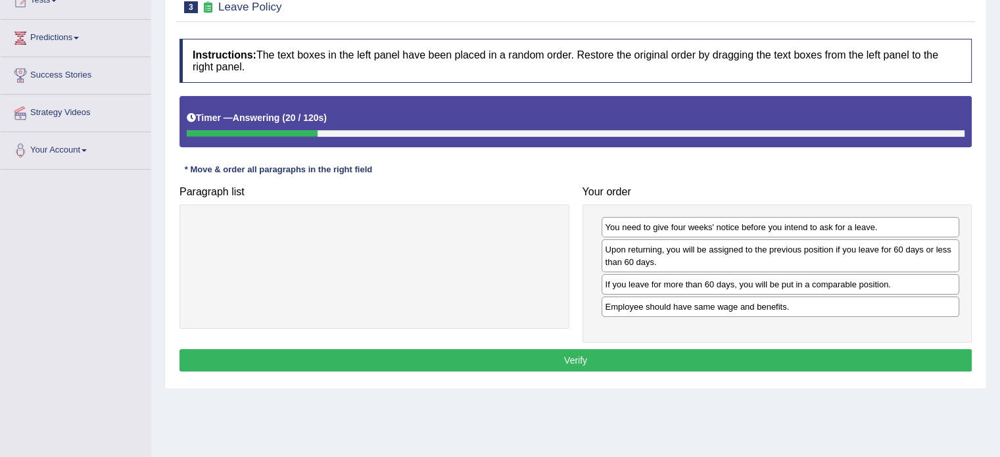
click at [661, 364] on button "Verify" at bounding box center [575, 360] width 792 height 22
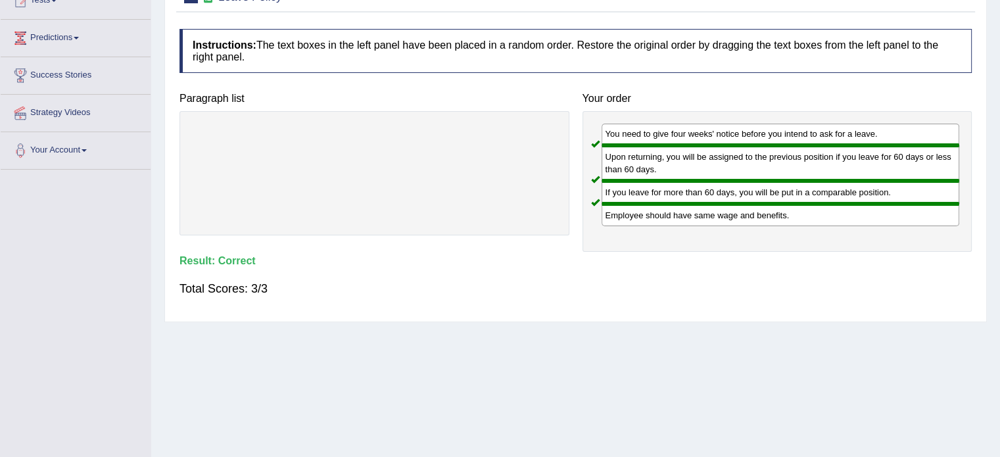
scroll to position [0, 0]
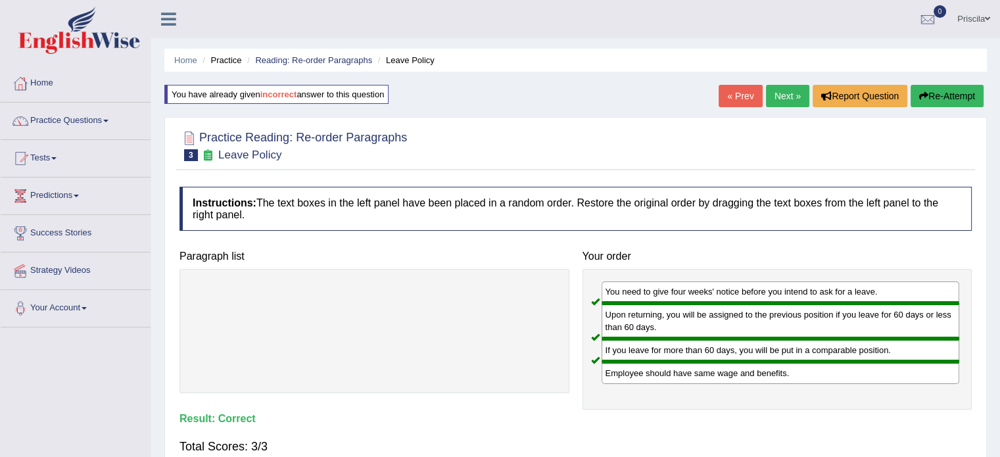
click at [773, 91] on link "Next »" at bounding box center [787, 96] width 43 height 22
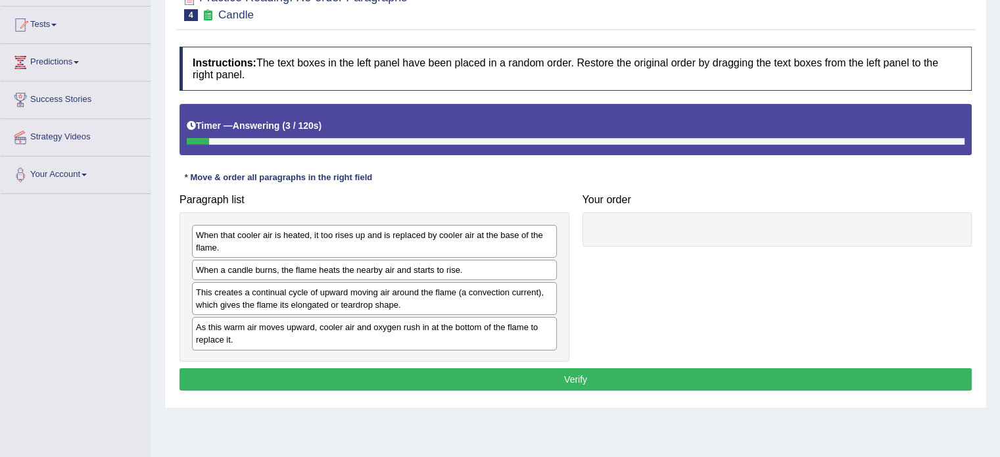
scroll to position [134, 0]
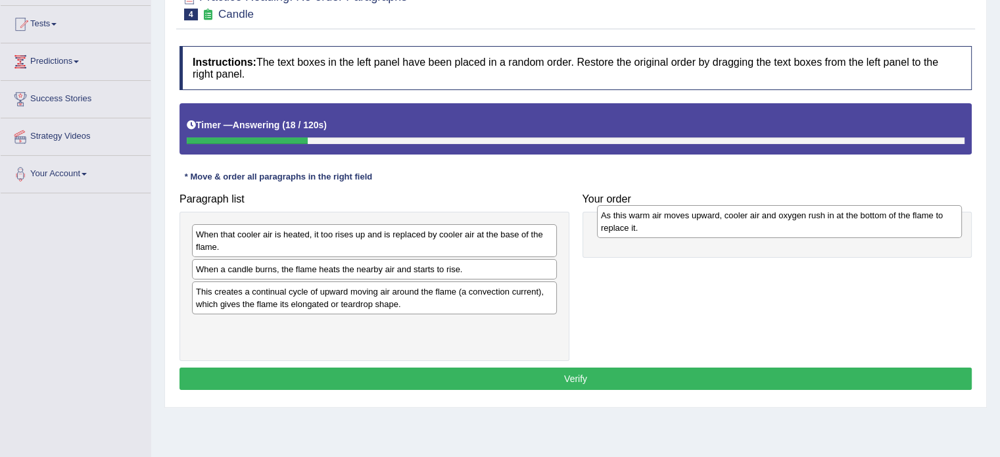
drag, startPoint x: 418, startPoint y: 335, endPoint x: 823, endPoint y: 226, distance: 419.6
click at [823, 226] on div "As this warm air moves upward, cooler air and oxygen rush in at the bottom of t…" at bounding box center [779, 221] width 365 height 33
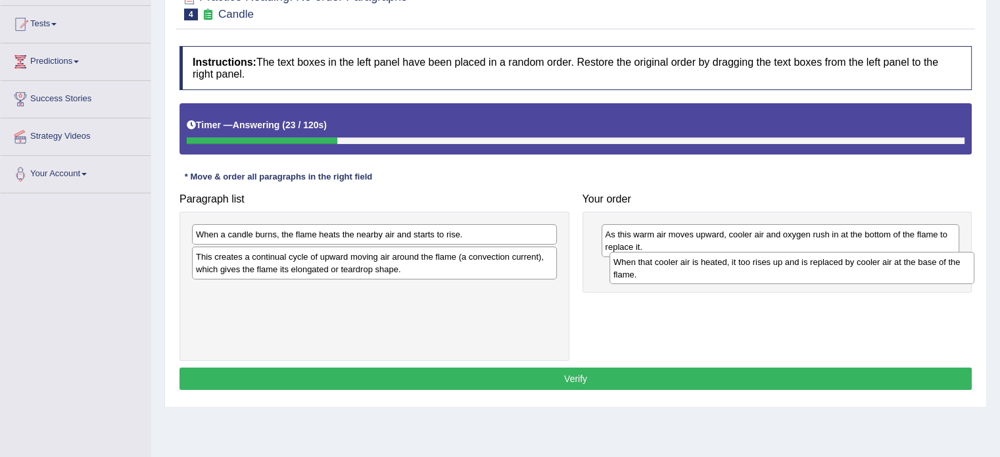
drag, startPoint x: 365, startPoint y: 243, endPoint x: 782, endPoint y: 270, distance: 417.7
click at [782, 270] on div "When that cooler air is heated, it too rises up and is replaced by cooler air a…" at bounding box center [791, 268] width 365 height 33
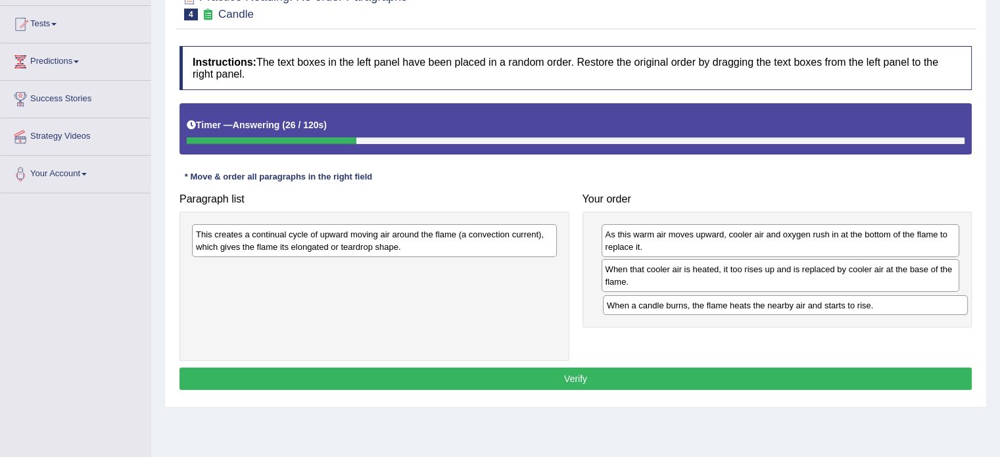
drag, startPoint x: 456, startPoint y: 232, endPoint x: 869, endPoint y: 300, distance: 418.5
click at [869, 300] on div "When a candle burns, the flame heats the nearby air and starts to rise." at bounding box center [785, 305] width 365 height 20
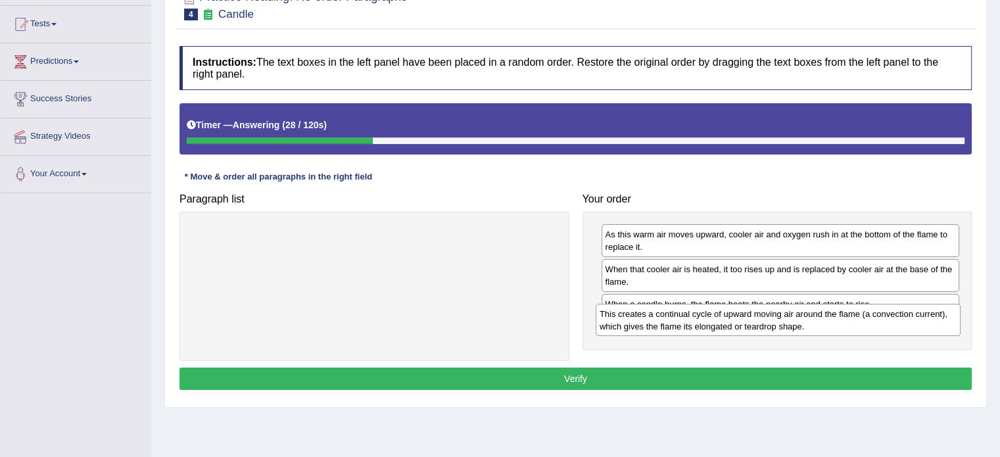
drag, startPoint x: 397, startPoint y: 243, endPoint x: 809, endPoint y: 327, distance: 420.7
click at [809, 327] on div "This creates a continual cycle of upward moving air around the flame (a convect…" at bounding box center [778, 320] width 365 height 33
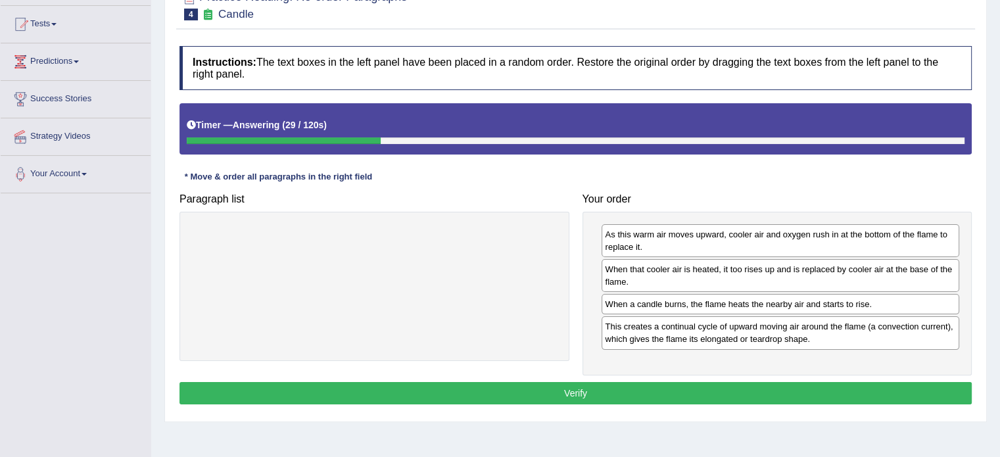
click at [696, 387] on button "Verify" at bounding box center [575, 393] width 792 height 22
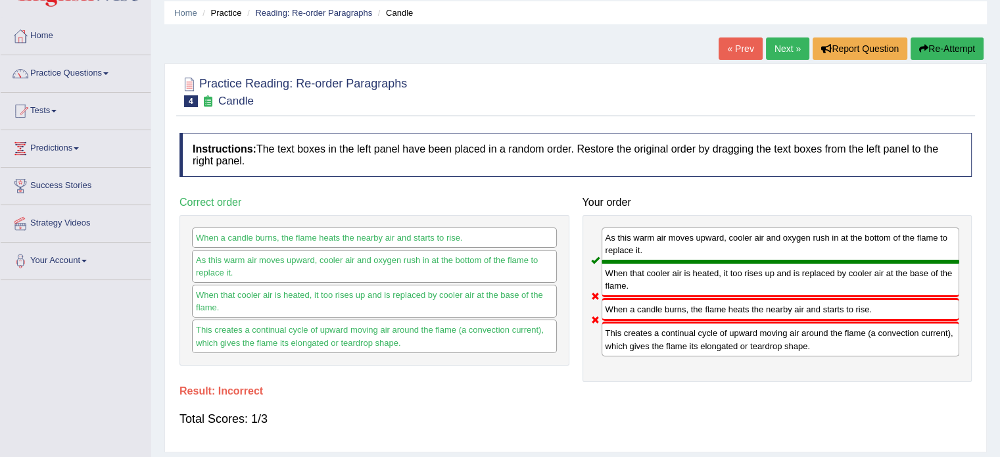
scroll to position [44, 0]
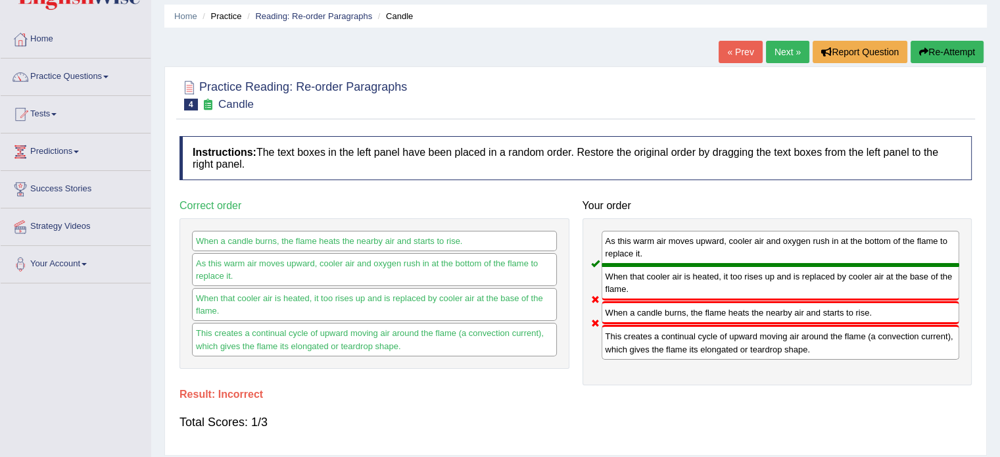
click at [928, 50] on button "Re-Attempt" at bounding box center [947, 52] width 73 height 22
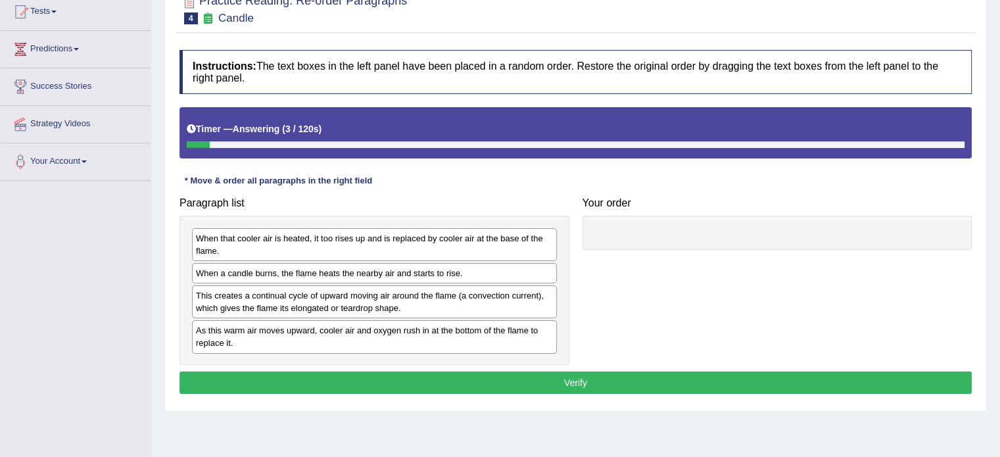
scroll to position [149, 0]
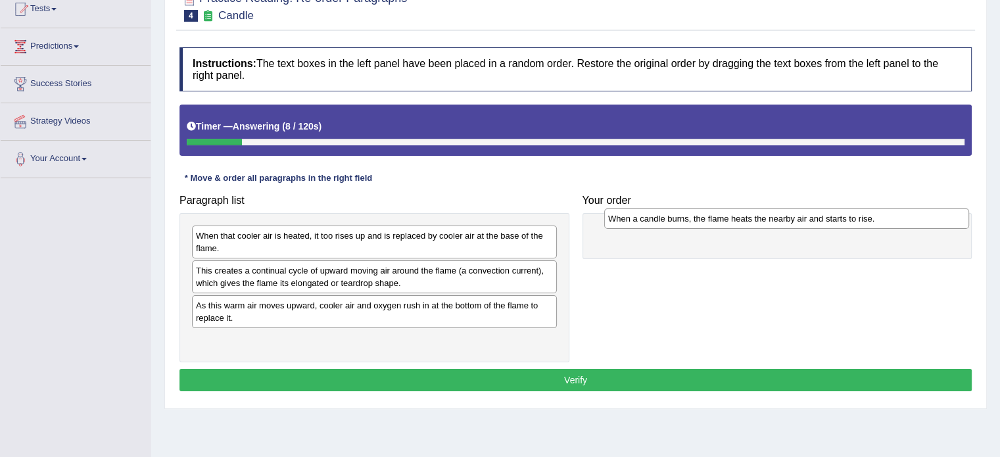
drag, startPoint x: 284, startPoint y: 270, endPoint x: 683, endPoint y: 224, distance: 401.8
click at [683, 224] on div "When a candle burns, the flame heats the nearby air and starts to rise." at bounding box center [786, 218] width 365 height 20
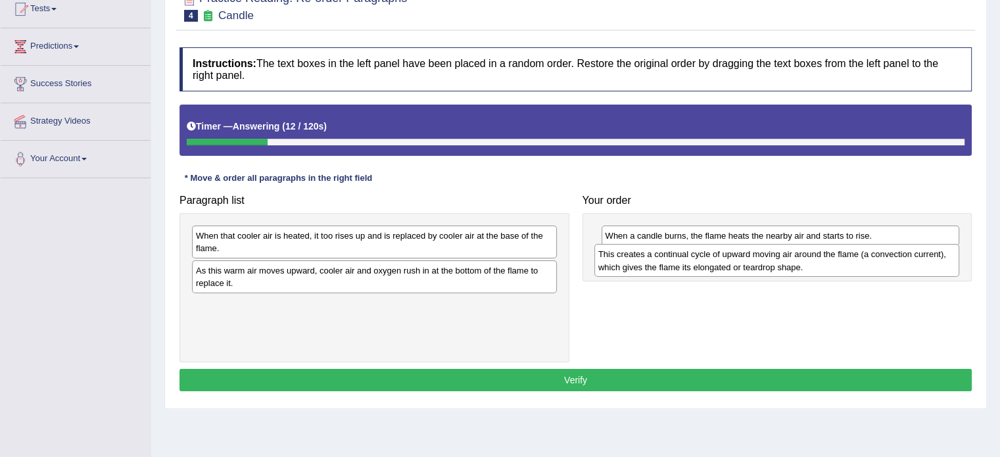
drag, startPoint x: 260, startPoint y: 275, endPoint x: 660, endPoint y: 260, distance: 400.7
click at [660, 260] on div "This creates a continual cycle of upward moving air around the flame (a convect…" at bounding box center [776, 260] width 365 height 33
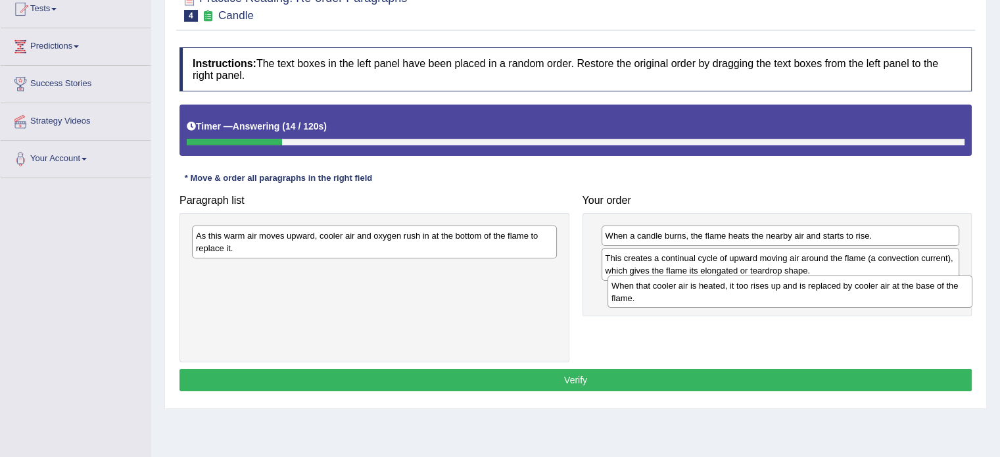
drag, startPoint x: 418, startPoint y: 247, endPoint x: 830, endPoint y: 298, distance: 414.7
click at [830, 298] on div "When that cooler air is heated, it too rises up and is replaced by cooler air a…" at bounding box center [789, 291] width 365 height 33
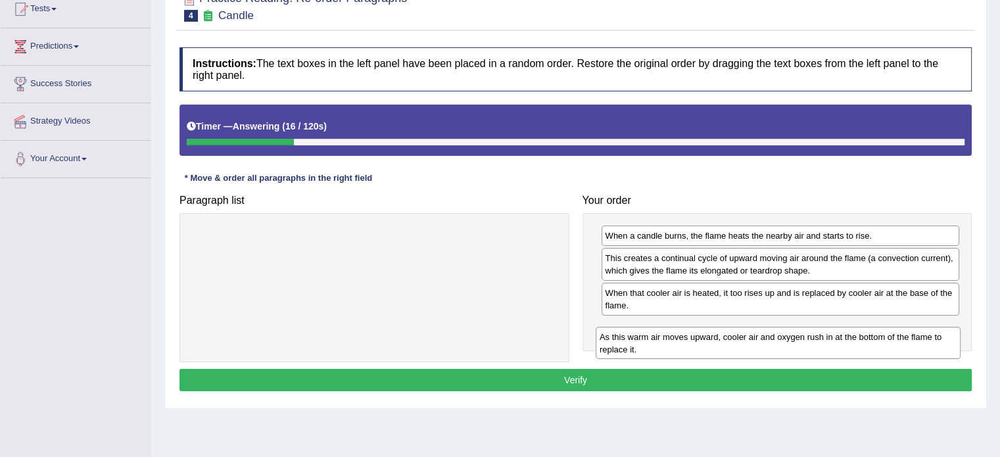
drag, startPoint x: 402, startPoint y: 236, endPoint x: 823, endPoint y: 331, distance: 432.1
click at [823, 331] on div "As this warm air moves upward, cooler air and oxygen rush in at the bottom of t…" at bounding box center [778, 343] width 365 height 33
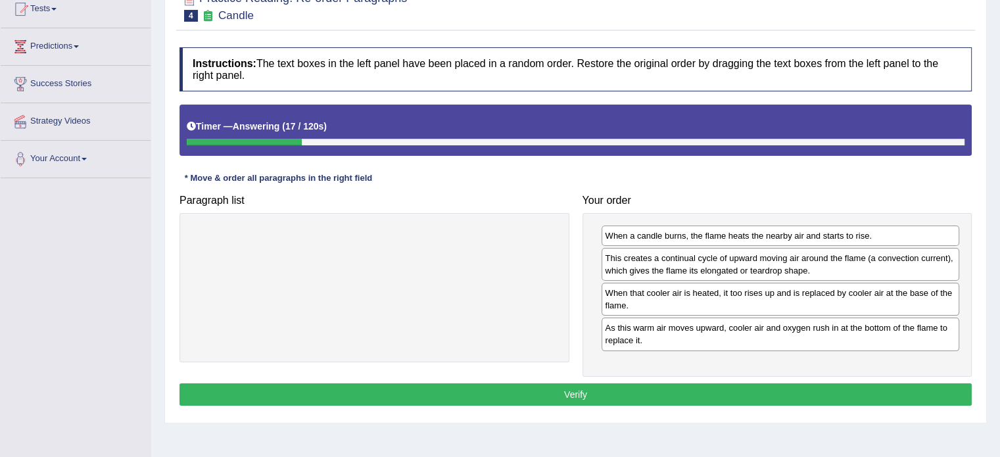
click at [745, 391] on button "Verify" at bounding box center [575, 394] width 792 height 22
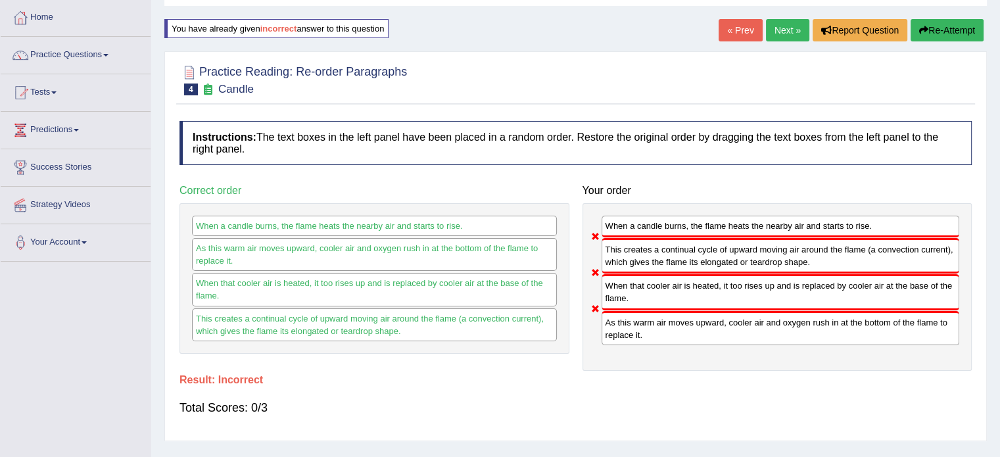
scroll to position [26, 0]
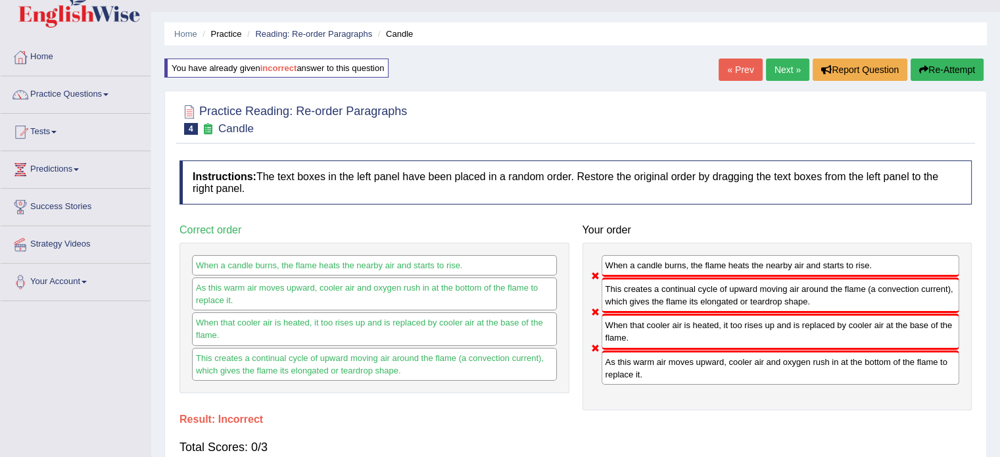
click at [942, 70] on button "Re-Attempt" at bounding box center [947, 70] width 73 height 22
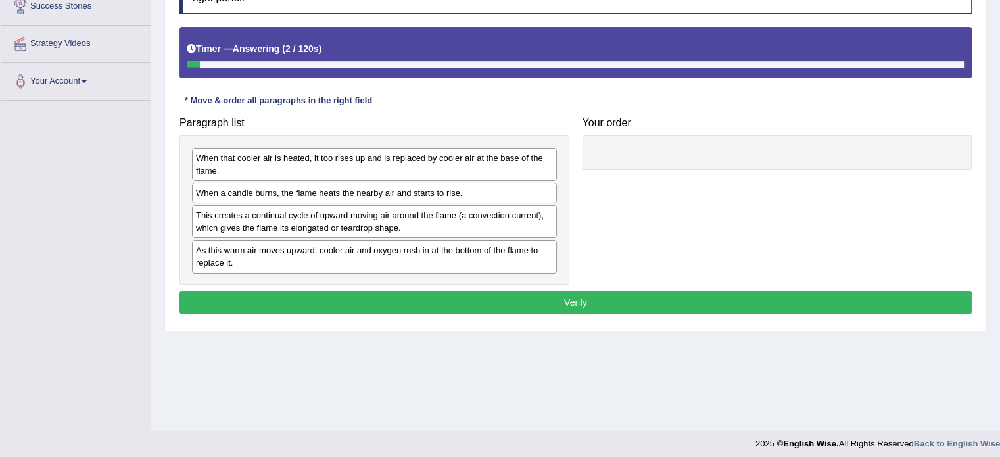
scroll to position [231, 0]
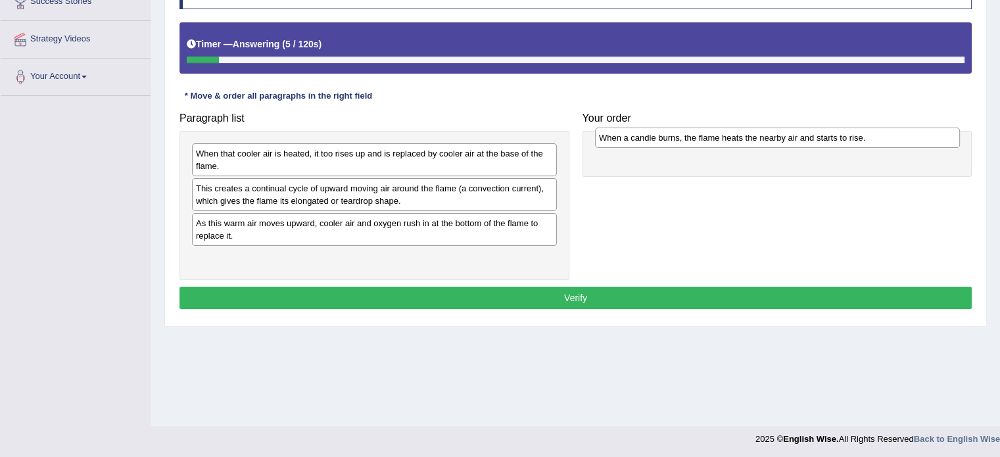
drag, startPoint x: 353, startPoint y: 189, endPoint x: 757, endPoint y: 139, distance: 406.7
click at [757, 139] on div "When a candle burns, the flame heats the nearby air and starts to rise." at bounding box center [777, 138] width 365 height 20
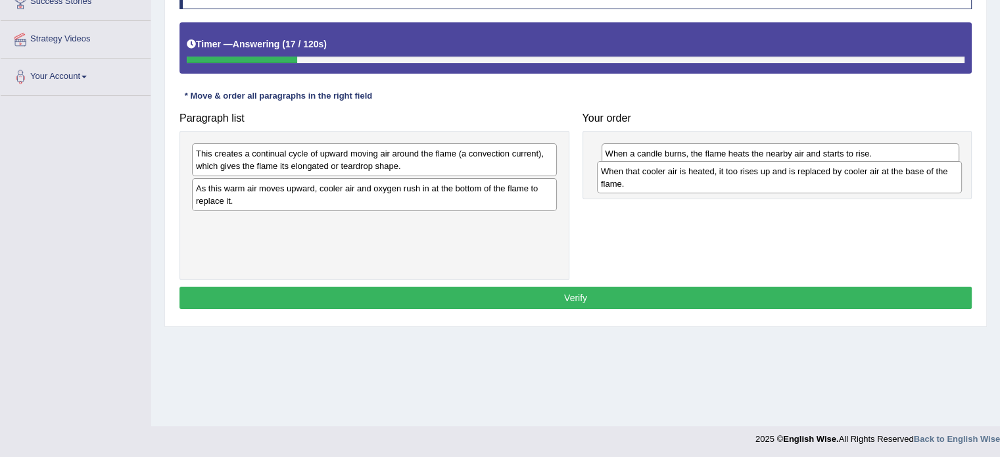
drag, startPoint x: 352, startPoint y: 155, endPoint x: 749, endPoint y: 173, distance: 396.8
click at [749, 173] on div "When that cooler air is heated, it too rises up and is replaced by cooler air a…" at bounding box center [779, 177] width 365 height 33
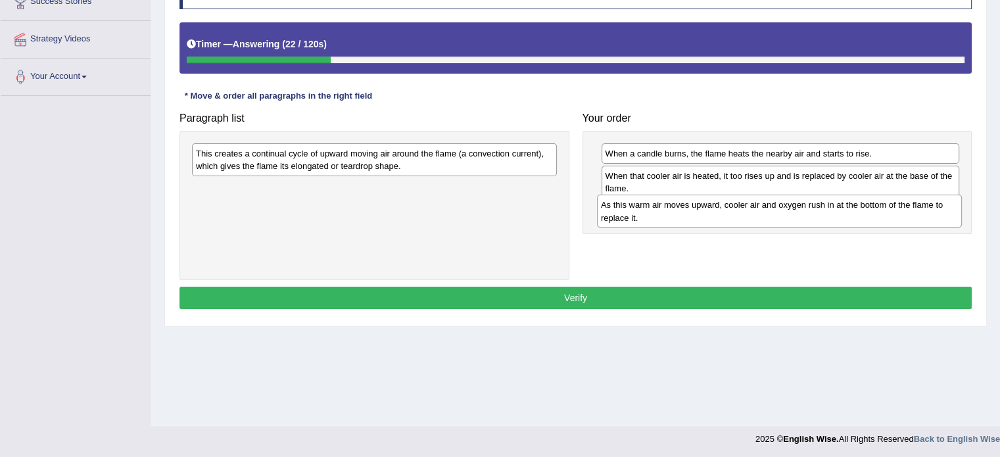
drag, startPoint x: 241, startPoint y: 192, endPoint x: 648, endPoint y: 211, distance: 408.1
click at [648, 211] on div "As this warm air moves upward, cooler air and oxygen rush in at the bottom of t…" at bounding box center [779, 211] width 365 height 33
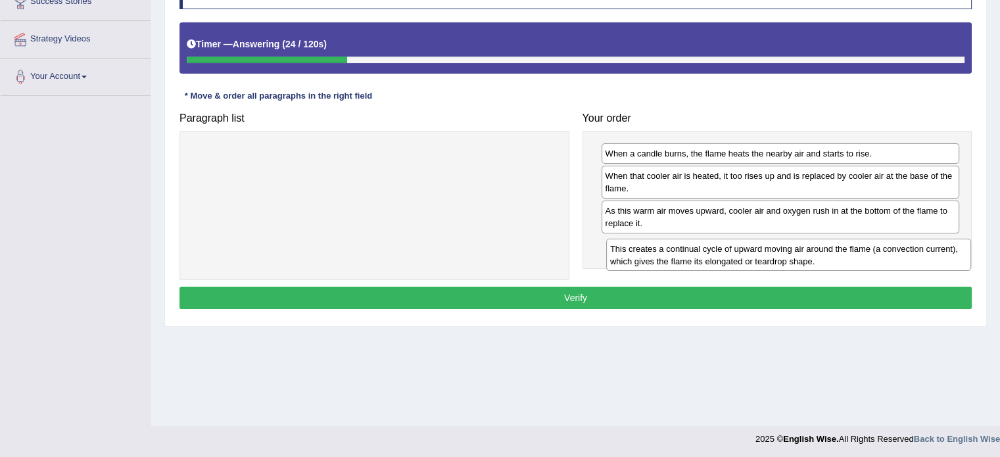
drag, startPoint x: 379, startPoint y: 160, endPoint x: 789, endPoint y: 256, distance: 421.3
click at [789, 256] on div "This creates a continual cycle of upward moving air around the flame (a convect…" at bounding box center [788, 255] width 365 height 33
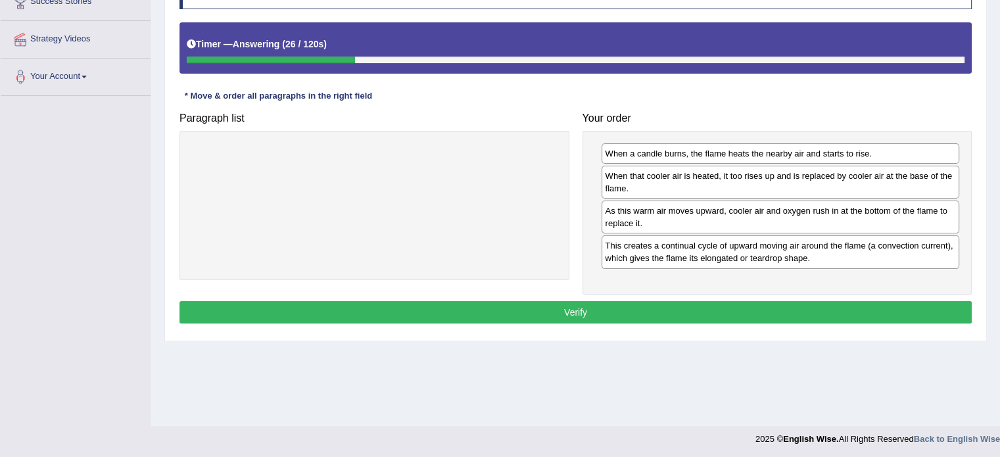
click at [678, 306] on button "Verify" at bounding box center [575, 312] width 792 height 22
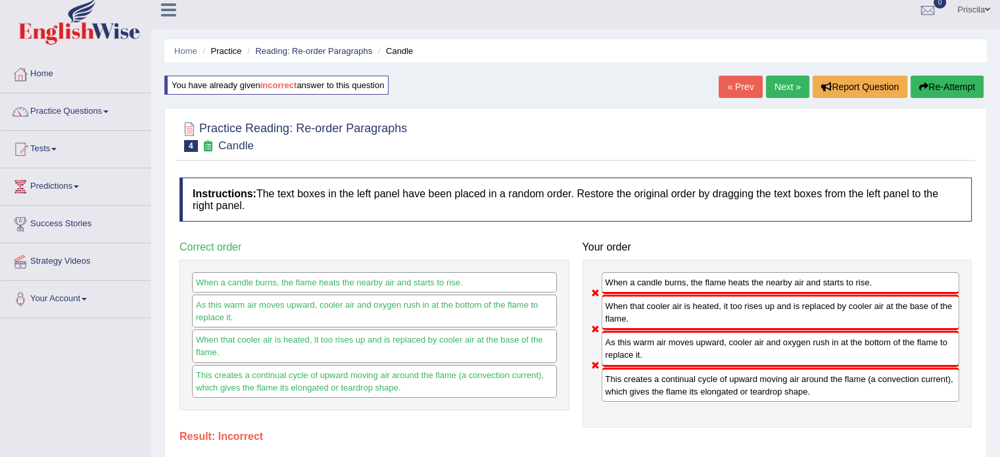
scroll to position [6, 0]
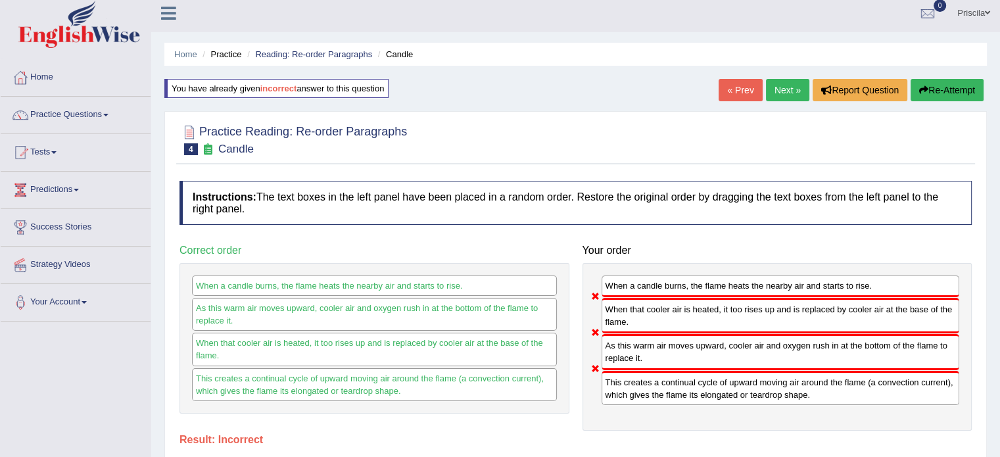
click at [949, 89] on button "Re-Attempt" at bounding box center [947, 90] width 73 height 22
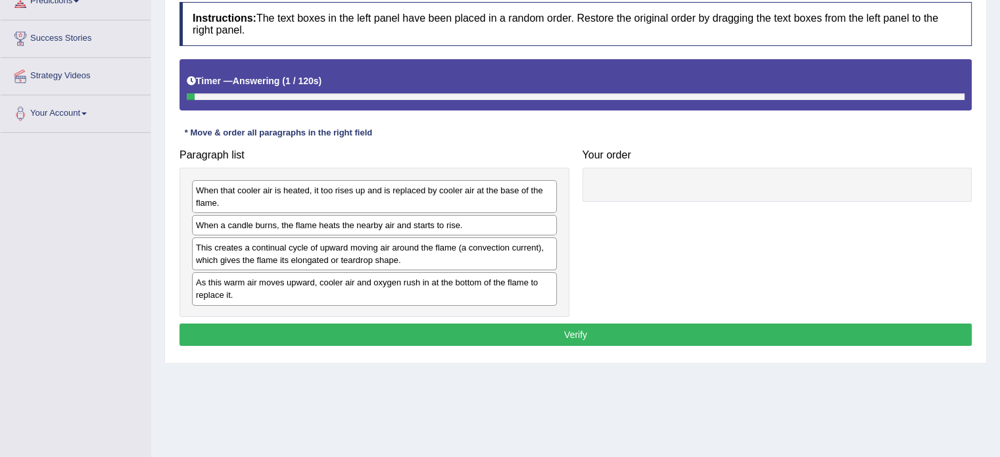
scroll to position [198, 0]
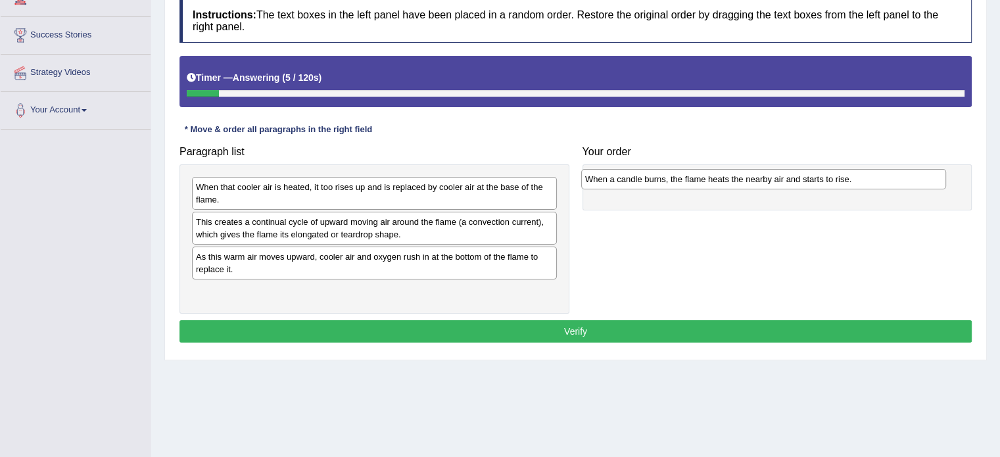
drag, startPoint x: 333, startPoint y: 222, endPoint x: 726, endPoint y: 177, distance: 395.8
click at [726, 177] on div "When a candle burns, the flame heats the nearby air and starts to rise." at bounding box center [763, 179] width 365 height 20
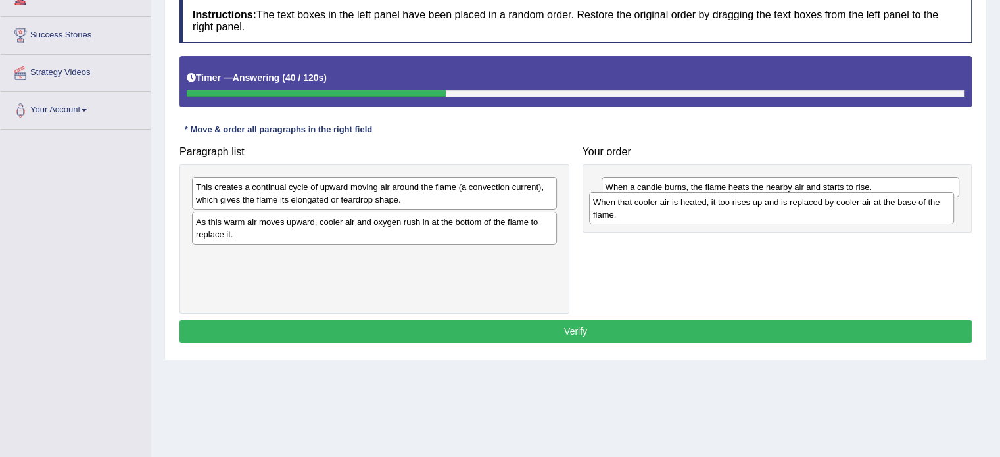
drag, startPoint x: 312, startPoint y: 191, endPoint x: 684, endPoint y: 204, distance: 372.4
click at [684, 204] on div "When that cooler air is heated, it too rises up and is replaced by cooler air a…" at bounding box center [771, 208] width 365 height 33
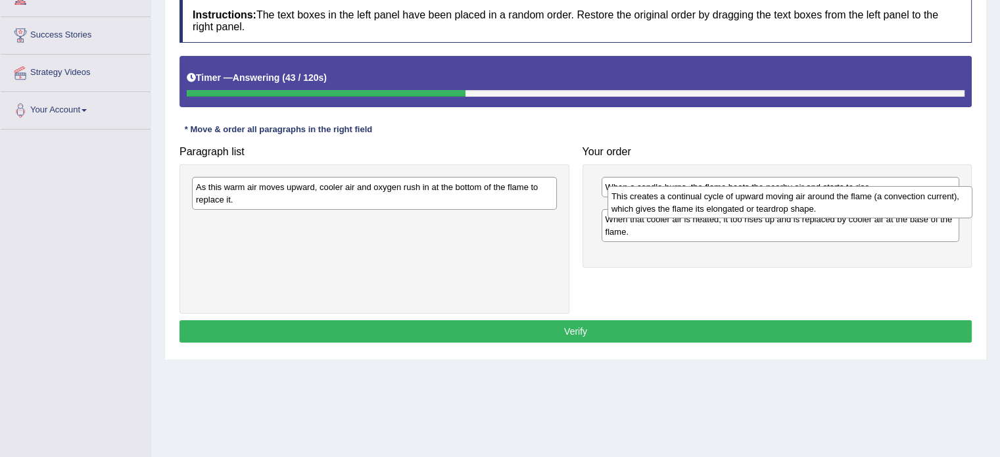
drag, startPoint x: 490, startPoint y: 197, endPoint x: 901, endPoint y: 204, distance: 411.6
click at [901, 204] on div "This creates a continual cycle of upward moving air around the flame (a convect…" at bounding box center [789, 202] width 365 height 33
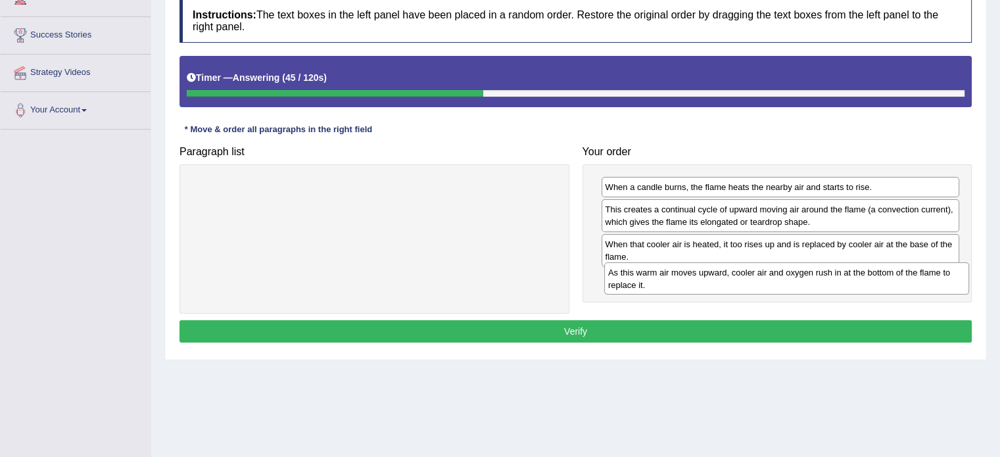
drag, startPoint x: 408, startPoint y: 185, endPoint x: 819, endPoint y: 270, distance: 419.7
click at [819, 270] on div "As this warm air moves upward, cooler air and oxygen rush in at the bottom of t…" at bounding box center [786, 278] width 365 height 33
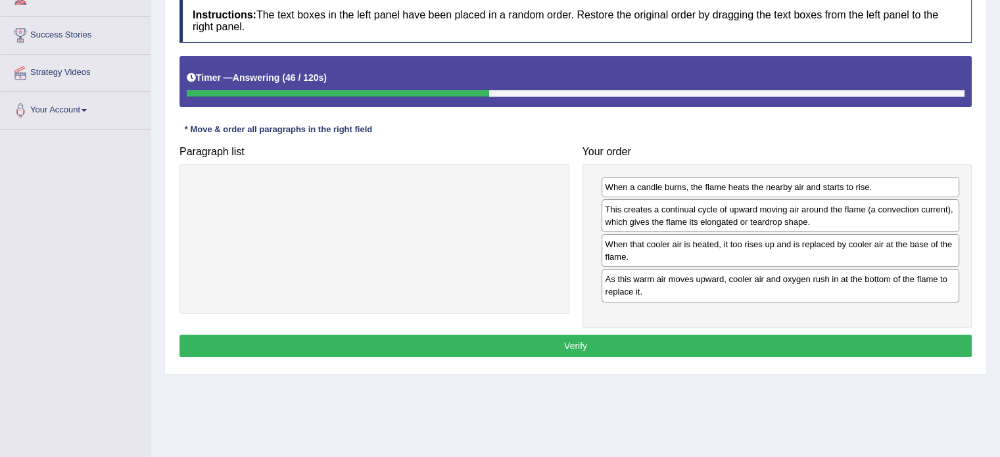
click at [735, 348] on button "Verify" at bounding box center [575, 346] width 792 height 22
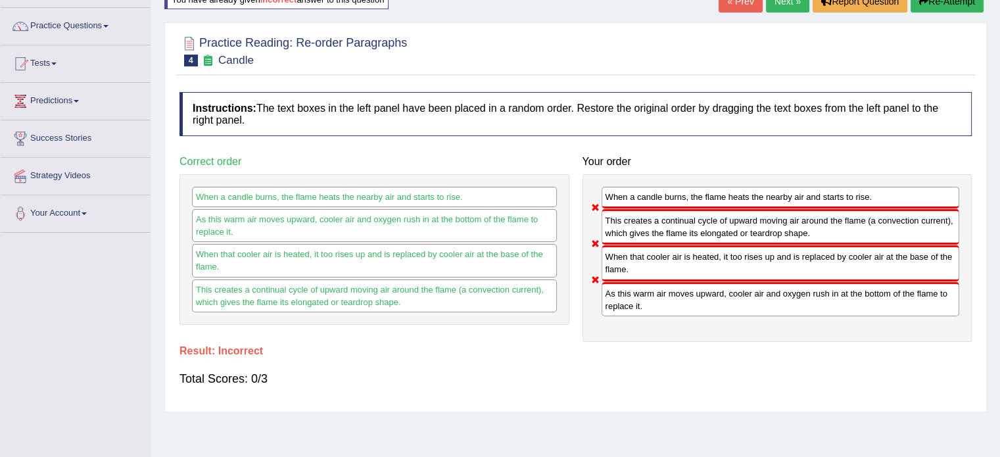
scroll to position [94, 0]
click at [970, 3] on button "Re-Attempt" at bounding box center [947, 2] width 73 height 22
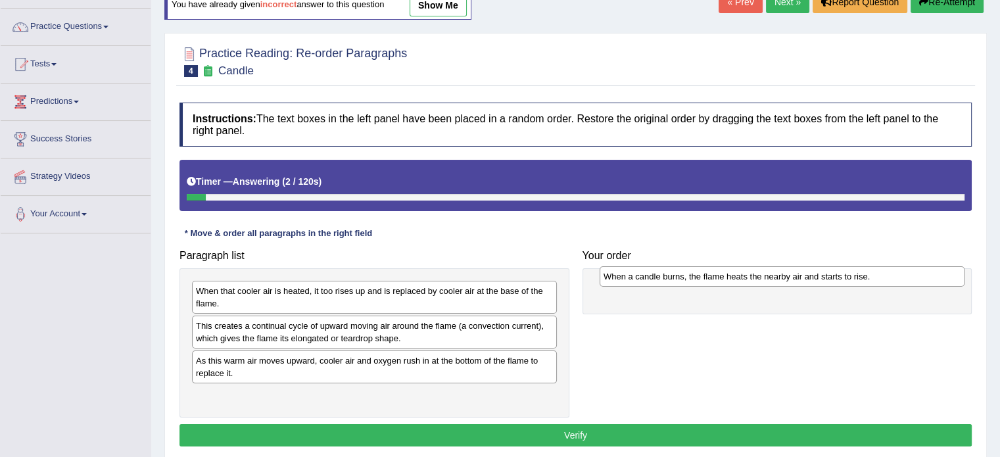
drag, startPoint x: 295, startPoint y: 325, endPoint x: 700, endPoint y: 273, distance: 408.9
click at [700, 273] on div "When a candle burns, the flame heats the nearby air and starts to rise." at bounding box center [782, 276] width 365 height 20
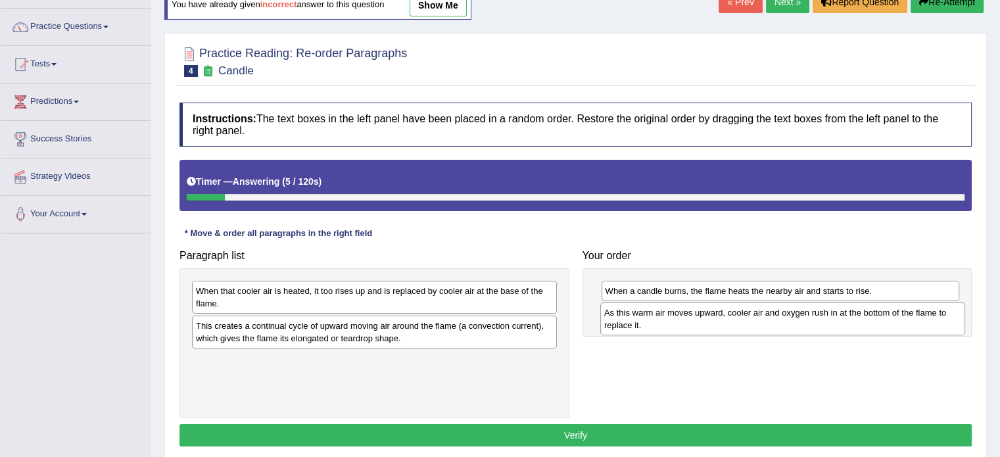
drag, startPoint x: 375, startPoint y: 373, endPoint x: 782, endPoint y: 323, distance: 409.4
click at [782, 323] on div "As this warm air moves upward, cooler air and oxygen rush in at the bottom of t…" at bounding box center [782, 318] width 365 height 33
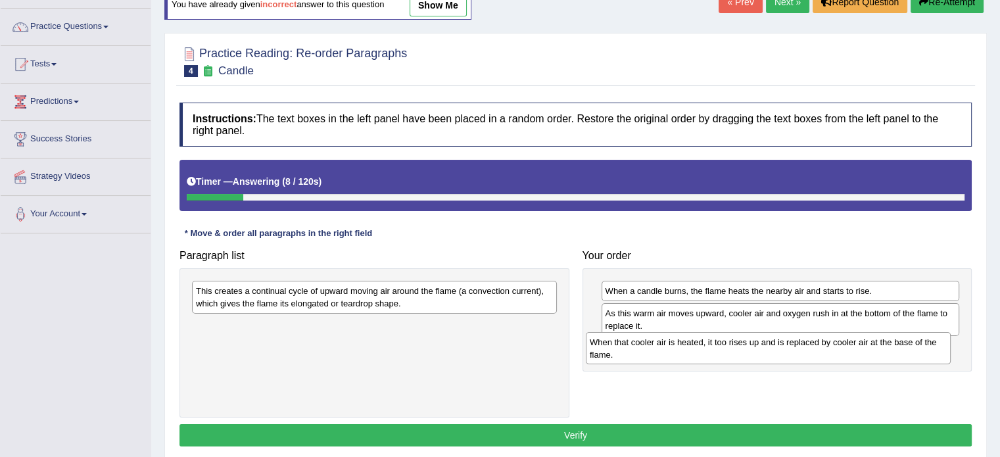
drag, startPoint x: 473, startPoint y: 293, endPoint x: 869, endPoint y: 344, distance: 399.7
click at [869, 344] on div "When that cooler air is heated, it too rises up and is replaced by cooler air a…" at bounding box center [768, 348] width 365 height 33
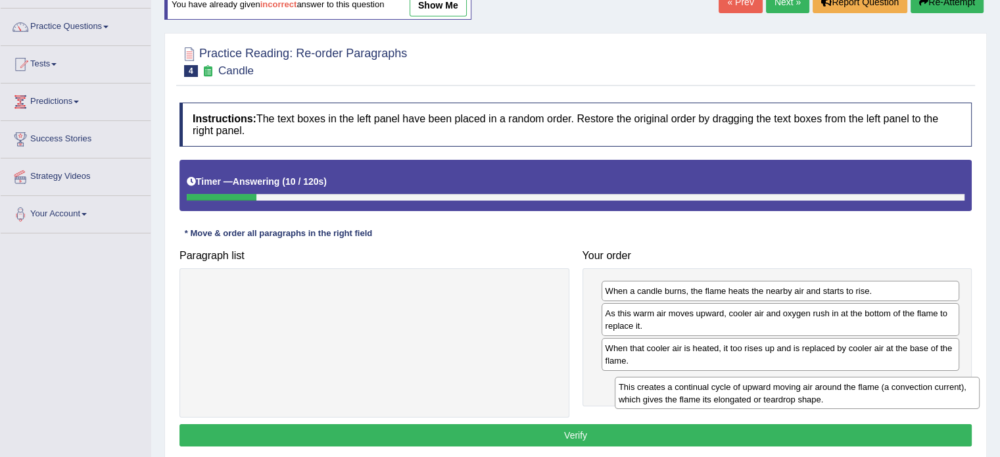
drag, startPoint x: 468, startPoint y: 290, endPoint x: 890, endPoint y: 385, distance: 432.1
click at [890, 385] on div "This creates a continual cycle of upward moving air around the flame (a convect…" at bounding box center [797, 393] width 365 height 33
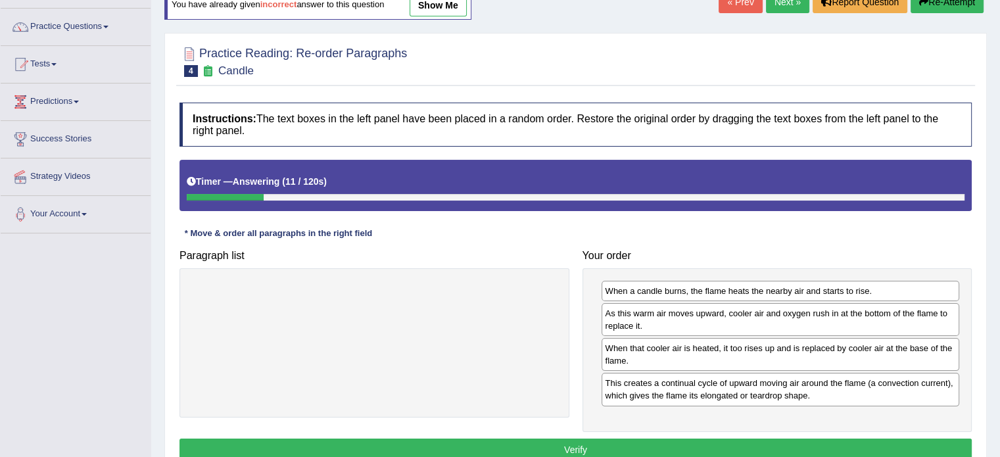
click at [739, 443] on button "Verify" at bounding box center [575, 450] width 792 height 22
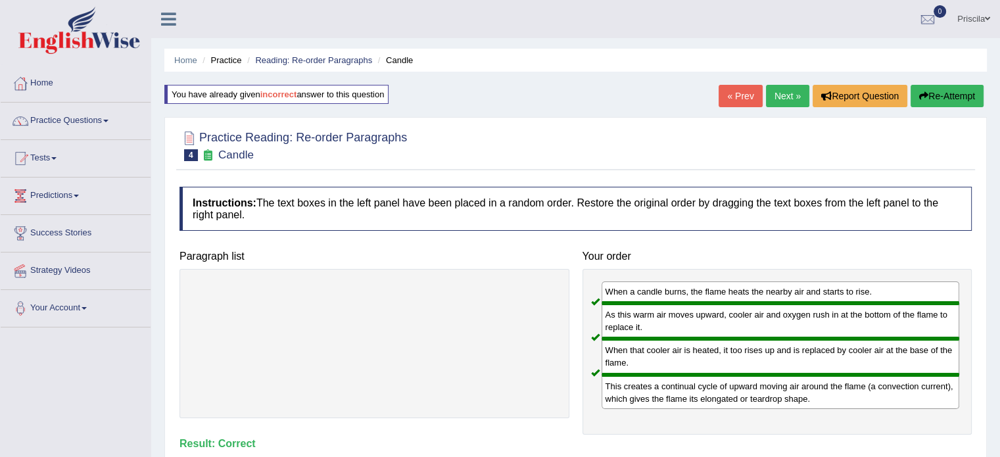
click at [777, 95] on link "Next »" at bounding box center [787, 96] width 43 height 22
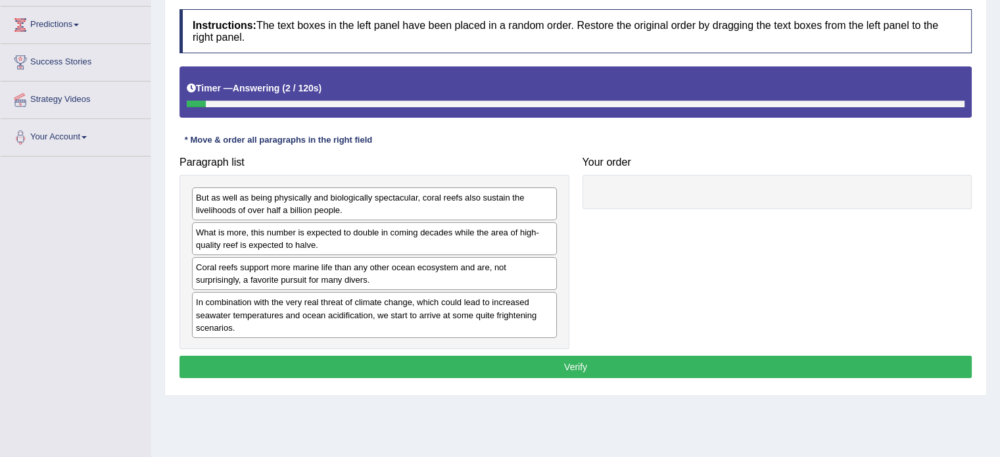
scroll to position [173, 0]
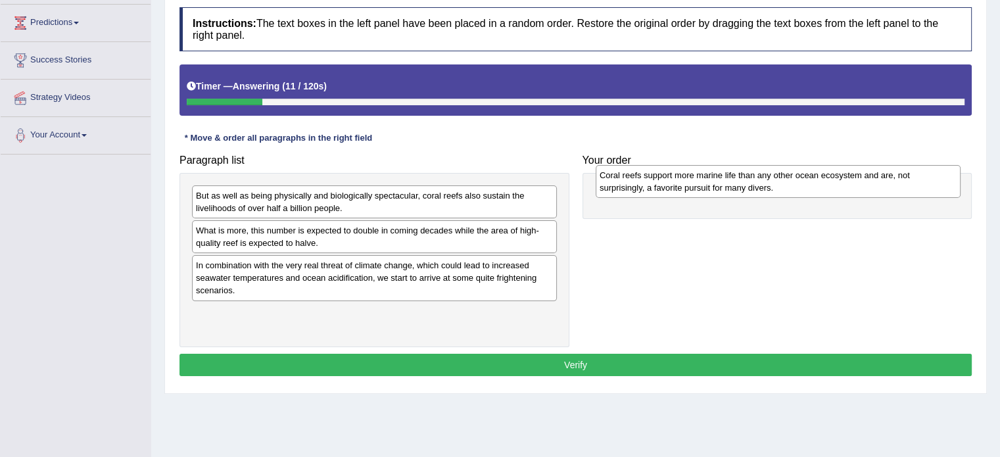
drag, startPoint x: 354, startPoint y: 273, endPoint x: 757, endPoint y: 184, distance: 412.7
click at [757, 184] on div "Coral reefs support more marine life than any other ocean ecosystem and are, no…" at bounding box center [778, 181] width 365 height 33
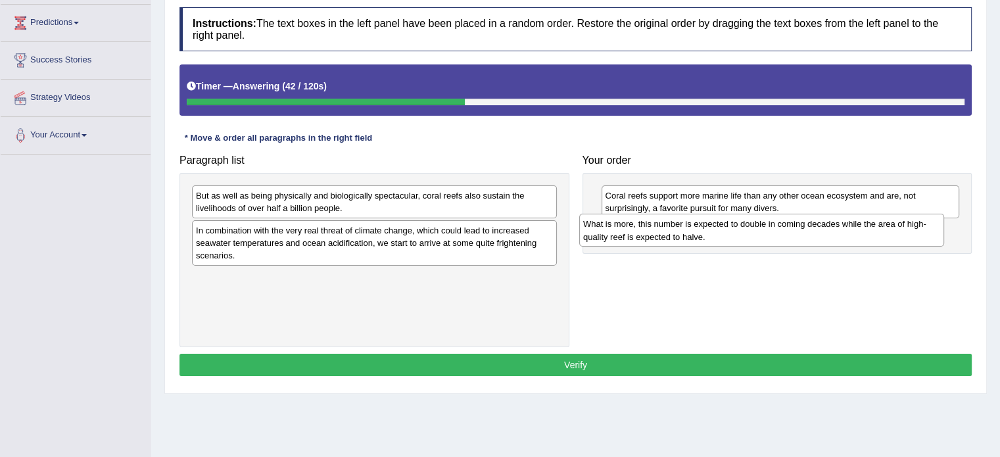
drag, startPoint x: 388, startPoint y: 239, endPoint x: 776, endPoint y: 232, distance: 387.9
click at [776, 232] on div "What is more, this number is expected to double in coming decades while the are…" at bounding box center [761, 230] width 365 height 33
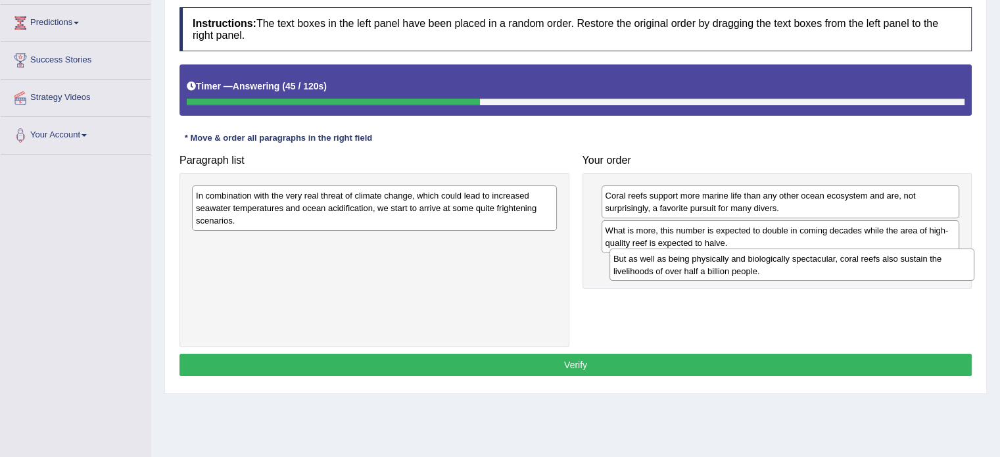
drag, startPoint x: 406, startPoint y: 199, endPoint x: 823, endPoint y: 264, distance: 422.4
click at [823, 264] on div "But as well as being physically and biologically spectacular, coral reefs also …" at bounding box center [791, 265] width 365 height 33
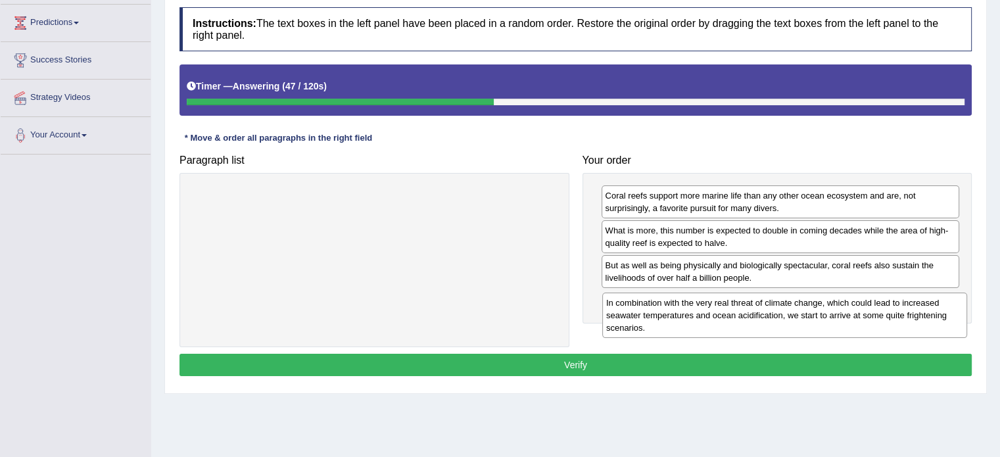
drag, startPoint x: 424, startPoint y: 192, endPoint x: 831, endPoint y: 297, distance: 420.2
click at [831, 297] on div "In combination with the very real threat of climate change, which could lead to…" at bounding box center [784, 315] width 365 height 45
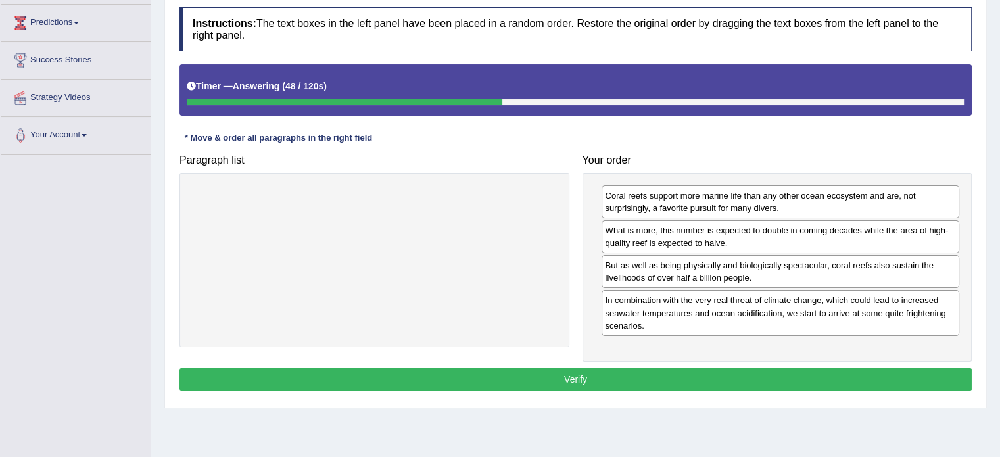
click at [681, 373] on button "Verify" at bounding box center [575, 379] width 792 height 22
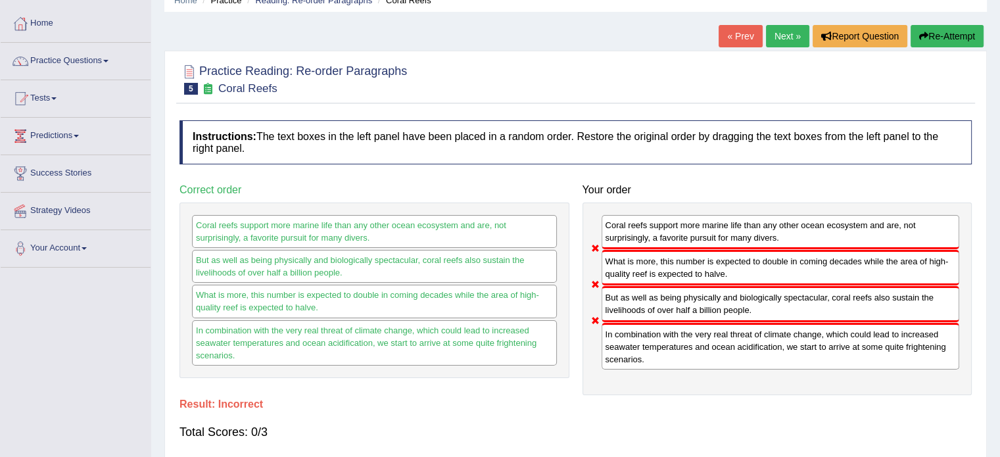
scroll to position [51, 0]
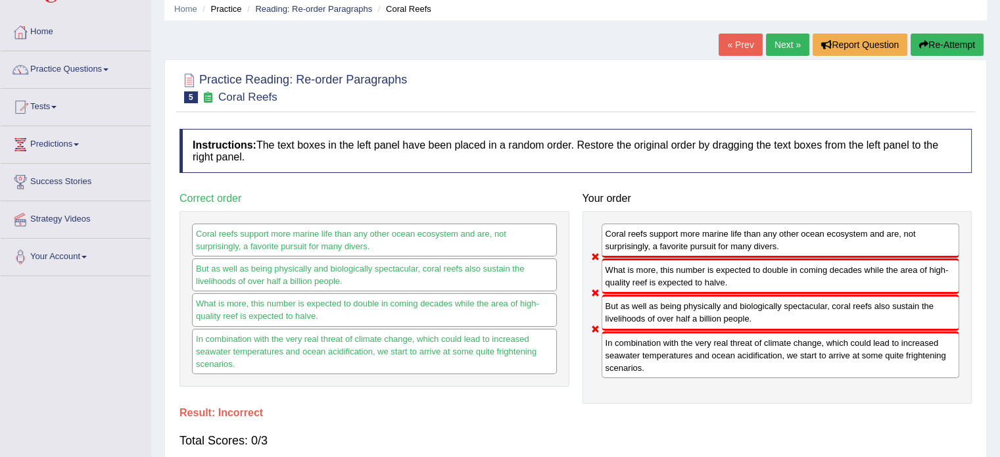
click at [960, 47] on button "Re-Attempt" at bounding box center [947, 45] width 73 height 22
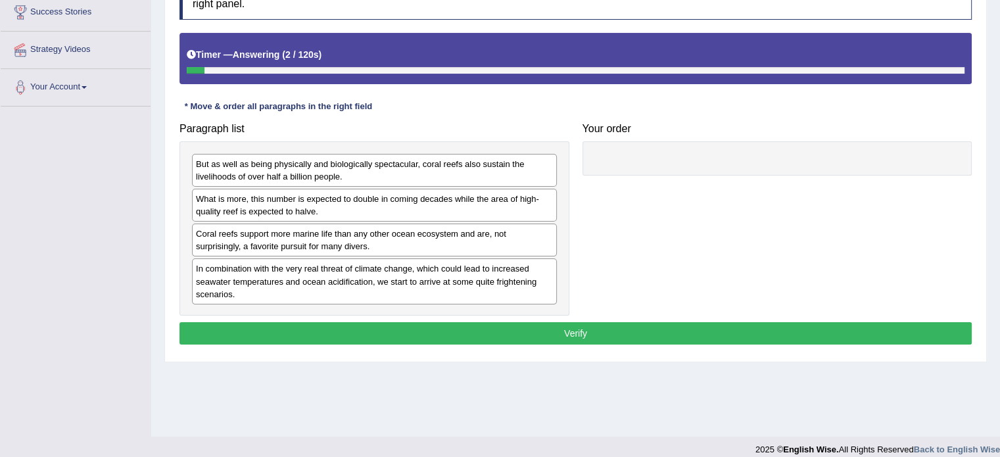
scroll to position [222, 0]
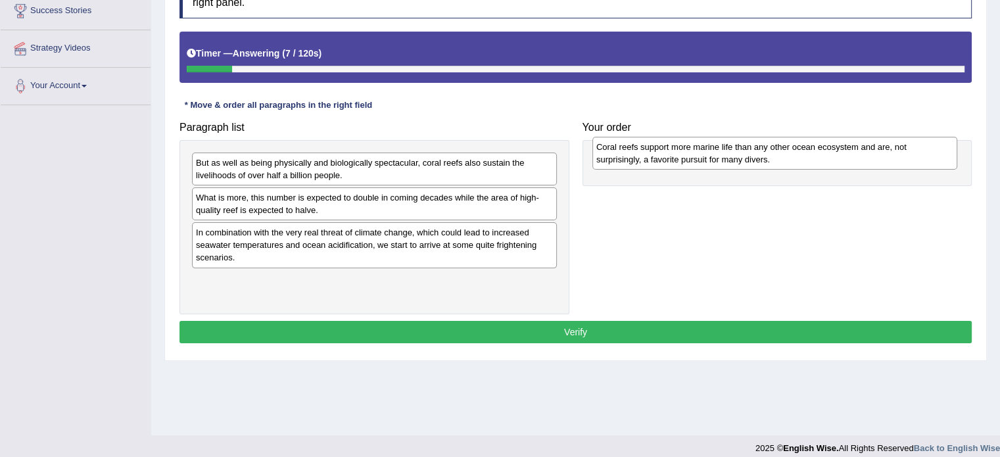
drag, startPoint x: 321, startPoint y: 241, endPoint x: 718, endPoint y: 153, distance: 406.9
click at [718, 153] on div "Coral reefs support more marine life than any other ocean ecosystem and are, no…" at bounding box center [774, 153] width 365 height 33
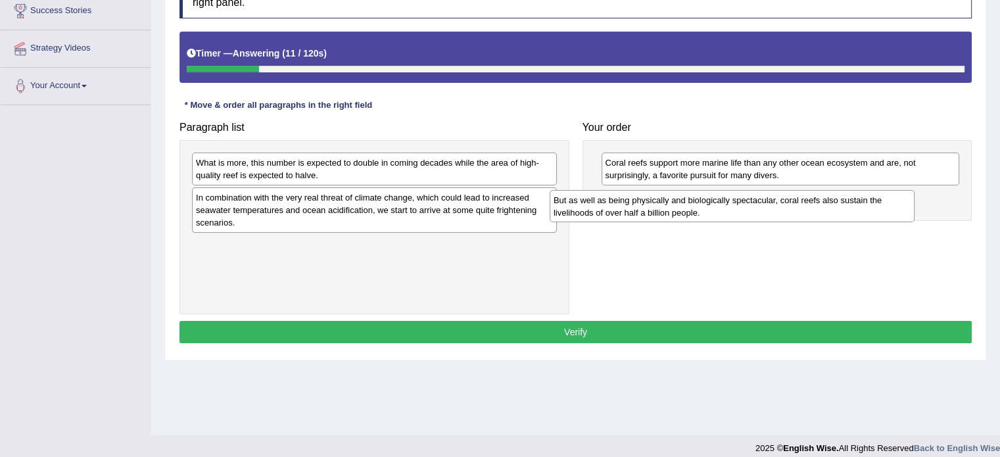
drag, startPoint x: 419, startPoint y: 169, endPoint x: 789, endPoint y: 203, distance: 371.7
click at [789, 203] on div "But as well as being physically and biologically spectacular, coral reefs also …" at bounding box center [732, 206] width 365 height 33
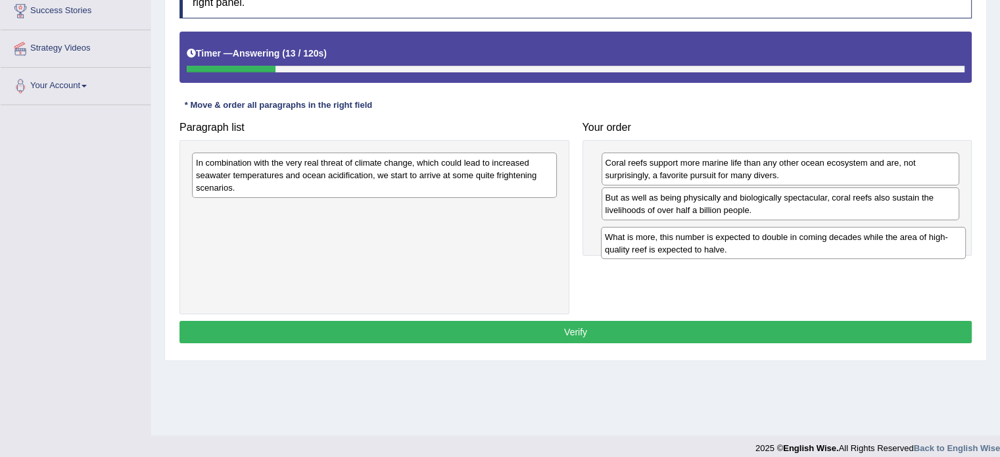
drag, startPoint x: 354, startPoint y: 158, endPoint x: 767, endPoint y: 235, distance: 420.6
click at [767, 235] on div "What is more, this number is expected to double in coming decades while the are…" at bounding box center [783, 243] width 365 height 33
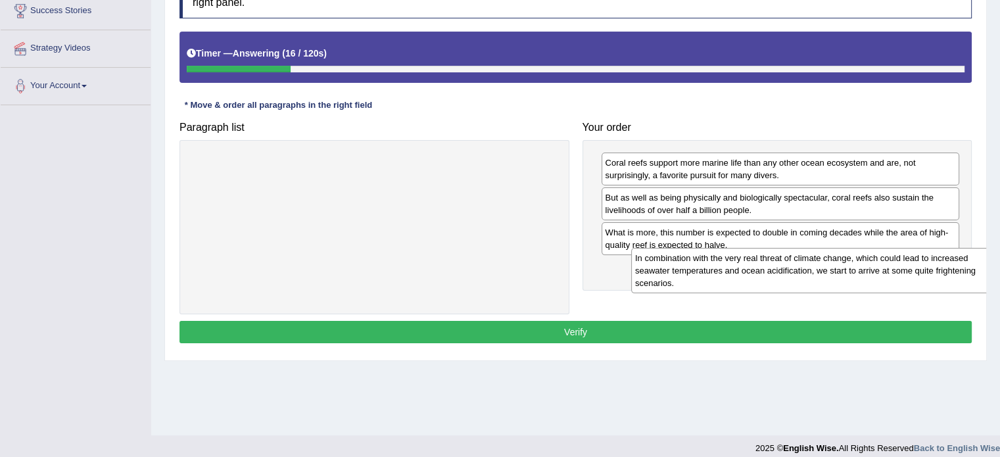
drag, startPoint x: 358, startPoint y: 183, endPoint x: 793, endPoint y: 292, distance: 447.9
click at [793, 292] on div "In combination with the very real threat of climate change, which could lead to…" at bounding box center [813, 270] width 365 height 45
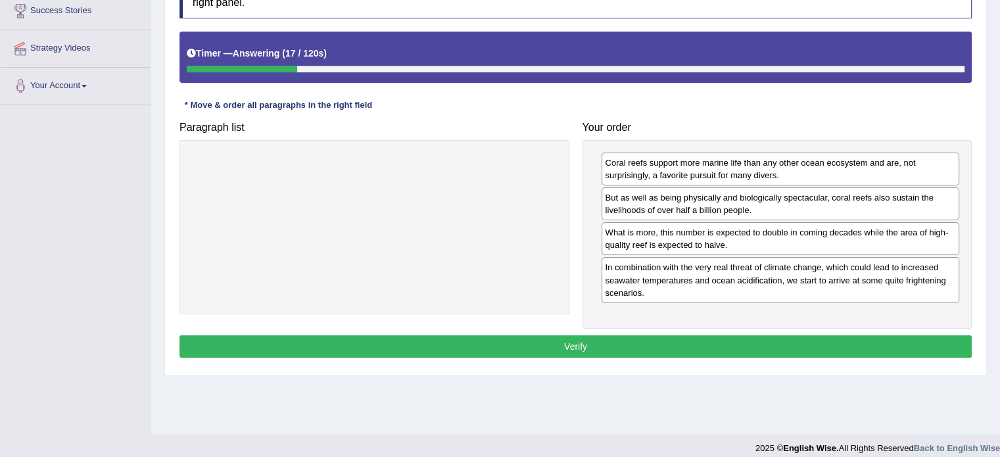
click at [667, 341] on button "Verify" at bounding box center [575, 346] width 792 height 22
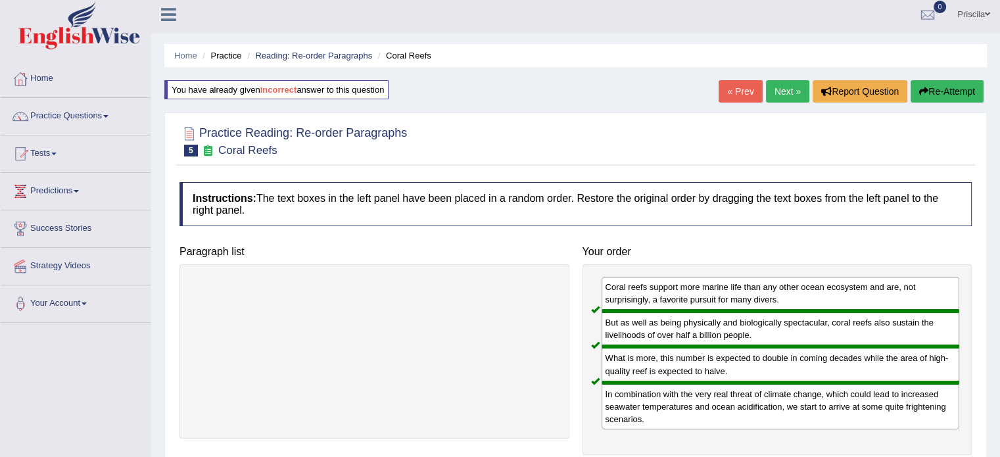
scroll to position [0, 0]
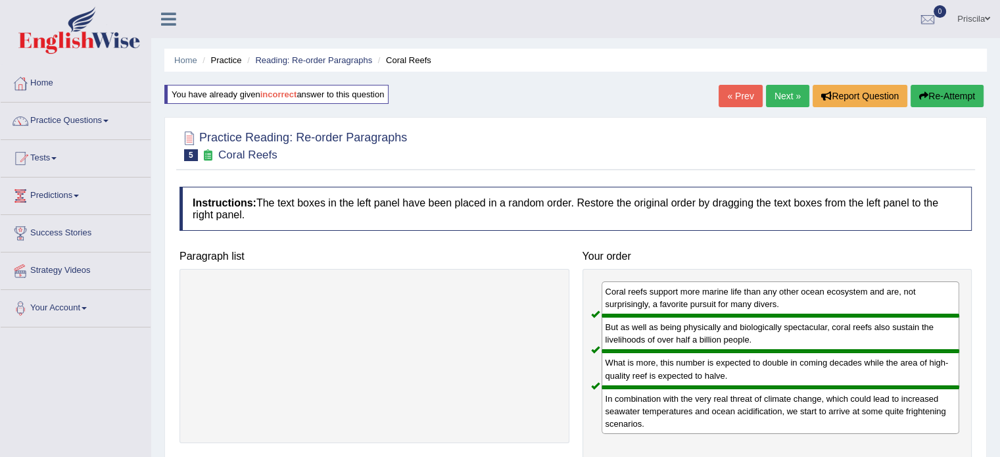
click at [790, 89] on link "Next »" at bounding box center [787, 96] width 43 height 22
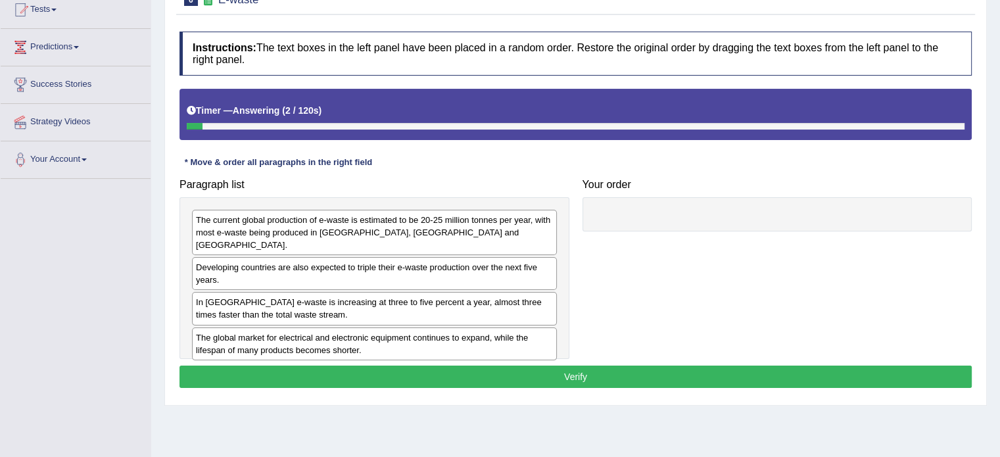
scroll to position [154, 0]
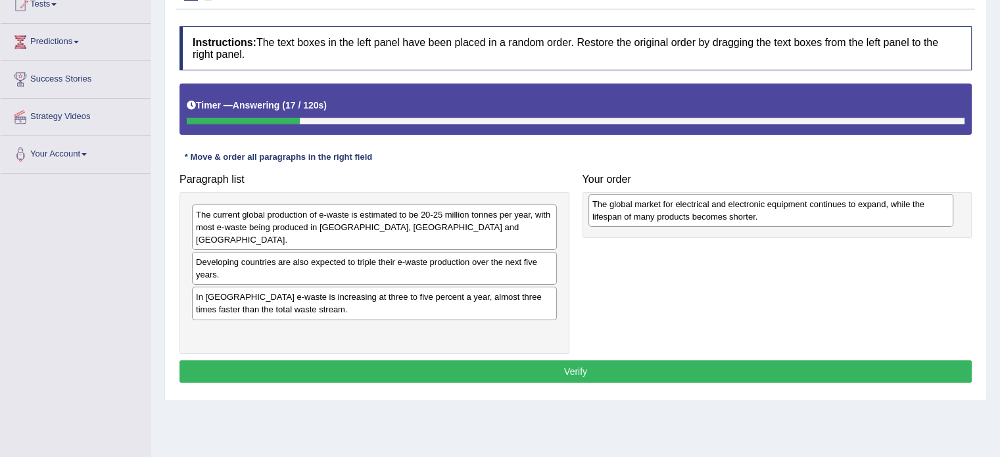
drag, startPoint x: 379, startPoint y: 334, endPoint x: 778, endPoint y: 218, distance: 415.7
click at [778, 218] on div "The global market for electrical and electronic equipment continues to expand, …" at bounding box center [770, 210] width 365 height 33
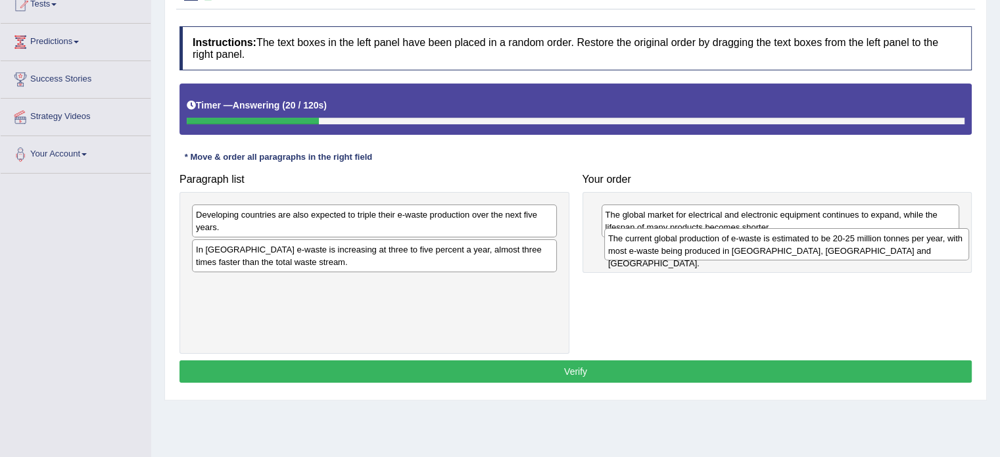
drag, startPoint x: 448, startPoint y: 222, endPoint x: 860, endPoint y: 245, distance: 412.9
click at [860, 245] on div "The current global production of e-waste is estimated to be 20-25 million tonne…" at bounding box center [786, 244] width 365 height 33
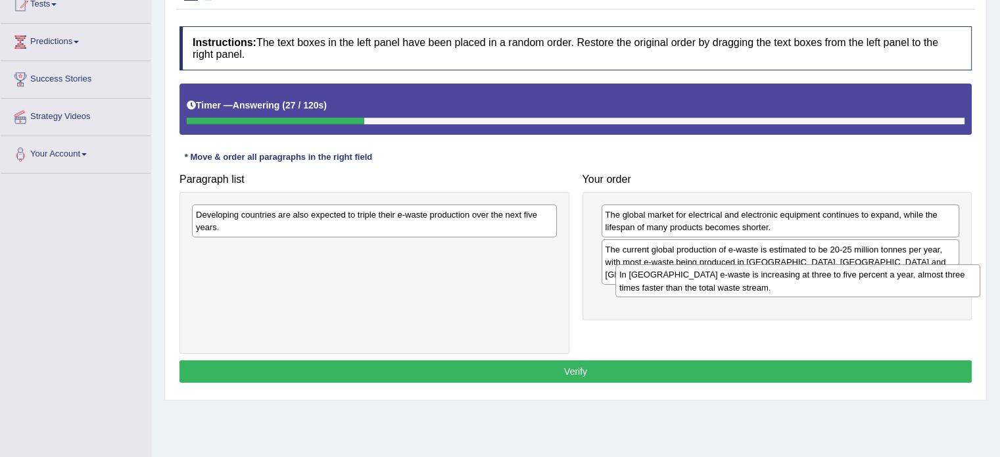
drag, startPoint x: 420, startPoint y: 249, endPoint x: 843, endPoint y: 273, distance: 423.4
click at [843, 273] on div "In Europe e-waste is increasing at three to five percent a year, almost three t…" at bounding box center [797, 280] width 365 height 33
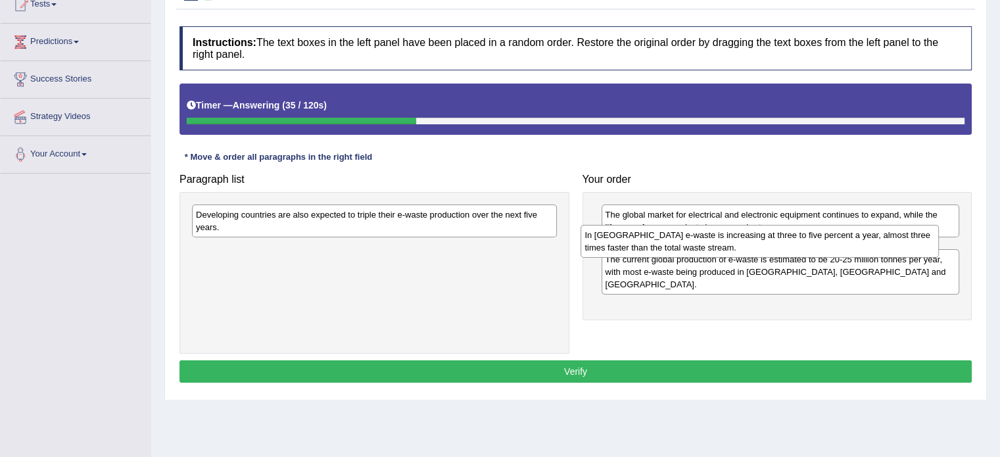
drag, startPoint x: 786, startPoint y: 289, endPoint x: 776, endPoint y: 241, distance: 48.4
click at [776, 241] on div "In Europe e-waste is increasing at three to five percent a year, almost three t…" at bounding box center [760, 241] width 358 height 33
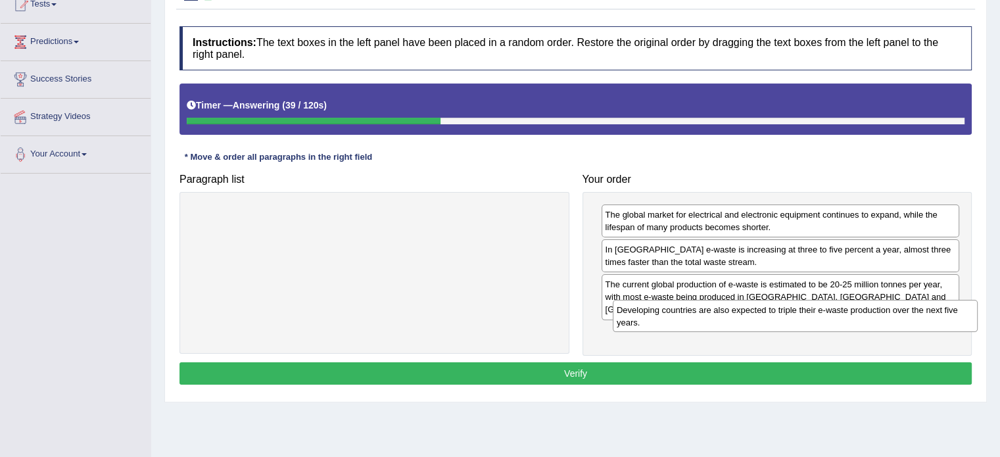
drag, startPoint x: 384, startPoint y: 202, endPoint x: 806, endPoint y: 297, distance: 432.6
click at [806, 300] on div "Developing countries are also expected to triple their e-waste production over …" at bounding box center [795, 316] width 365 height 33
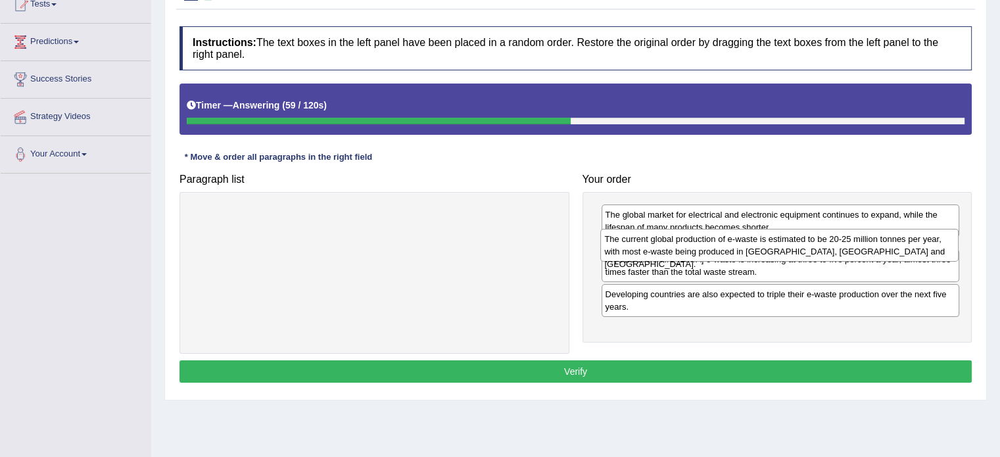
drag, startPoint x: 806, startPoint y: 297, endPoint x: 805, endPoint y: 253, distance: 44.1
click at [805, 253] on div "The current global production of e-waste is estimated to be 20-25 million tonne…" at bounding box center [779, 245] width 358 height 33
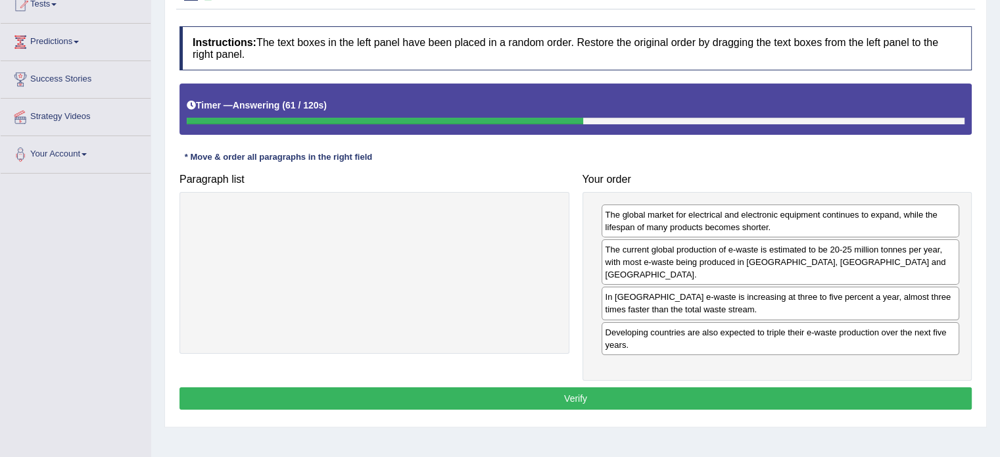
click at [642, 389] on button "Verify" at bounding box center [575, 398] width 792 height 22
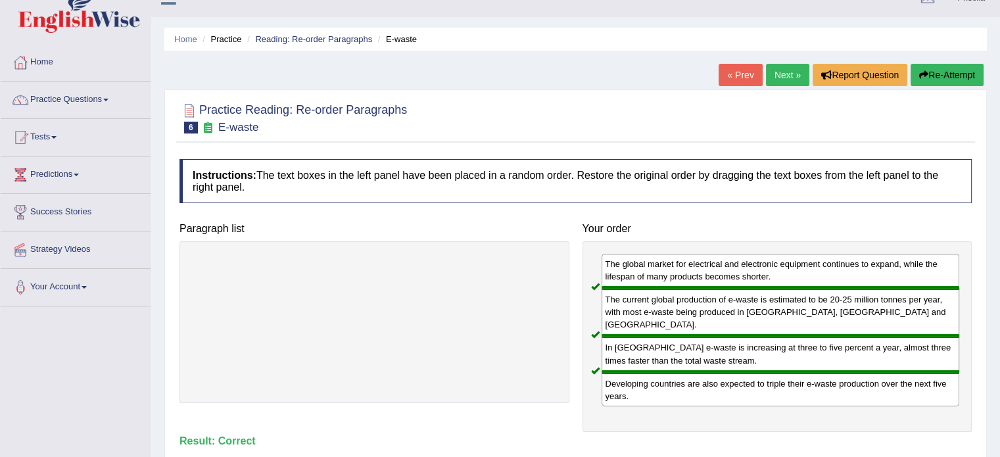
scroll to position [7, 0]
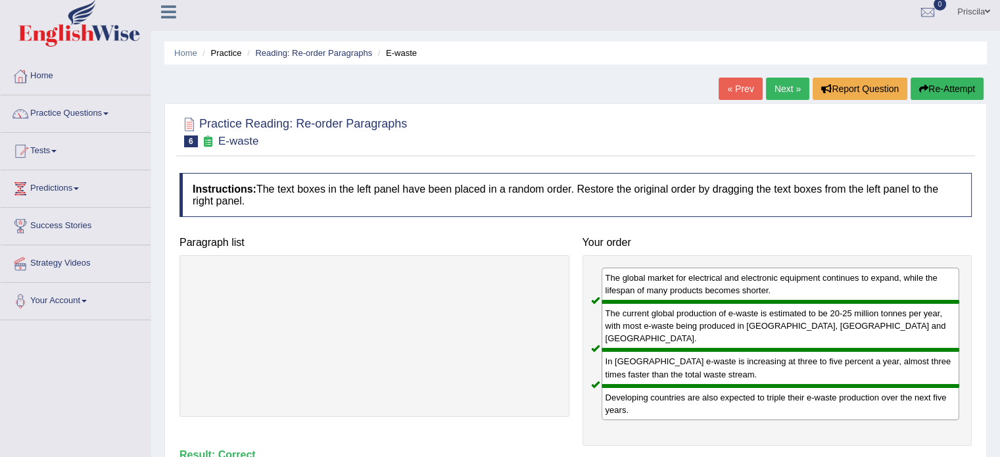
click at [779, 87] on link "Next »" at bounding box center [787, 89] width 43 height 22
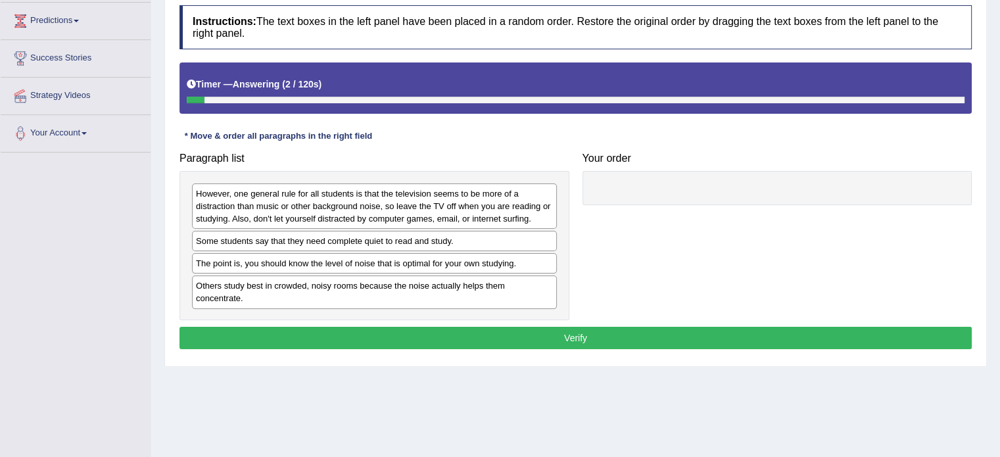
scroll to position [172, 0]
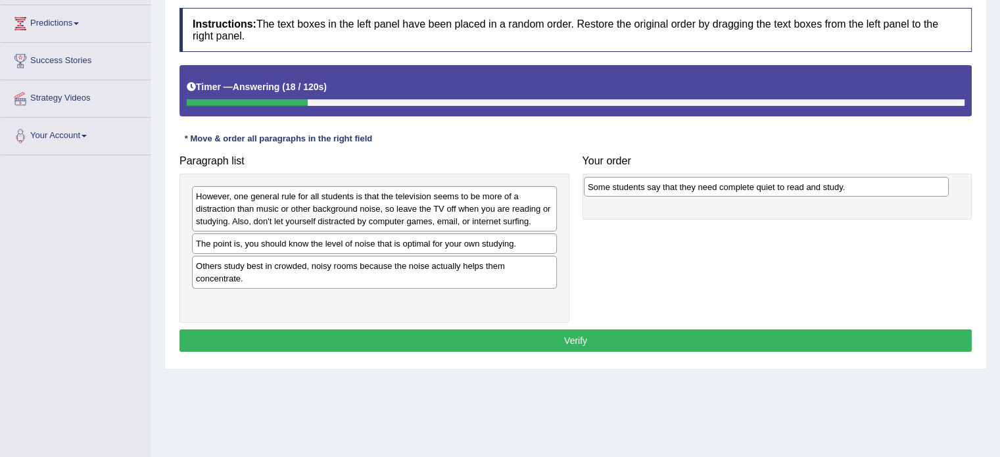
drag, startPoint x: 383, startPoint y: 239, endPoint x: 775, endPoint y: 183, distance: 395.8
click at [775, 183] on div "Some students say that they need complete quiet to read and study." at bounding box center [766, 187] width 365 height 20
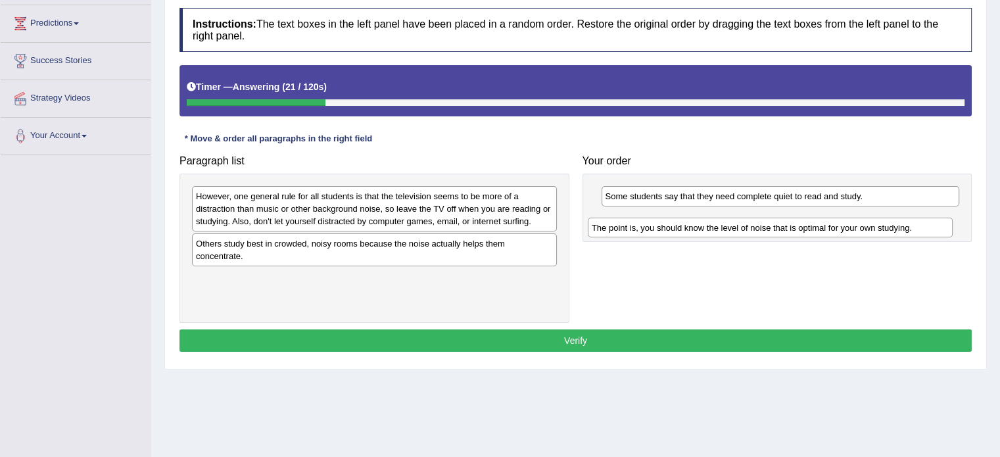
drag, startPoint x: 416, startPoint y: 242, endPoint x: 814, endPoint y: 224, distance: 398.1
click at [814, 224] on div "The point is, you should know the level of noise that is optimal for your own s…" at bounding box center [770, 228] width 365 height 20
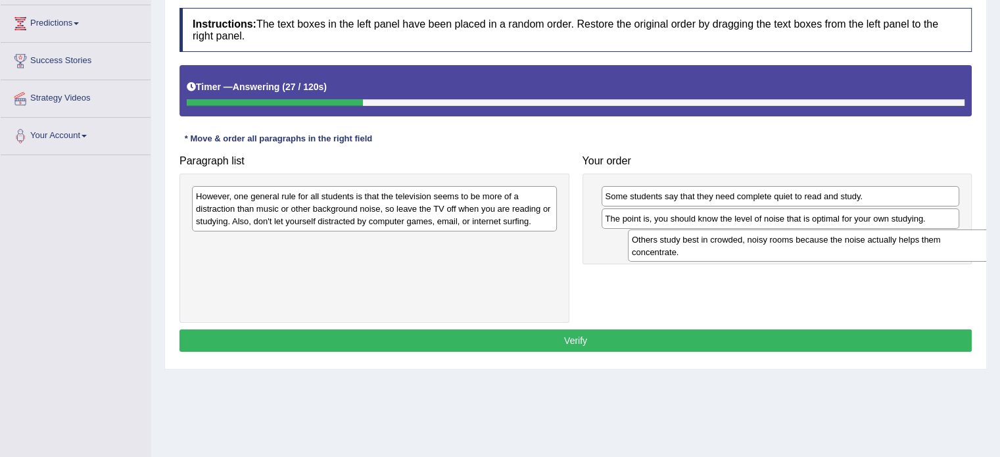
drag, startPoint x: 470, startPoint y: 252, endPoint x: 901, endPoint y: 249, distance: 430.6
click at [901, 249] on div "Others study best in crowded, noisy rooms because the noise actually helps them…" at bounding box center [810, 245] width 365 height 33
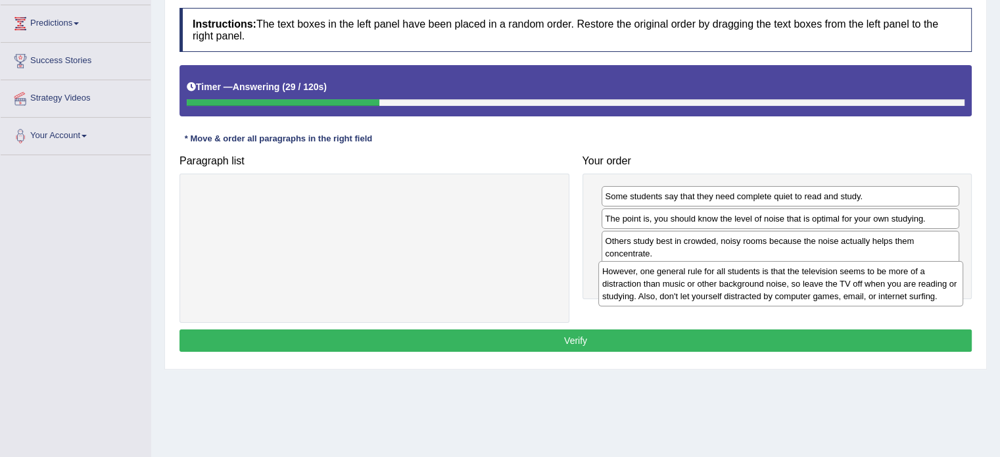
drag, startPoint x: 376, startPoint y: 208, endPoint x: 781, endPoint y: 283, distance: 412.0
click at [781, 283] on div "However, one general rule for all students is that the television seems to be m…" at bounding box center [780, 283] width 365 height 45
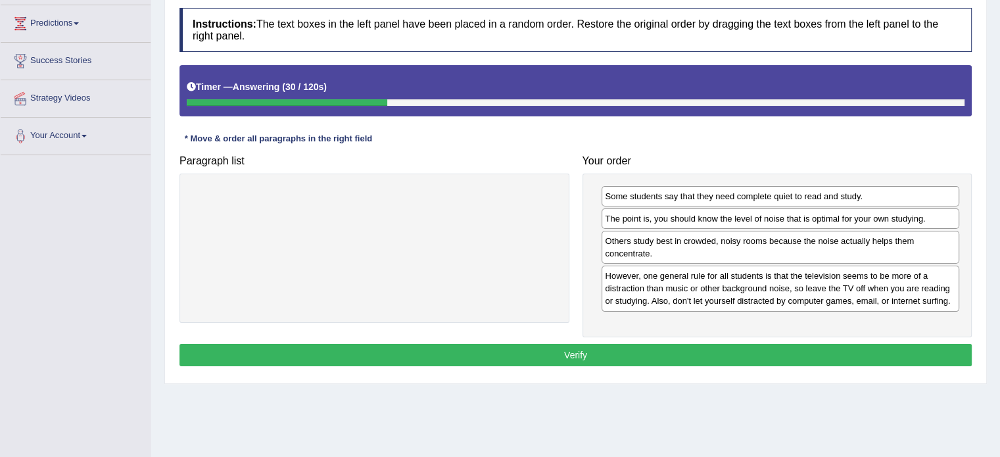
click at [663, 350] on button "Verify" at bounding box center [575, 355] width 792 height 22
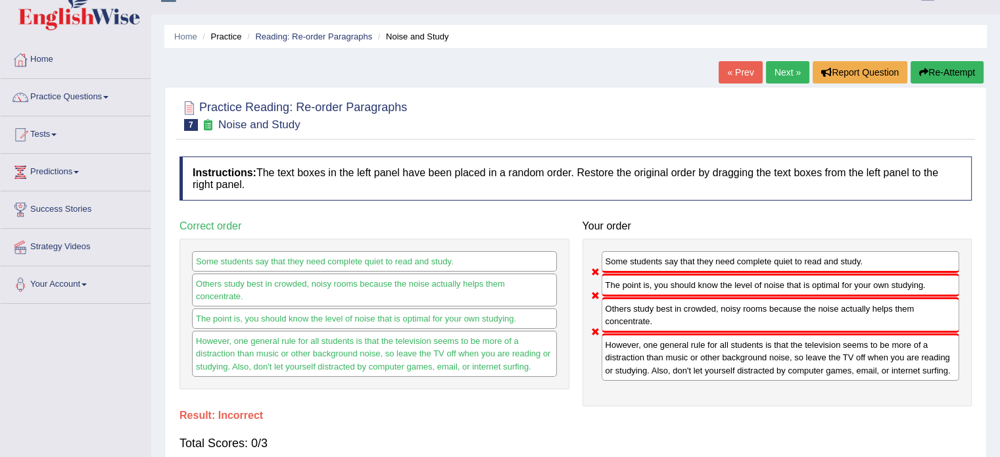
scroll to position [0, 0]
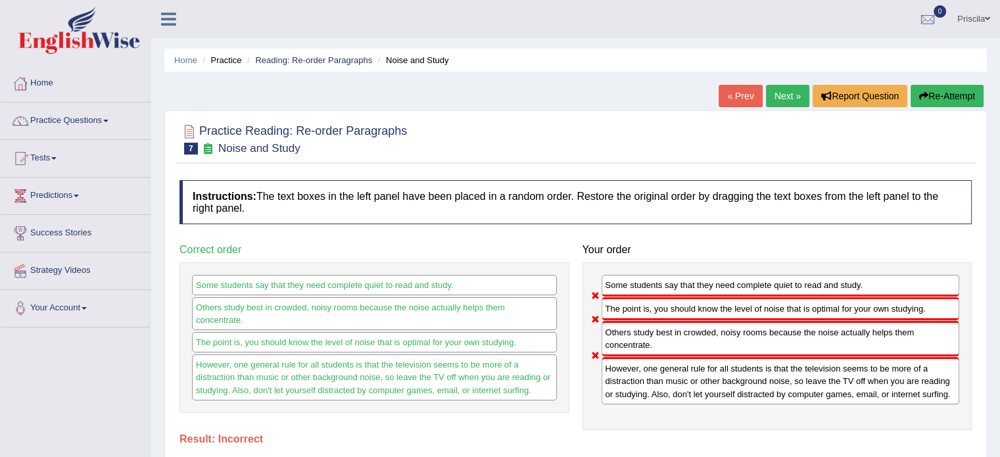
click at [942, 93] on button "Re-Attempt" at bounding box center [947, 96] width 73 height 22
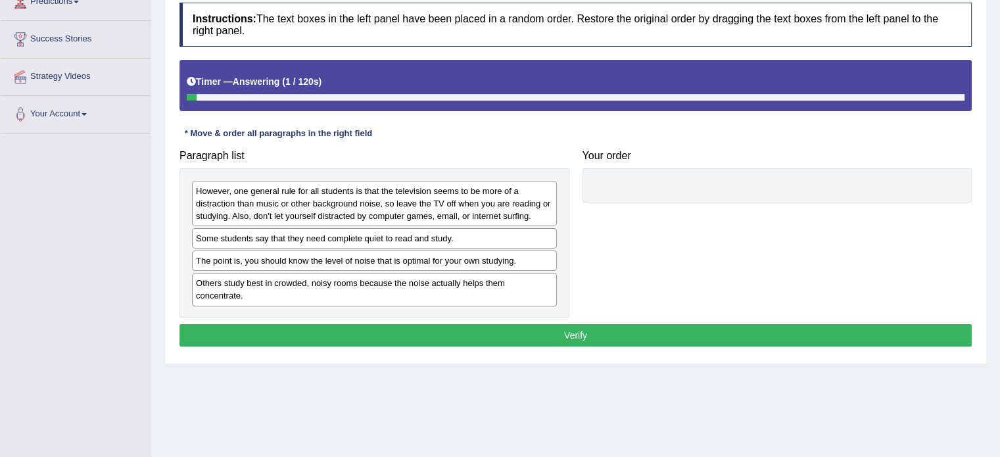
scroll to position [201, 0]
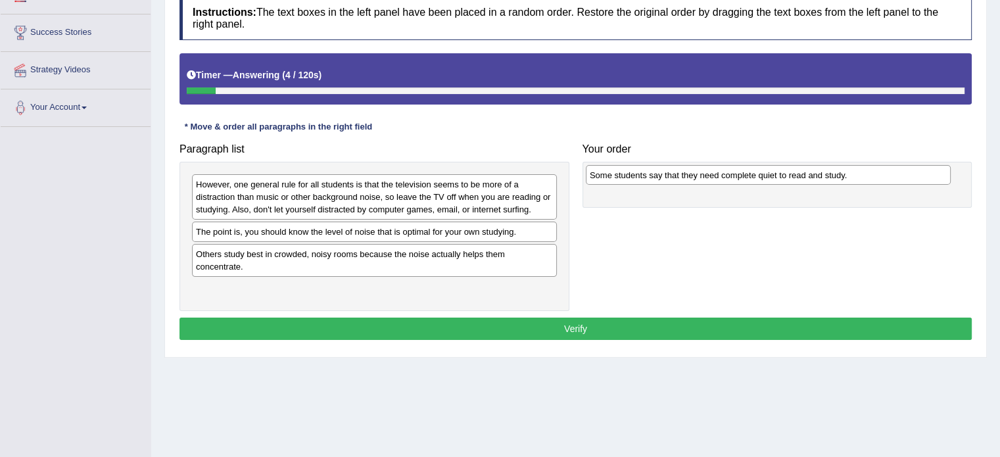
drag, startPoint x: 404, startPoint y: 226, endPoint x: 802, endPoint y: 169, distance: 401.8
click at [802, 169] on div "Some students say that they need complete quiet to read and study." at bounding box center [768, 175] width 365 height 20
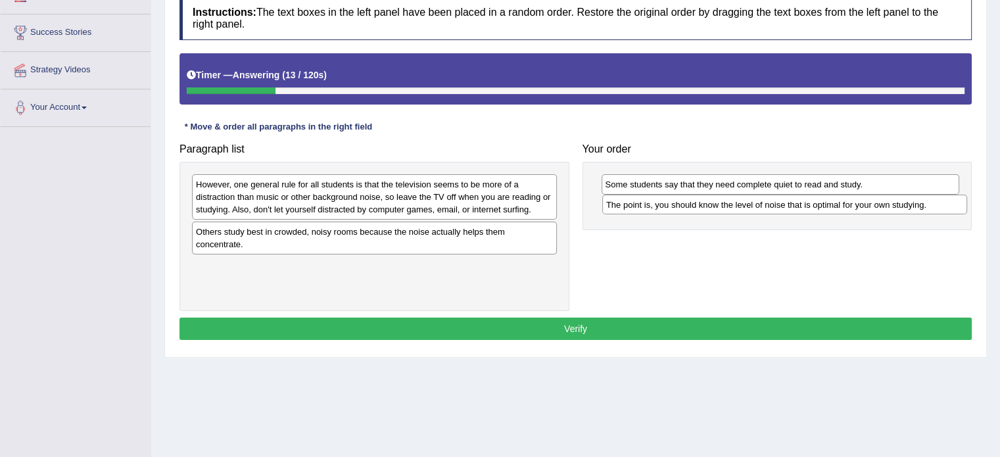
drag, startPoint x: 435, startPoint y: 231, endPoint x: 842, endPoint y: 203, distance: 407.2
click at [842, 203] on div "The point is, you should know the level of noise that is optimal for your own s…" at bounding box center [784, 205] width 365 height 20
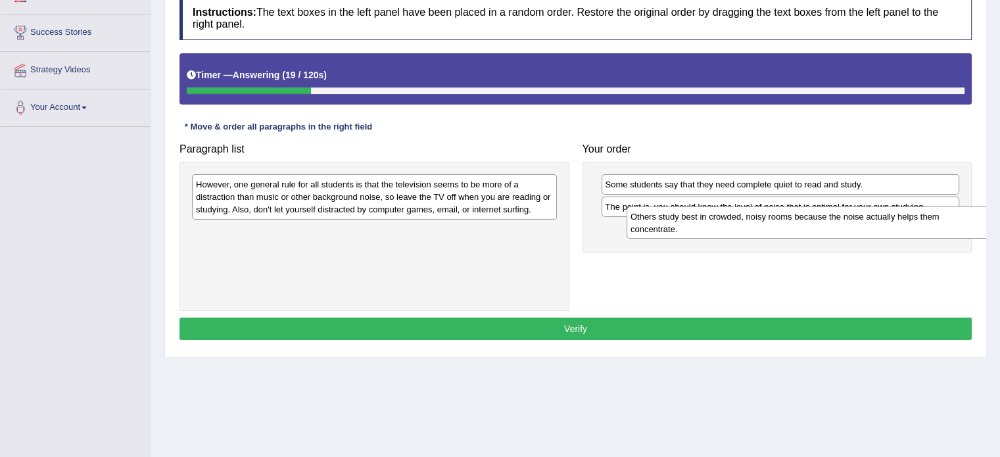
drag, startPoint x: 404, startPoint y: 239, endPoint x: 812, endPoint y: 226, distance: 408.5
click at [812, 226] on div "Others study best in crowded, noisy rooms because the noise actually helps them…" at bounding box center [809, 222] width 365 height 33
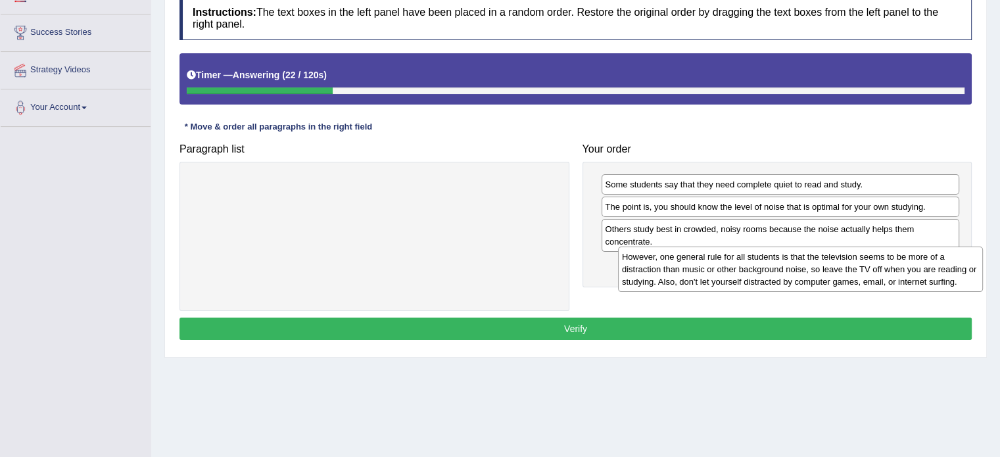
drag, startPoint x: 432, startPoint y: 173, endPoint x: 854, endPoint y: 245, distance: 428.2
click at [854, 247] on div "However, one general rule for all students is that the television seems to be m…" at bounding box center [800, 269] width 365 height 45
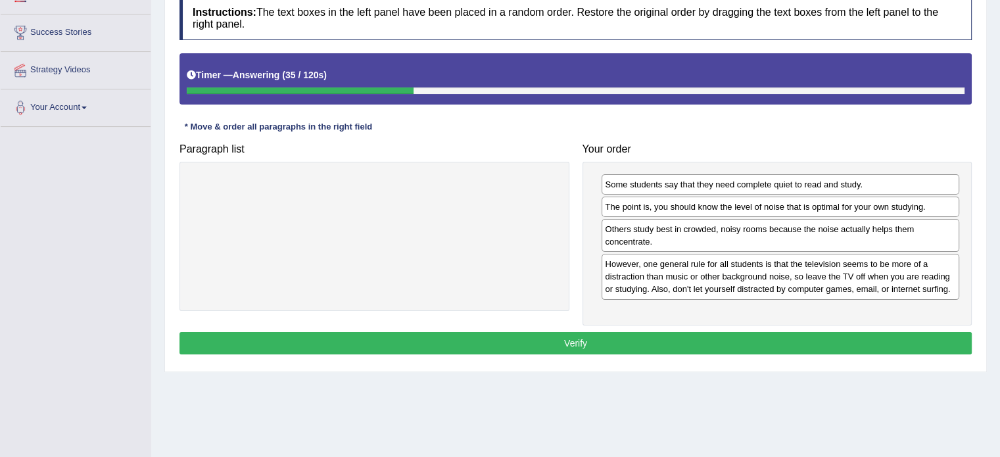
click at [644, 336] on button "Verify" at bounding box center [575, 343] width 792 height 22
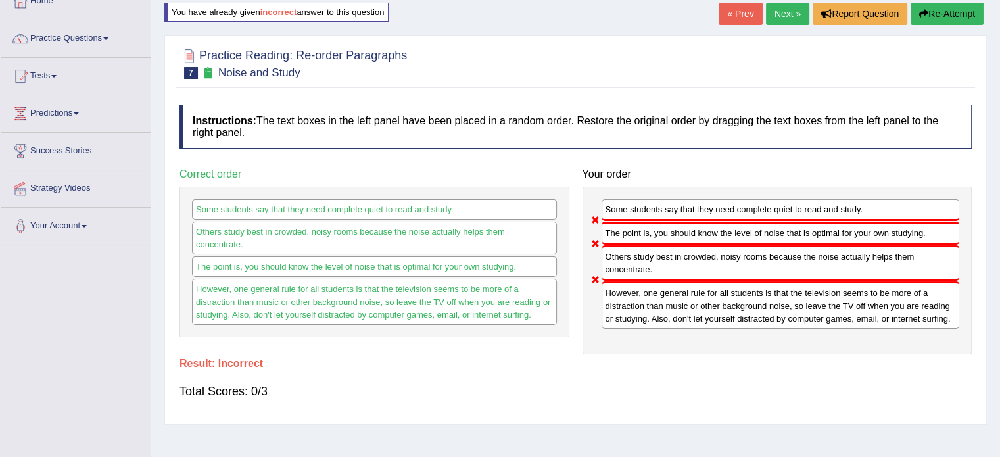
scroll to position [81, 0]
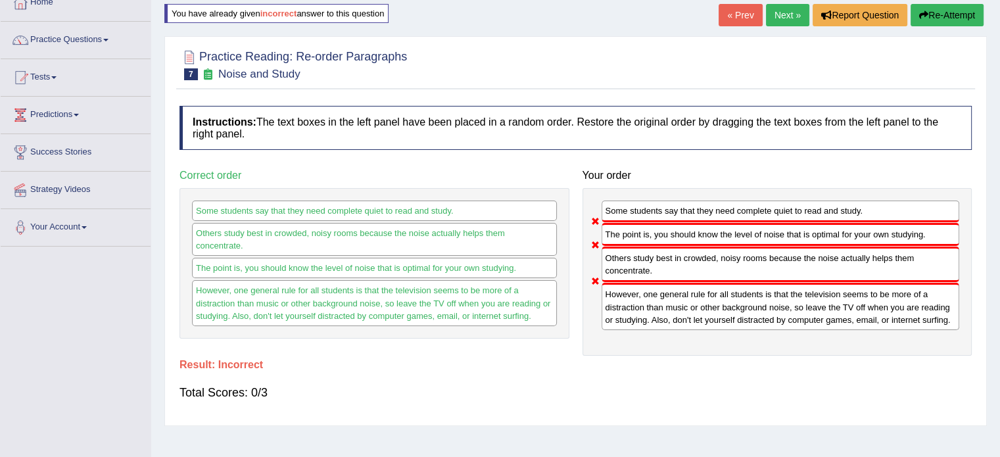
click at [936, 20] on button "Re-Attempt" at bounding box center [947, 15] width 73 height 22
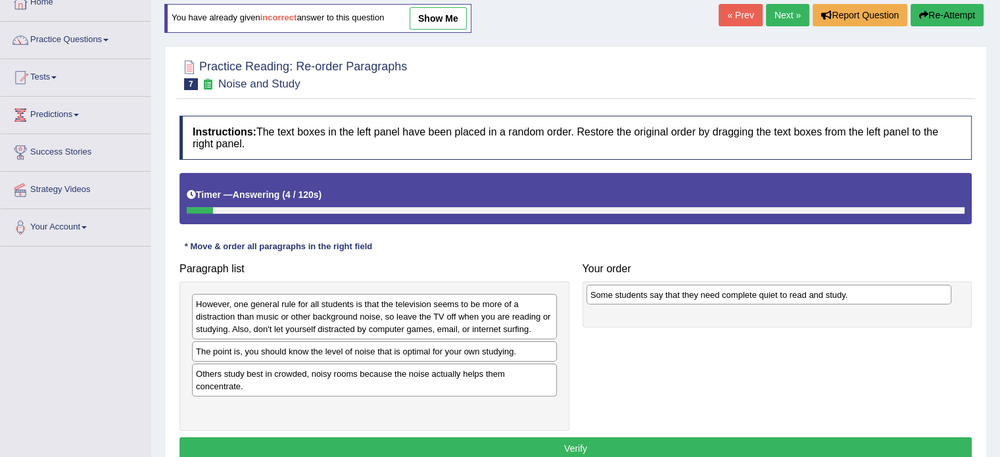
drag, startPoint x: 387, startPoint y: 359, endPoint x: 781, endPoint y: 302, distance: 398.5
click at [781, 302] on div "Some students say that they need complete quiet to read and study." at bounding box center [768, 295] width 365 height 20
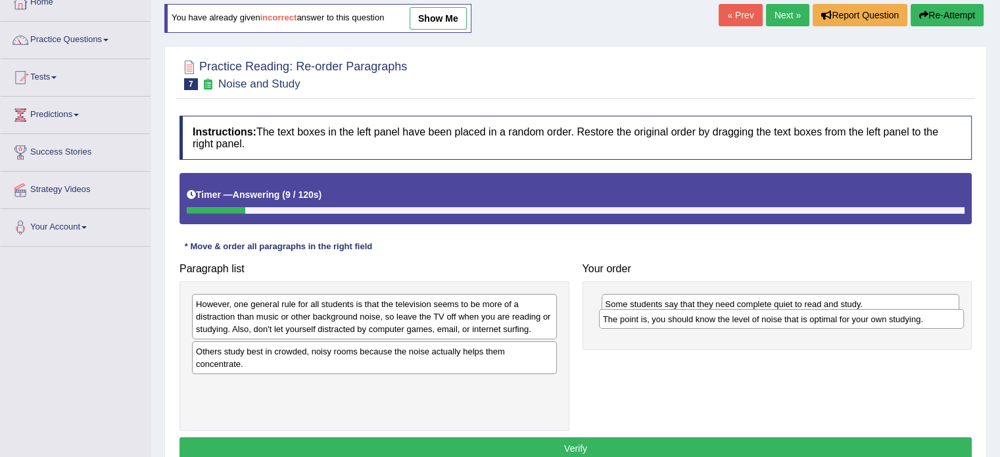
drag, startPoint x: 379, startPoint y: 354, endPoint x: 785, endPoint y: 339, distance: 405.9
click at [785, 329] on div "The point is, you should know the level of noise that is optimal for your own s…" at bounding box center [781, 319] width 365 height 20
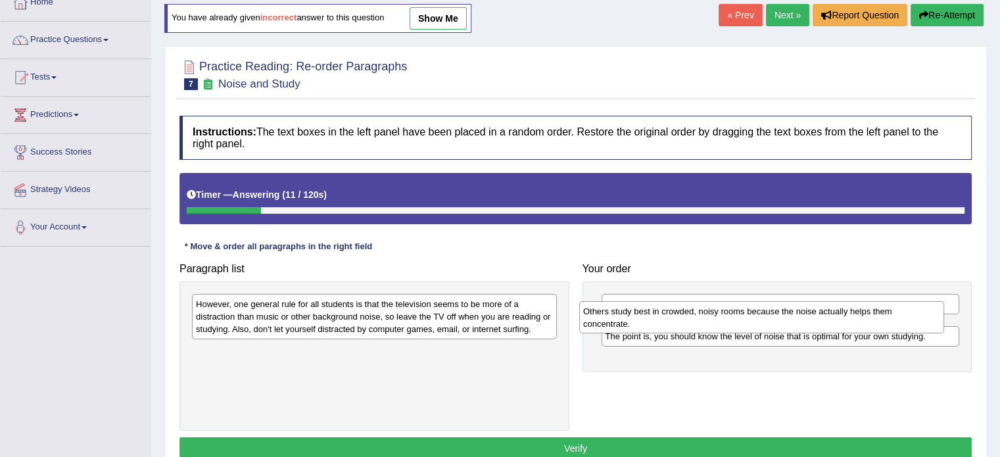
drag, startPoint x: 364, startPoint y: 359, endPoint x: 751, endPoint y: 320, distance: 389.2
click at [751, 320] on div "Others study best in crowded, noisy rooms because the noise actually helps them…" at bounding box center [761, 317] width 365 height 33
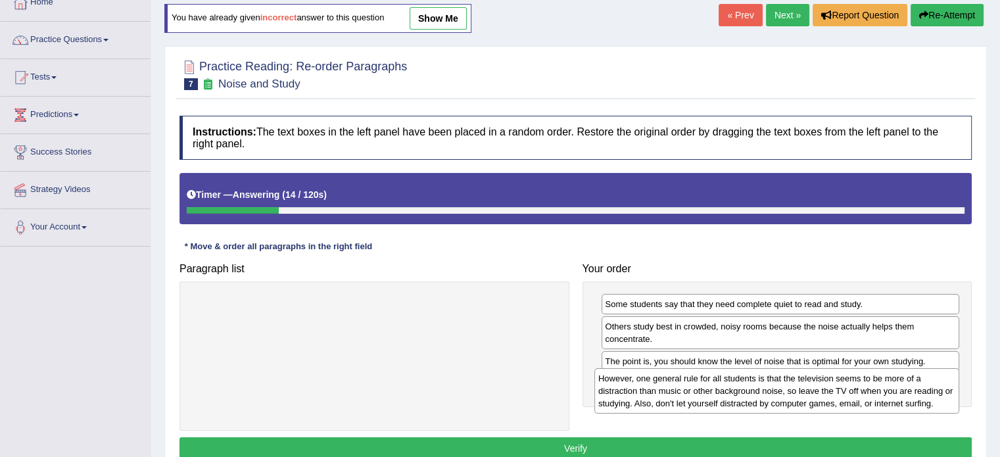
drag, startPoint x: 369, startPoint y: 325, endPoint x: 764, endPoint y: 398, distance: 401.8
click at [764, 398] on div "However, one general rule for all students is that the television seems to be m…" at bounding box center [776, 390] width 365 height 45
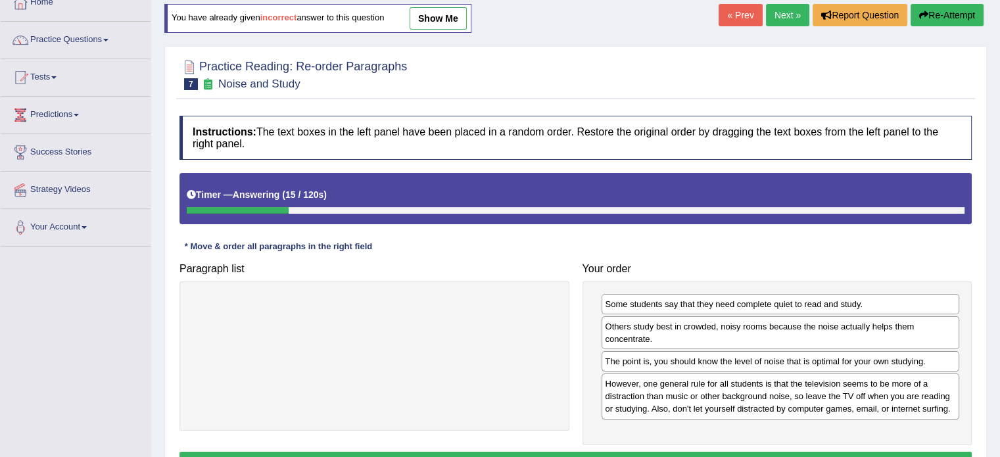
click at [685, 454] on button "Verify" at bounding box center [575, 463] width 792 height 22
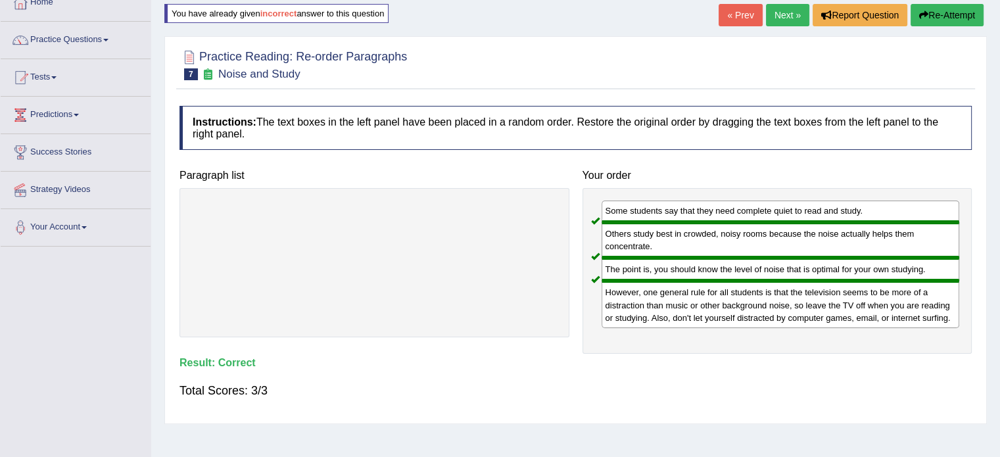
click at [789, 17] on link "Next »" at bounding box center [787, 15] width 43 height 22
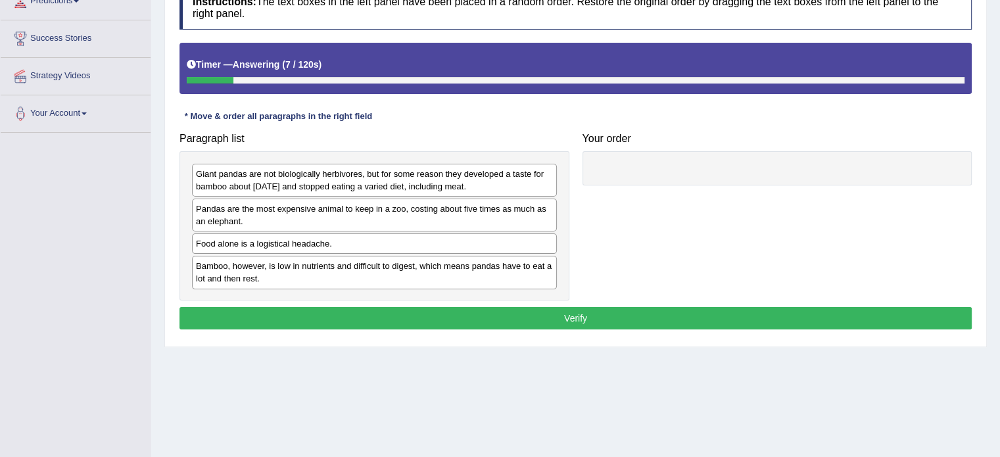
scroll to position [202, 0]
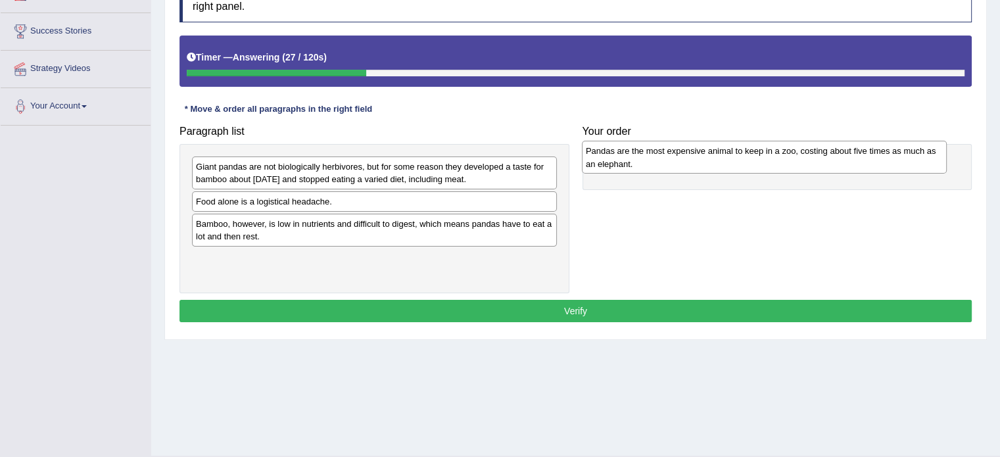
drag, startPoint x: 458, startPoint y: 204, endPoint x: 848, endPoint y: 155, distance: 393.0
click at [848, 155] on div "Pandas are the most expensive animal to keep in a zoo, costing about five times…" at bounding box center [764, 157] width 365 height 33
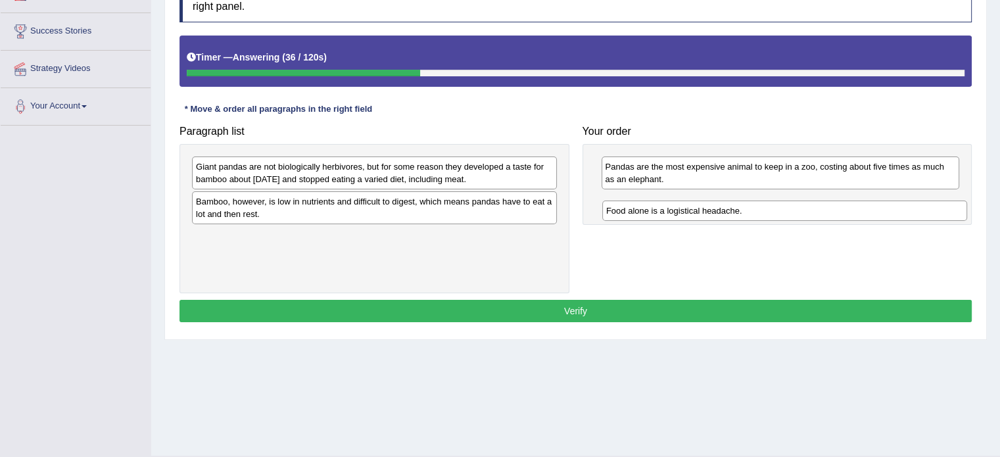
drag, startPoint x: 413, startPoint y: 199, endPoint x: 823, endPoint y: 208, distance: 410.3
click at [823, 208] on div "Food alone is a logistical headache." at bounding box center [784, 211] width 365 height 20
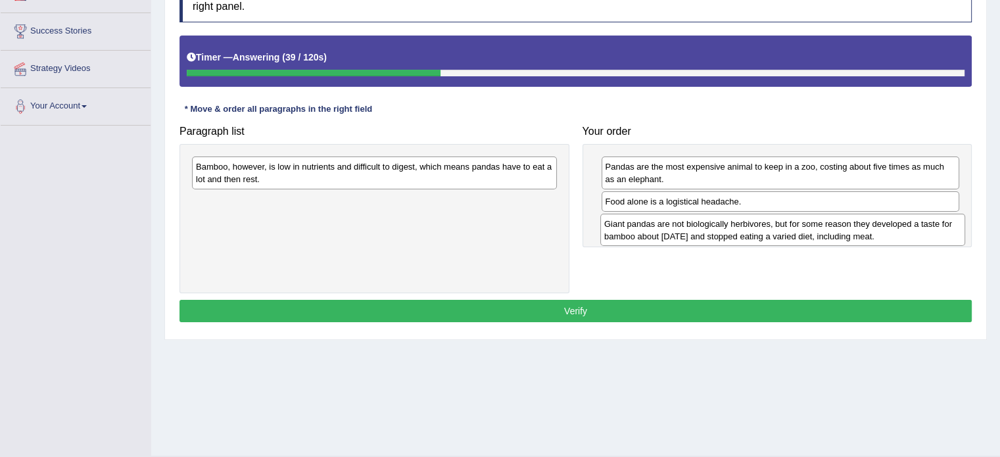
drag, startPoint x: 508, startPoint y: 181, endPoint x: 916, endPoint y: 235, distance: 411.9
click at [916, 235] on div "Giant pandas are not biologically herbivores, but for some reason they develope…" at bounding box center [782, 230] width 365 height 33
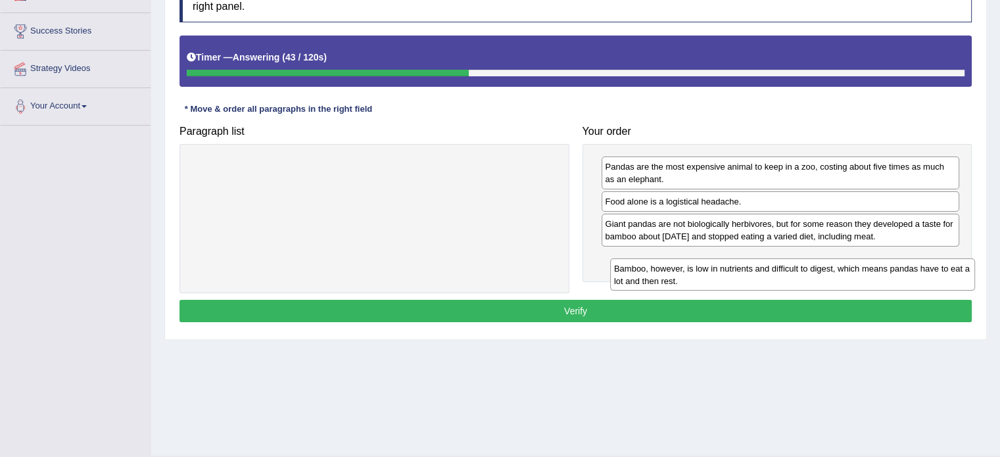
drag, startPoint x: 418, startPoint y: 174, endPoint x: 842, endPoint y: 273, distance: 434.9
click at [842, 273] on div "Bamboo, however, is low in nutrients and difficult to digest, which means panda…" at bounding box center [792, 274] width 365 height 33
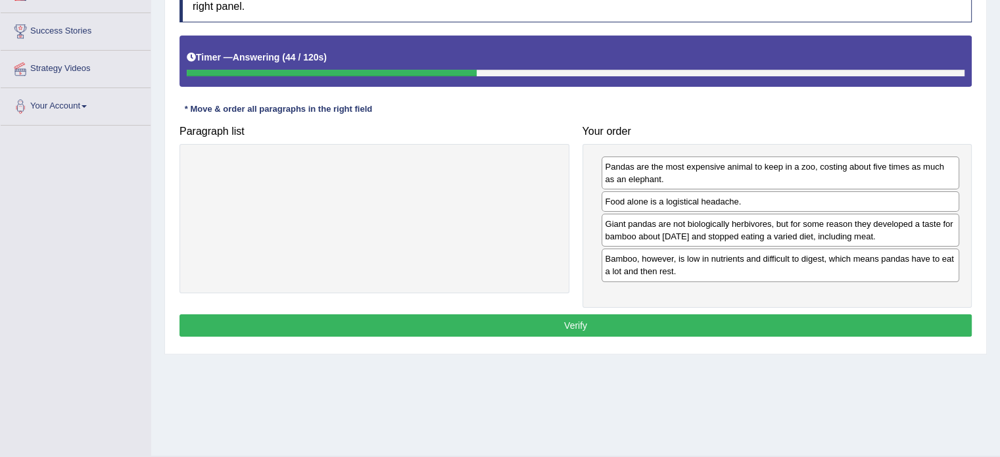
click at [721, 317] on button "Verify" at bounding box center [575, 325] width 792 height 22
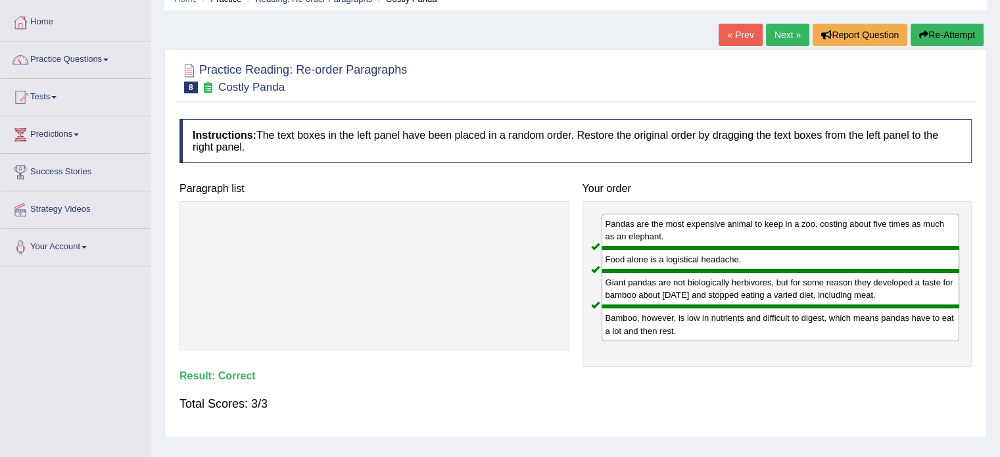
scroll to position [0, 0]
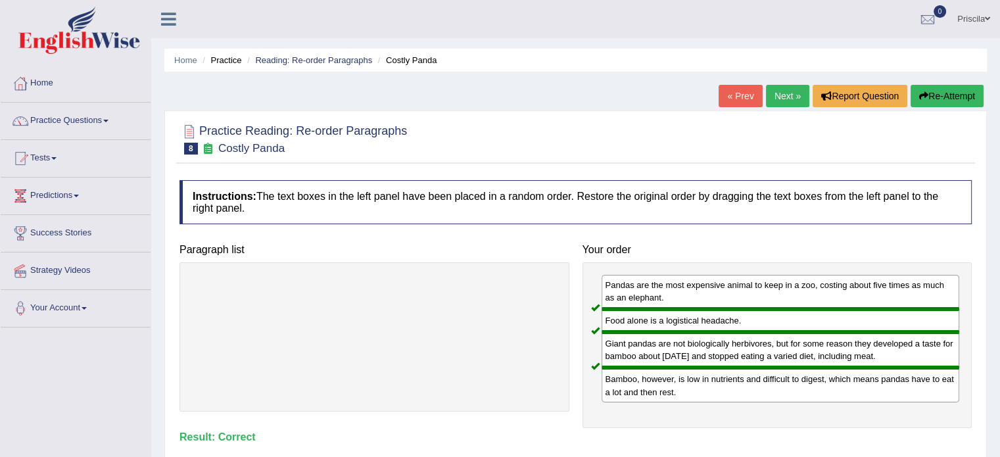
click at [776, 92] on link "Next »" at bounding box center [787, 96] width 43 height 22
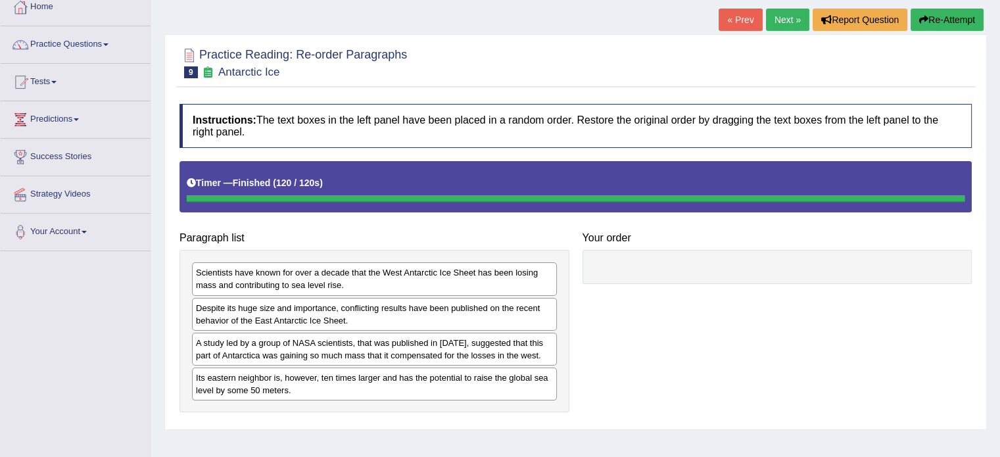
scroll to position [82, 0]
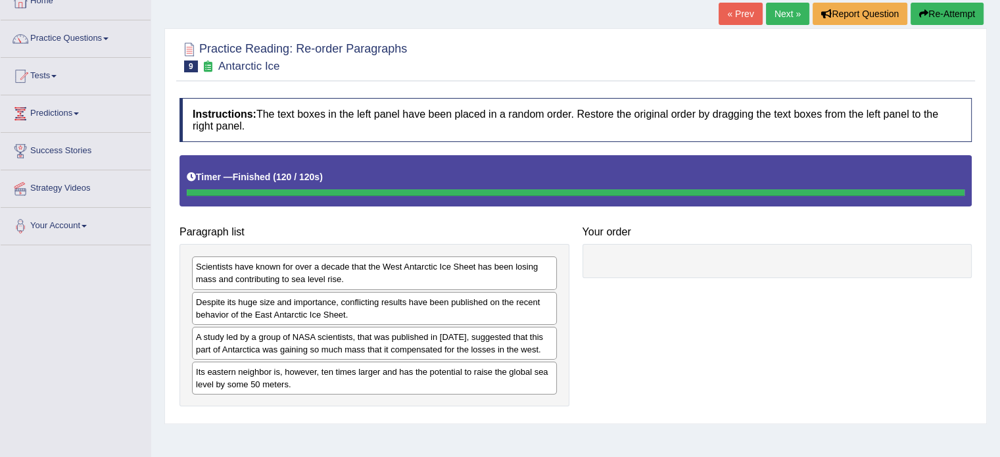
click at [966, 20] on button "Re-Attempt" at bounding box center [947, 14] width 73 height 22
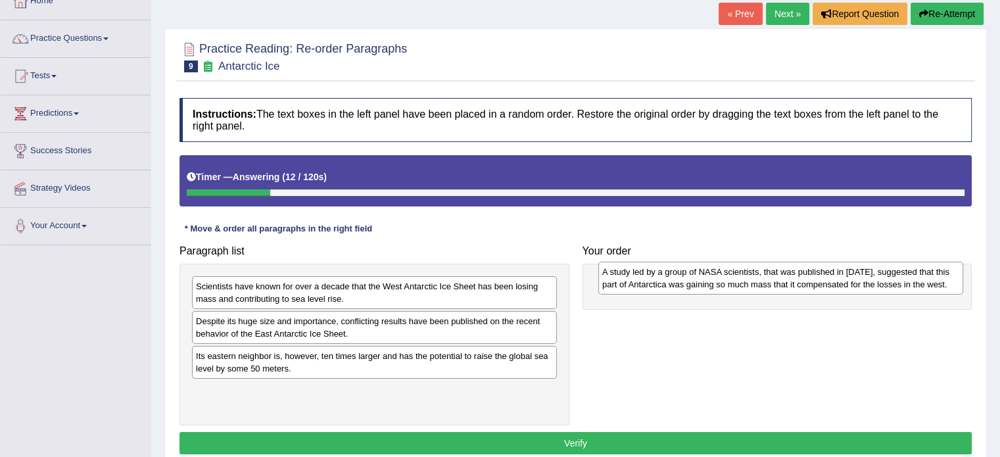
drag, startPoint x: 475, startPoint y: 362, endPoint x: 882, endPoint y: 279, distance: 414.8
click at [882, 279] on div "A study led by a group of NASA scientists, that was published in [DATE], sugges…" at bounding box center [780, 278] width 365 height 33
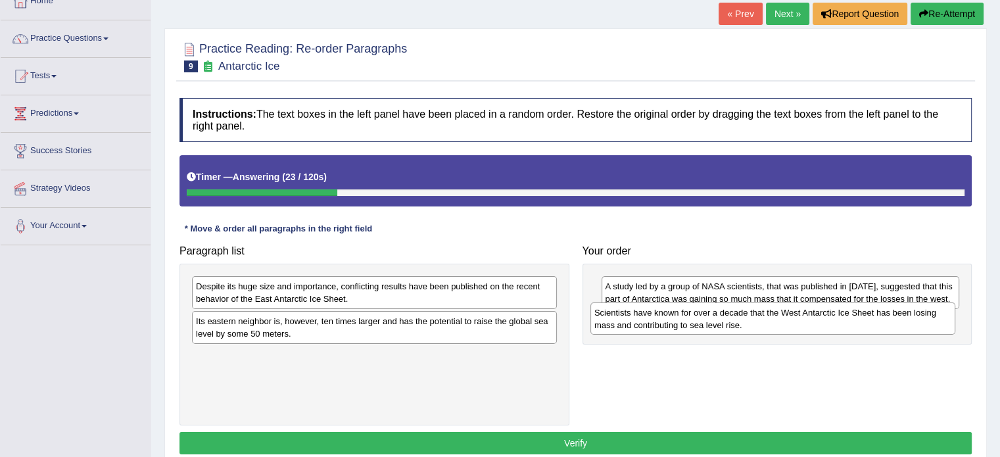
drag, startPoint x: 400, startPoint y: 290, endPoint x: 798, endPoint y: 316, distance: 399.2
click at [798, 316] on div "Scientists have known for over a decade that the West Antarctic Ice Sheet has b…" at bounding box center [772, 318] width 365 height 33
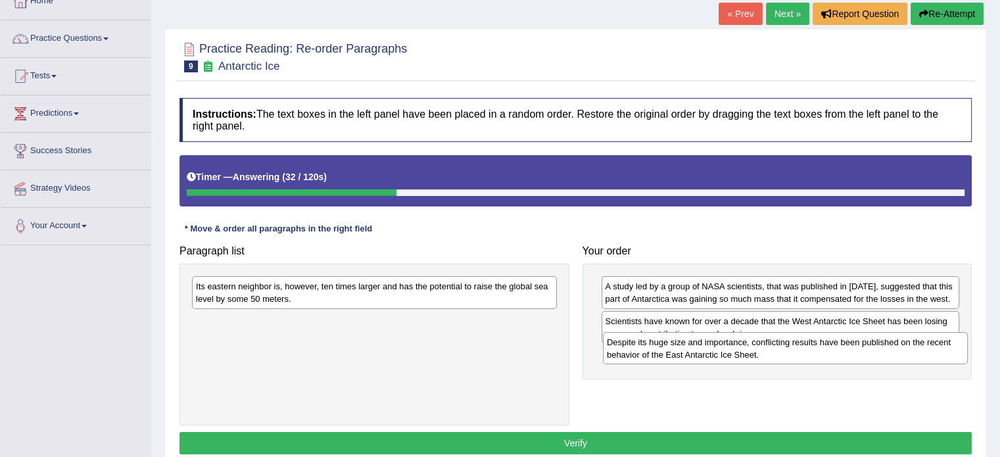
drag, startPoint x: 404, startPoint y: 293, endPoint x: 814, endPoint y: 349, distance: 414.1
click at [814, 349] on div "Despite its huge size and importance, conflicting results have been published o…" at bounding box center [785, 348] width 365 height 33
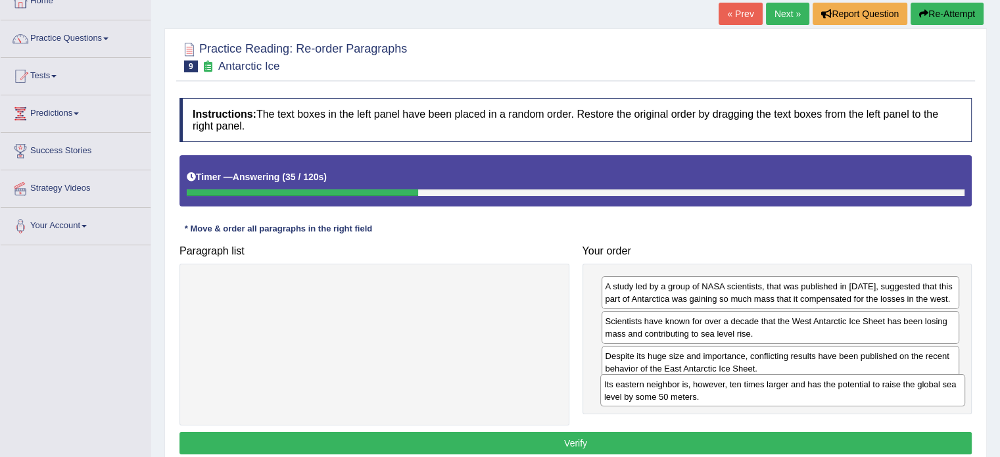
drag, startPoint x: 479, startPoint y: 298, endPoint x: 887, endPoint y: 396, distance: 419.9
click at [887, 396] on div "Its eastern neighbor is, however, ten times larger and has the potential to rai…" at bounding box center [782, 390] width 365 height 33
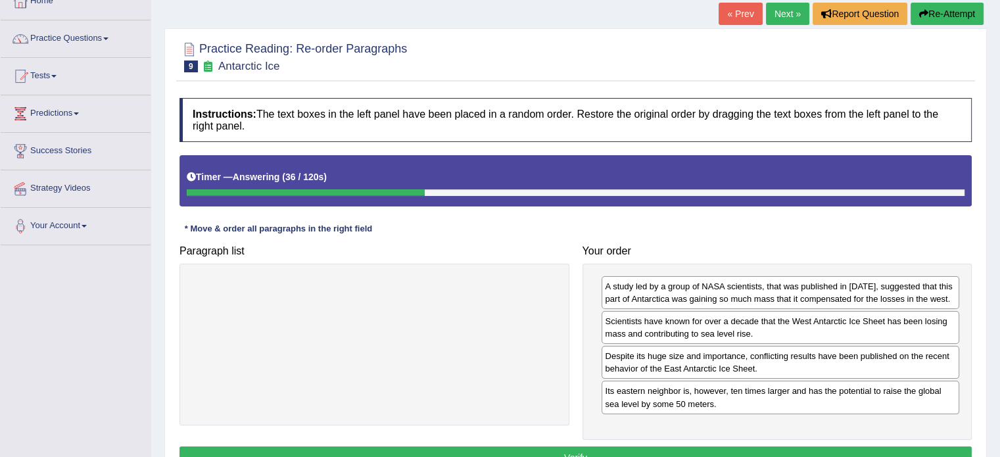
click at [817, 453] on button "Verify" at bounding box center [575, 457] width 792 height 22
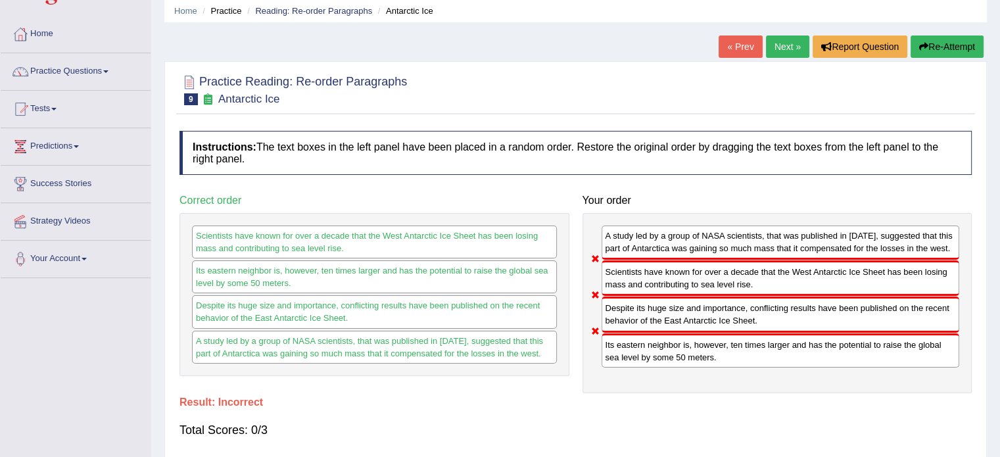
scroll to position [47, 0]
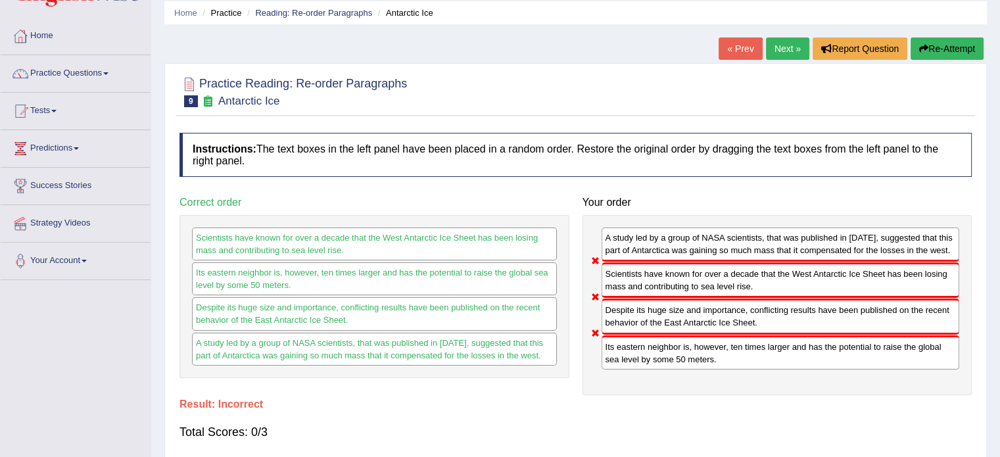
click at [941, 47] on button "Re-Attempt" at bounding box center [947, 48] width 73 height 22
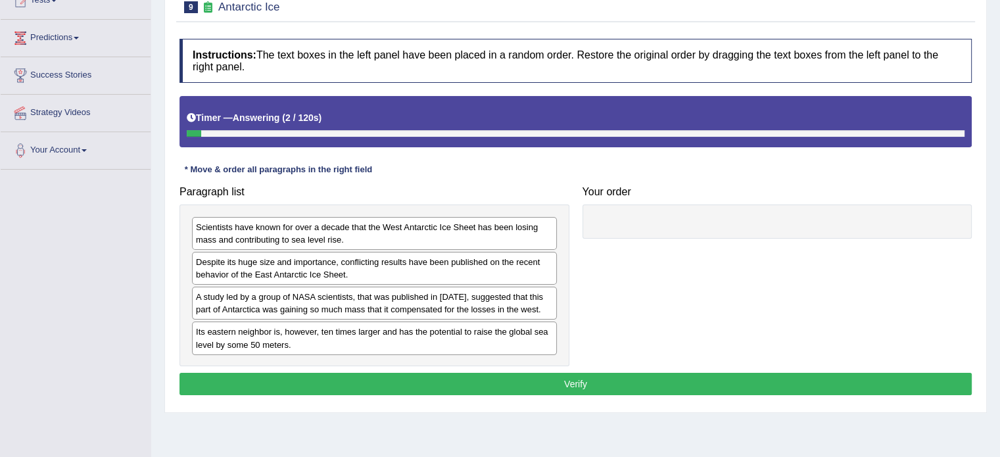
scroll to position [162, 0]
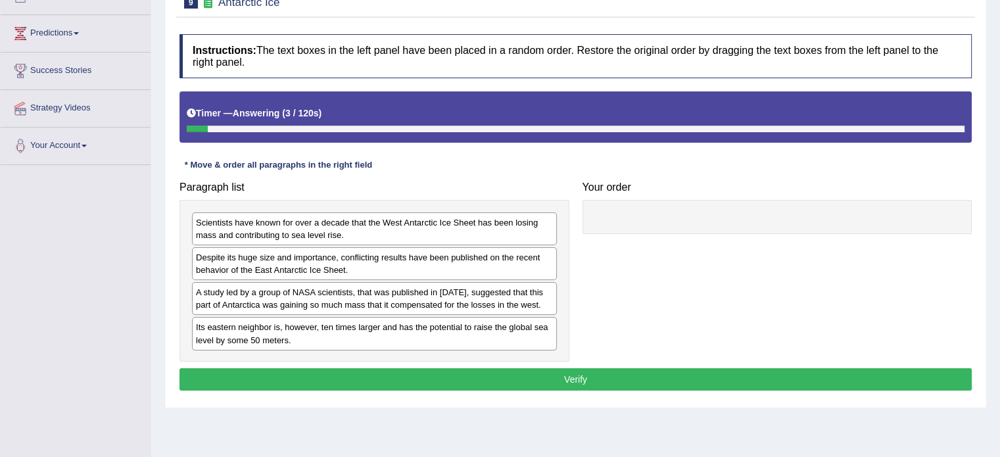
click at [404, 242] on div "Scientists have known for over a decade that the West Antarctic Ice Sheet has b…" at bounding box center [374, 228] width 365 height 33
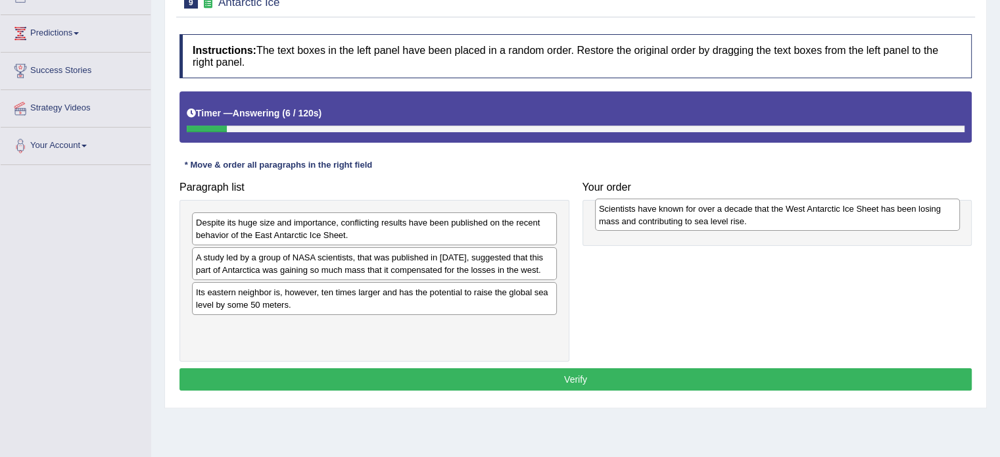
drag, startPoint x: 385, startPoint y: 221, endPoint x: 783, endPoint y: 206, distance: 398.0
click at [783, 206] on div "Scientists have known for over a decade that the West Antarctic Ice Sheet has b…" at bounding box center [777, 215] width 365 height 33
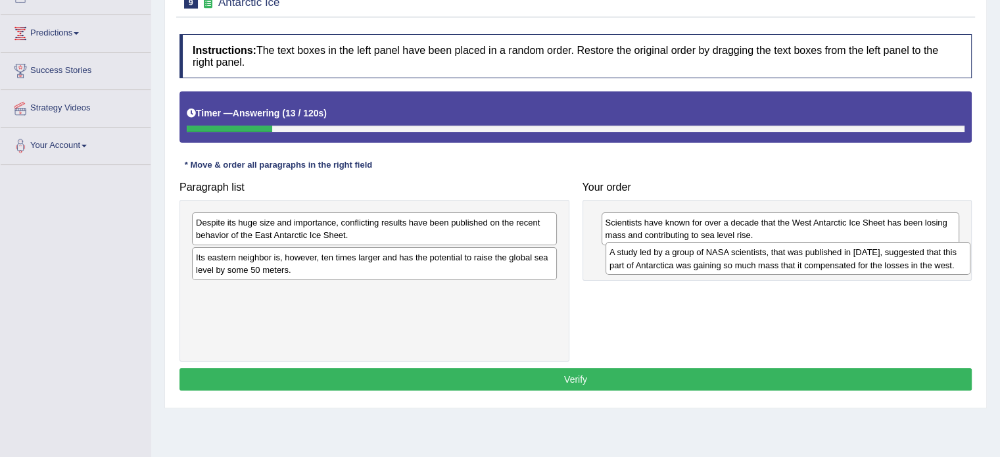
drag, startPoint x: 378, startPoint y: 264, endPoint x: 792, endPoint y: 260, distance: 413.6
click at [792, 260] on div "A study led by a group of NASA scientists, that was published in [DATE], sugges…" at bounding box center [787, 258] width 365 height 33
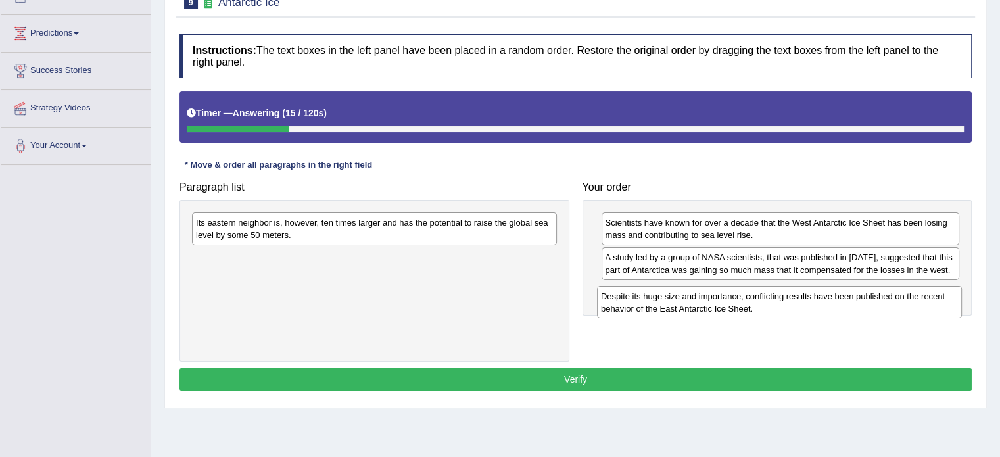
drag, startPoint x: 465, startPoint y: 236, endPoint x: 872, endPoint y: 305, distance: 412.8
click at [872, 305] on div "Despite its huge size and importance, conflicting results have been published o…" at bounding box center [779, 302] width 365 height 33
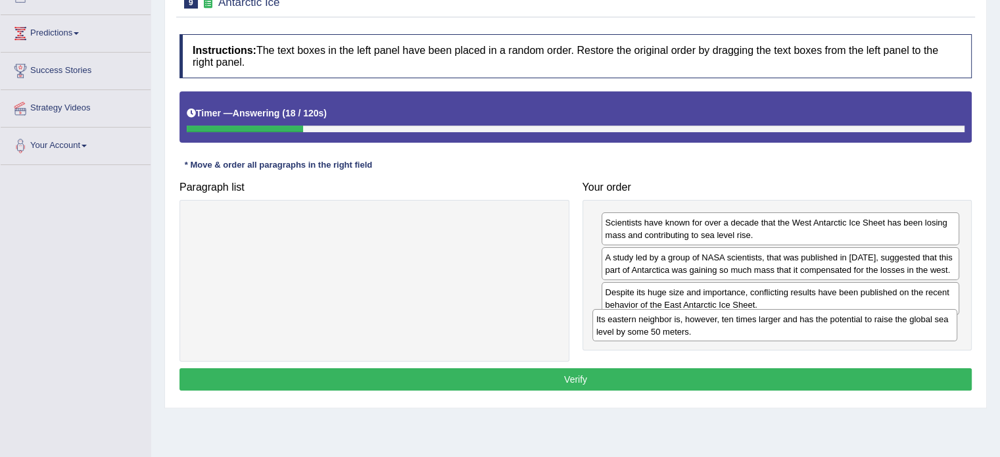
drag, startPoint x: 444, startPoint y: 226, endPoint x: 849, endPoint y: 325, distance: 416.3
click at [849, 325] on div "Its eastern neighbor is, however, ten times larger and has the potential to rai…" at bounding box center [774, 325] width 365 height 33
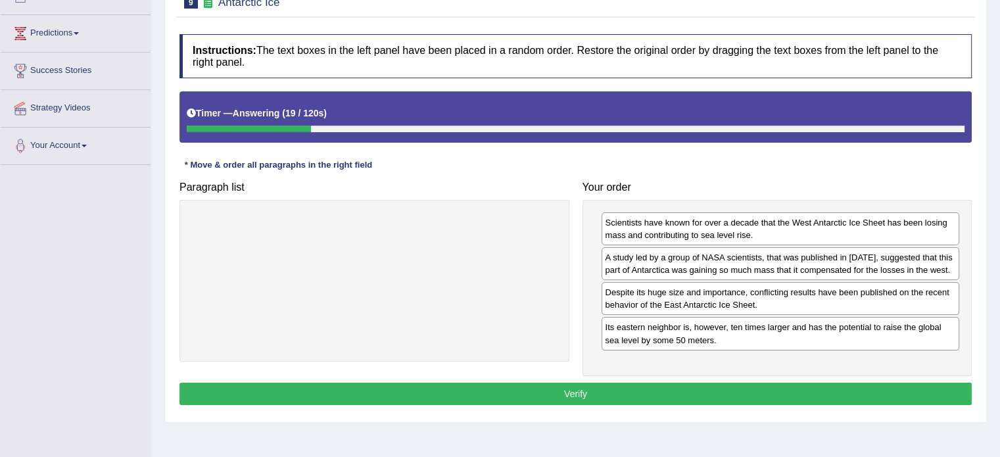
click at [675, 384] on button "Verify" at bounding box center [575, 394] width 792 height 22
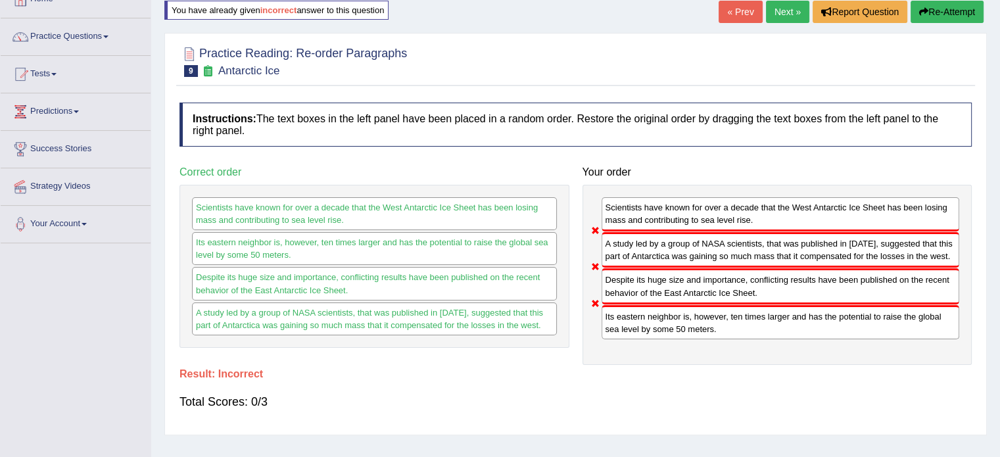
scroll to position [67, 0]
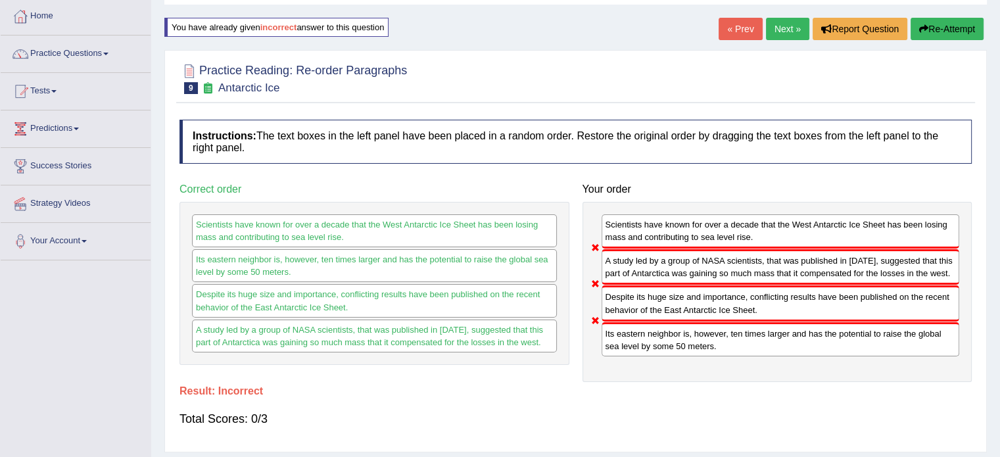
click at [946, 23] on button "Re-Attempt" at bounding box center [947, 29] width 73 height 22
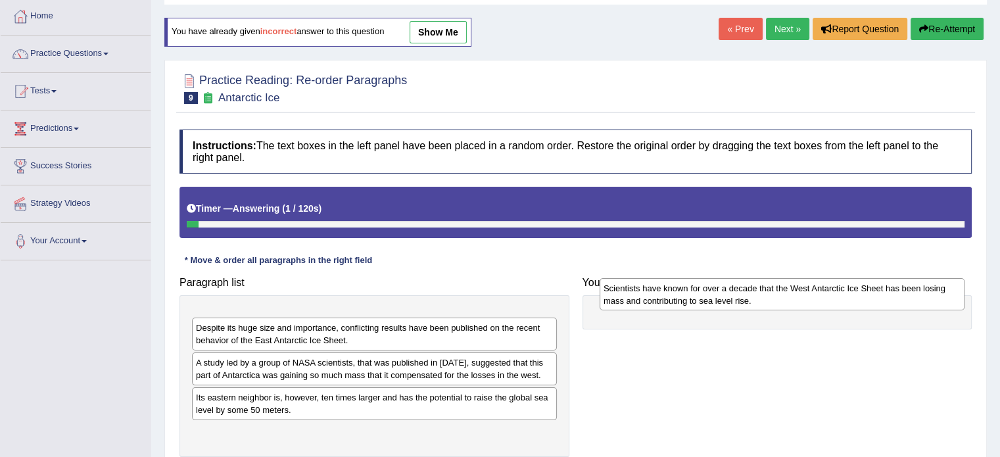
drag, startPoint x: 284, startPoint y: 328, endPoint x: 688, endPoint y: 300, distance: 404.7
click at [688, 300] on div "Scientists have known for over a decade that the West Antarctic Ice Sheet has b…" at bounding box center [782, 294] width 365 height 33
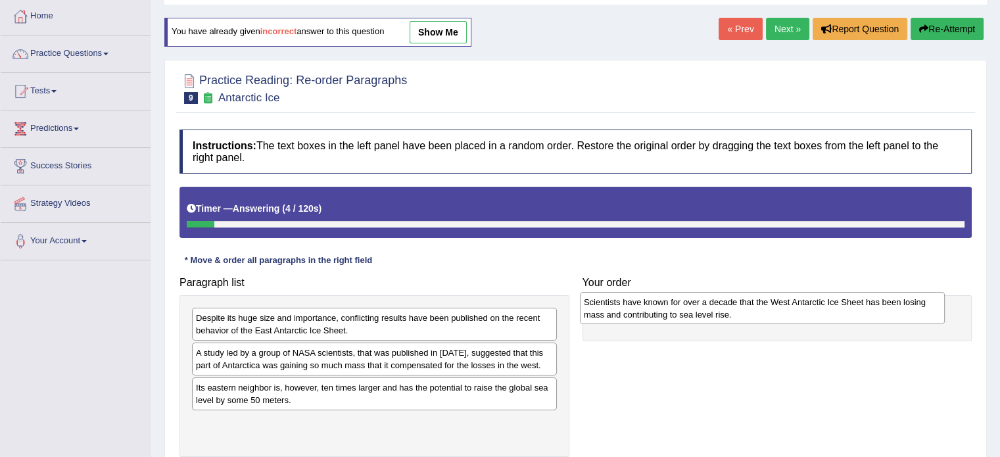
drag, startPoint x: 392, startPoint y: 320, endPoint x: 784, endPoint y: 304, distance: 392.1
click at [784, 304] on div "Scientists have known for over a decade that the West Antarctic Ice Sheet has b…" at bounding box center [762, 308] width 365 height 33
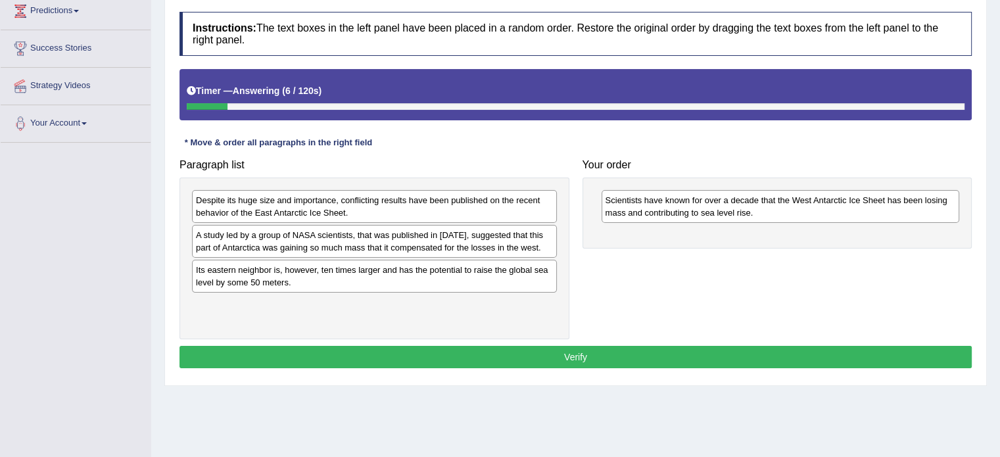
scroll to position [187, 0]
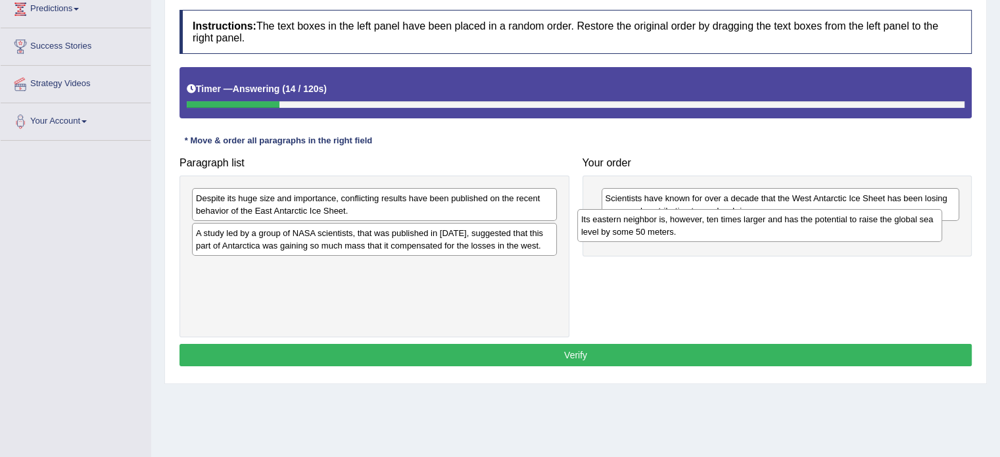
drag, startPoint x: 435, startPoint y: 277, endPoint x: 821, endPoint y: 233, distance: 388.5
click at [821, 233] on div "Its eastern neighbor is, however, ten times larger and has the potential to rai…" at bounding box center [759, 225] width 365 height 33
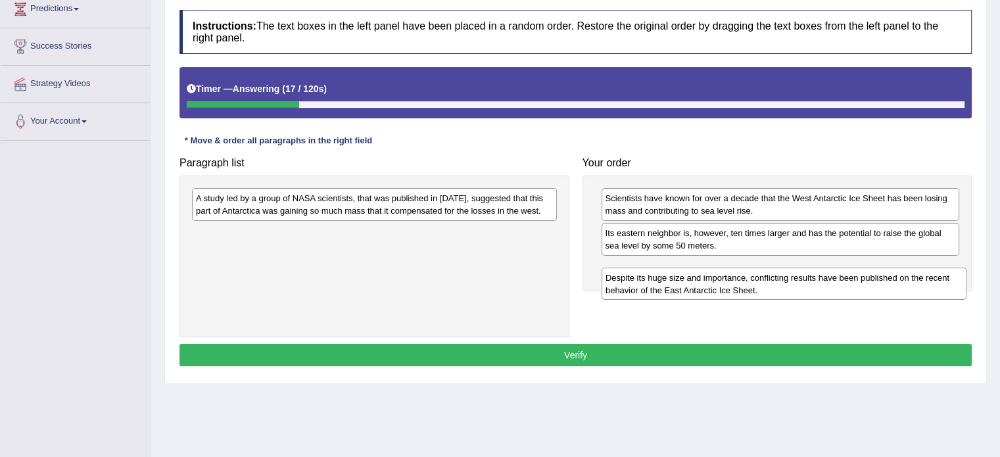
drag, startPoint x: 313, startPoint y: 212, endPoint x: 718, endPoint y: 281, distance: 410.8
click at [718, 281] on div "Despite its huge size and importance, conflicting results have been published o…" at bounding box center [784, 284] width 365 height 33
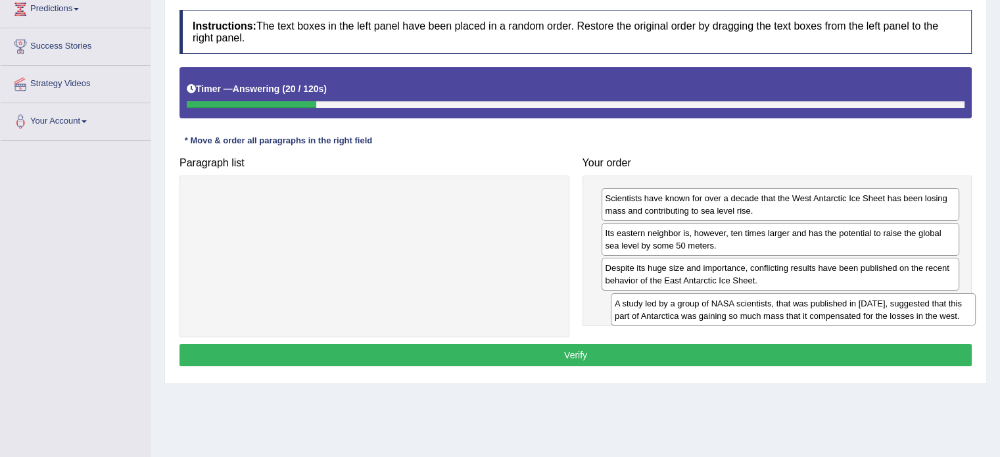
drag, startPoint x: 378, startPoint y: 191, endPoint x: 794, endPoint y: 298, distance: 428.9
click at [794, 298] on div "A study led by a group of NASA scientists, that was published in [DATE], sugges…" at bounding box center [793, 309] width 365 height 33
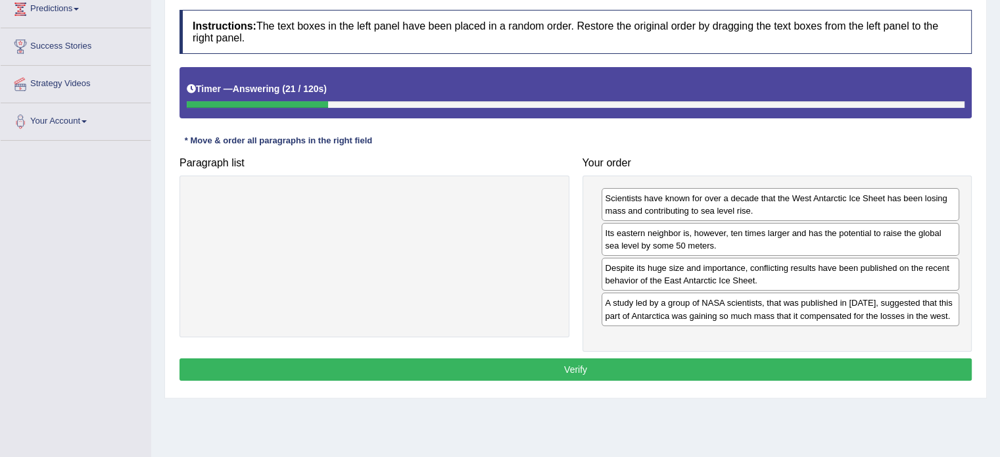
click at [689, 372] on button "Verify" at bounding box center [575, 369] width 792 height 22
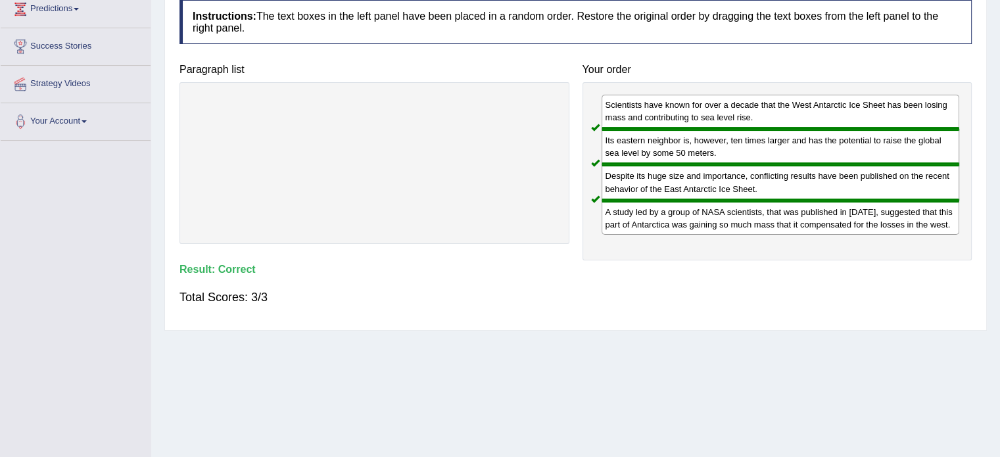
scroll to position [0, 0]
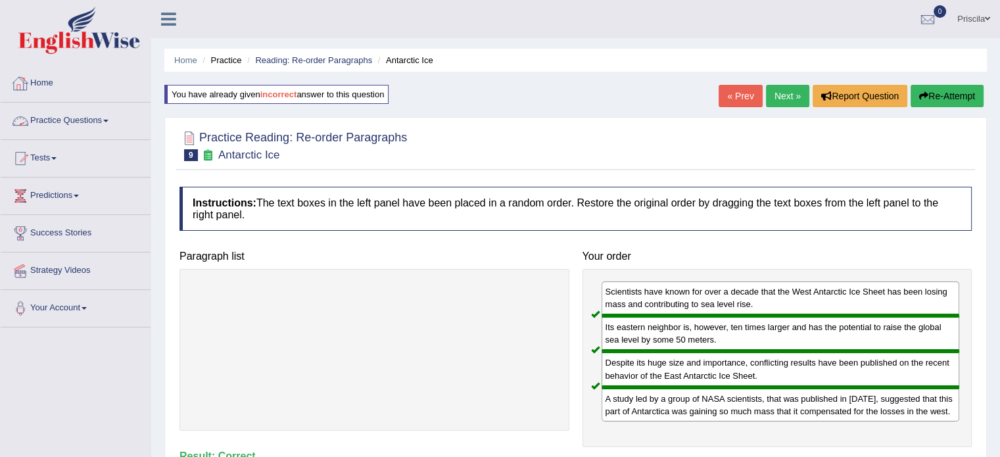
click at [80, 118] on link "Practice Questions" at bounding box center [76, 119] width 150 height 33
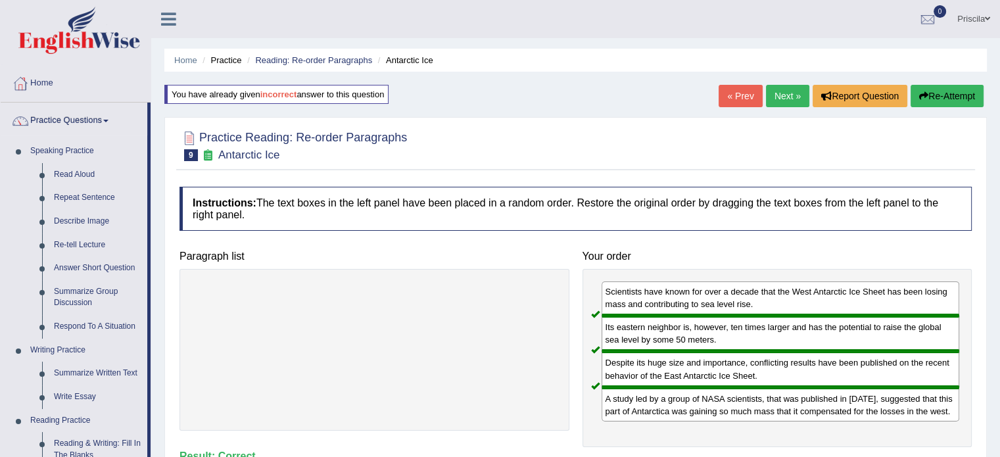
drag, startPoint x: 149, startPoint y: 251, endPoint x: 156, endPoint y: 366, distance: 115.3
click at [156, 366] on div "Toggle navigation Home Practice Questions Speaking Practice Read Aloud Repeat S…" at bounding box center [500, 342] width 1000 height 684
drag, startPoint x: 151, startPoint y: 214, endPoint x: 122, endPoint y: 122, distance: 95.7
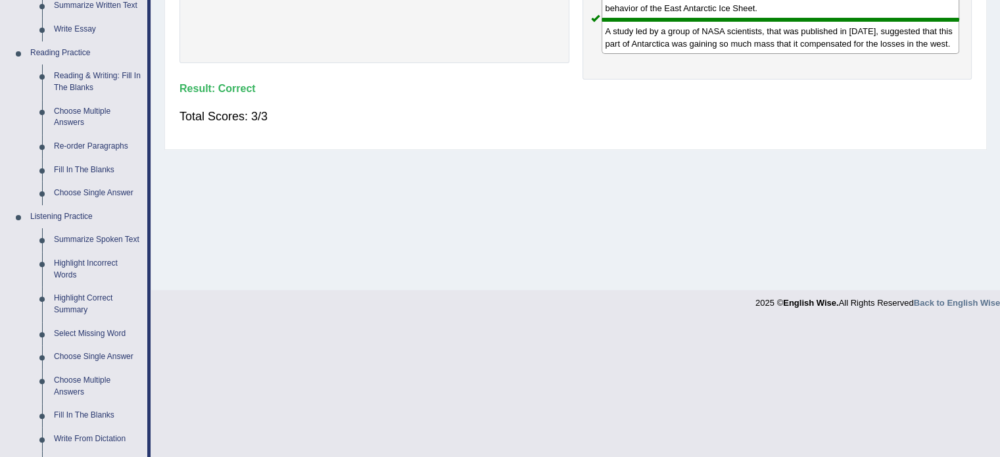
scroll to position [370, 0]
